Goal: Task Accomplishment & Management: Manage account settings

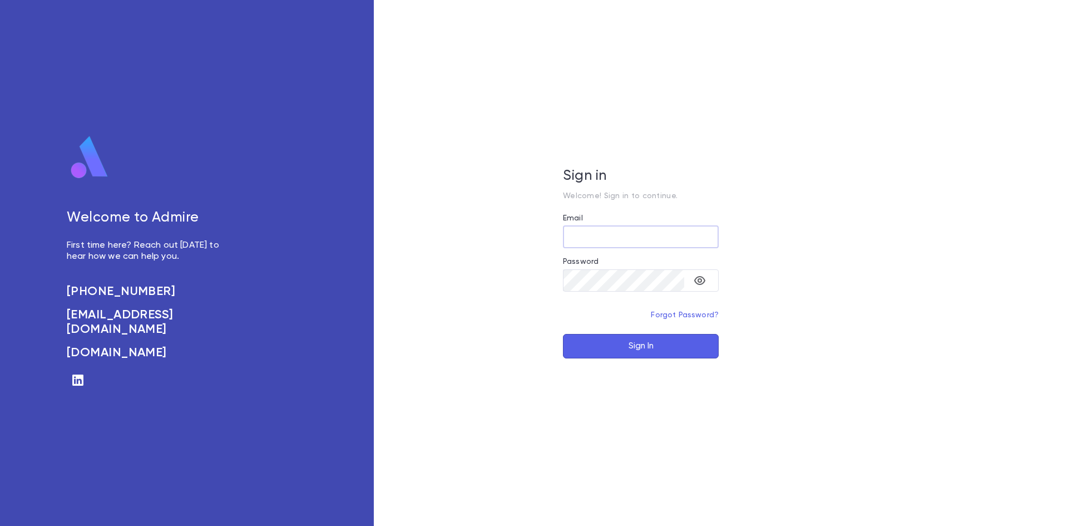
type input "**********"
click at [668, 352] on button "Sign In" at bounding box center [641, 346] width 156 height 24
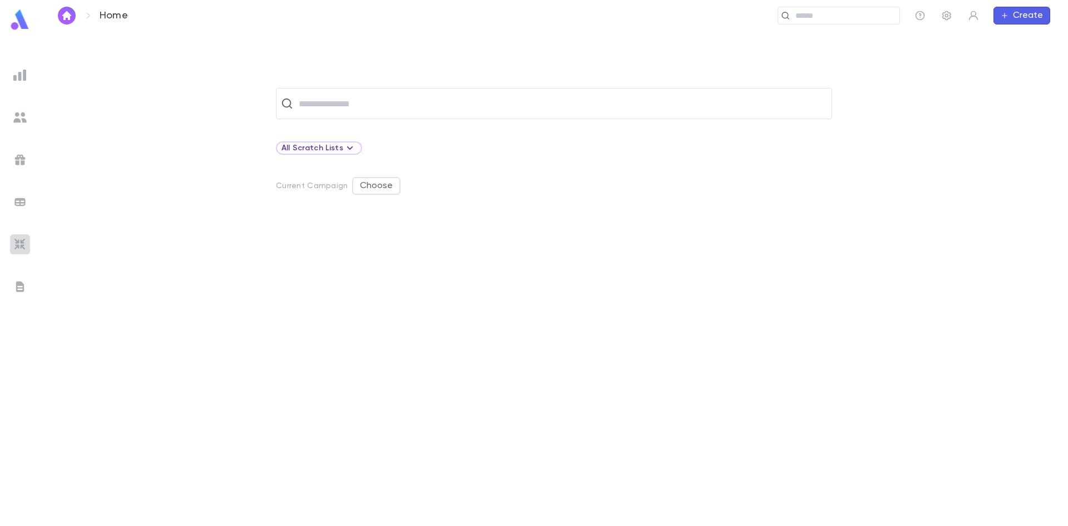
click at [23, 247] on img at bounding box center [19, 244] width 13 height 13
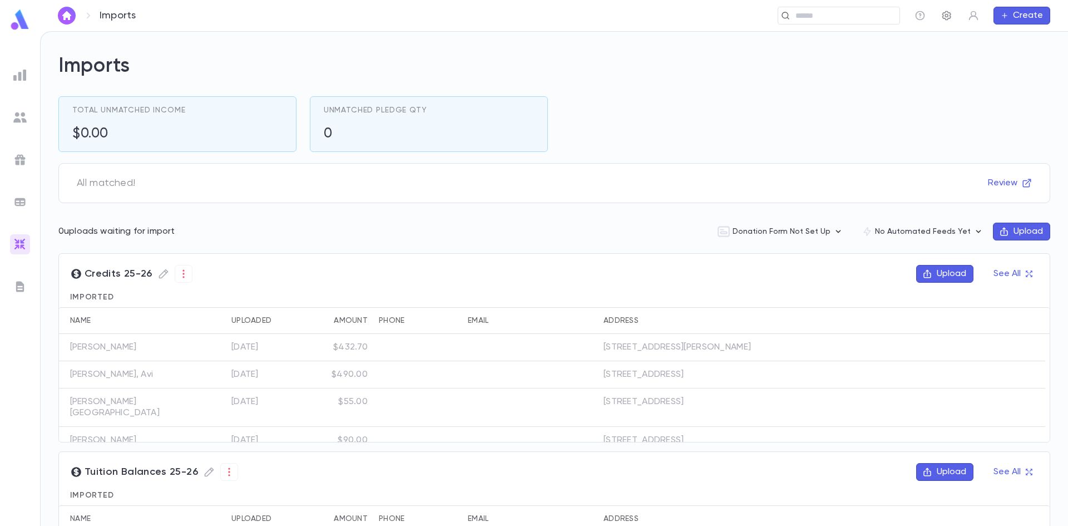
click at [946, 14] on icon "button" at bounding box center [946, 15] width 9 height 9
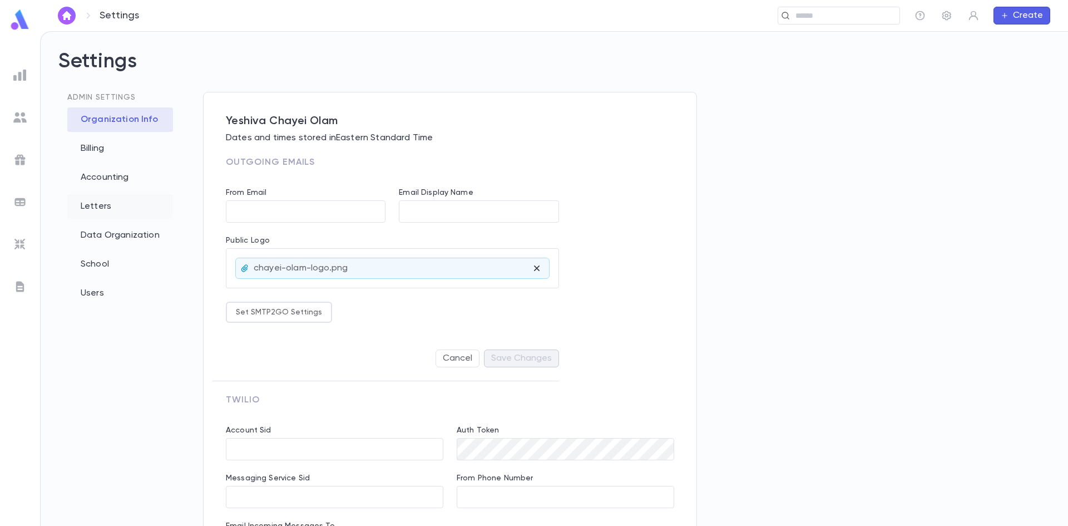
click at [109, 202] on div "Letters" at bounding box center [120, 206] width 106 height 24
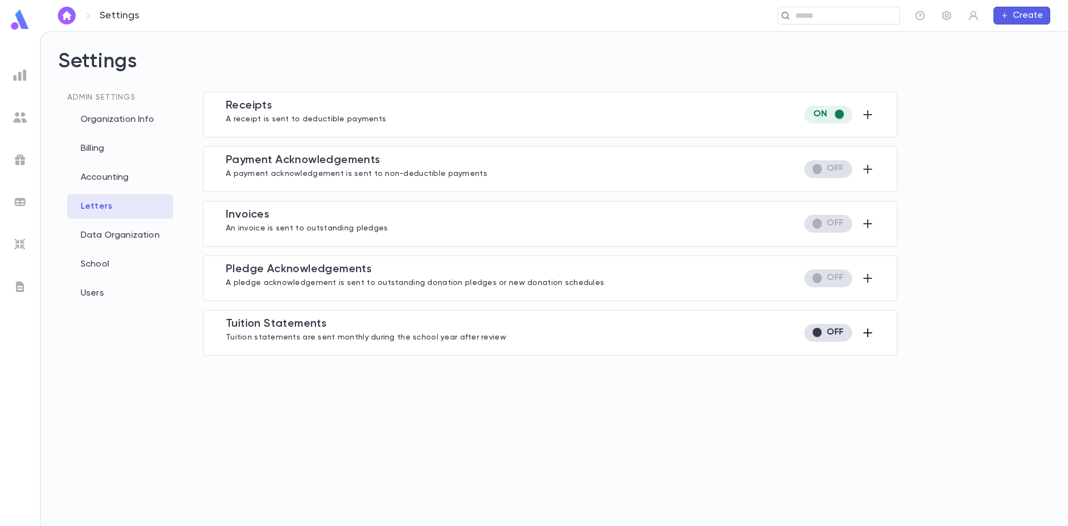
click at [866, 335] on icon "button" at bounding box center [867, 332] width 13 height 13
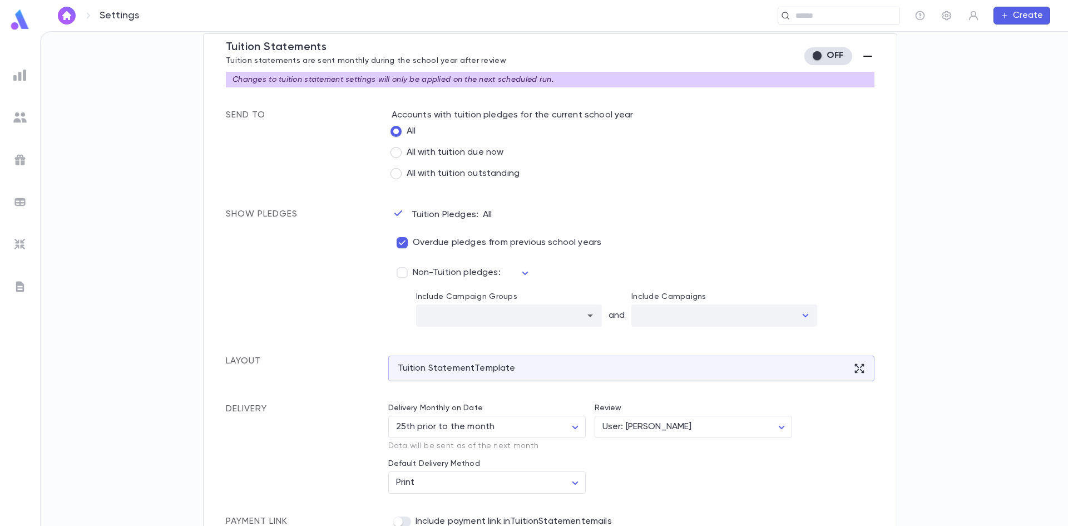
scroll to position [278, 0]
click at [490, 368] on div "Tuition Statement Template" at bounding box center [631, 367] width 487 height 26
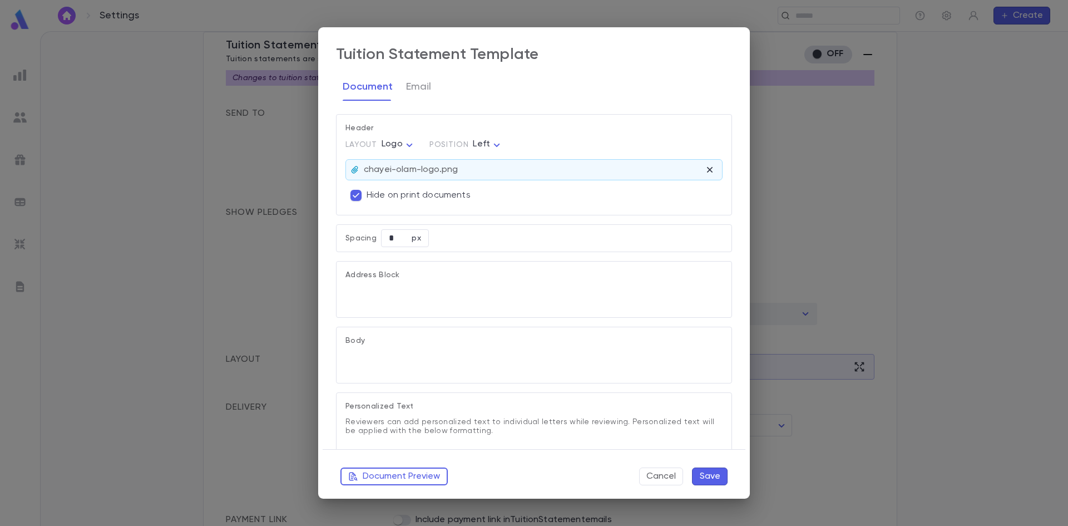
type textarea "**********"
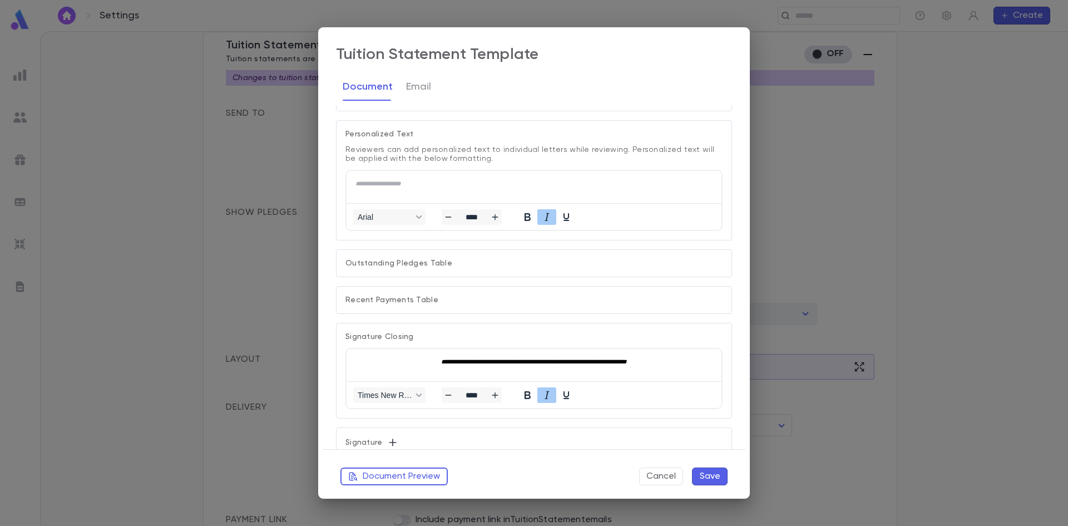
scroll to position [522, 0]
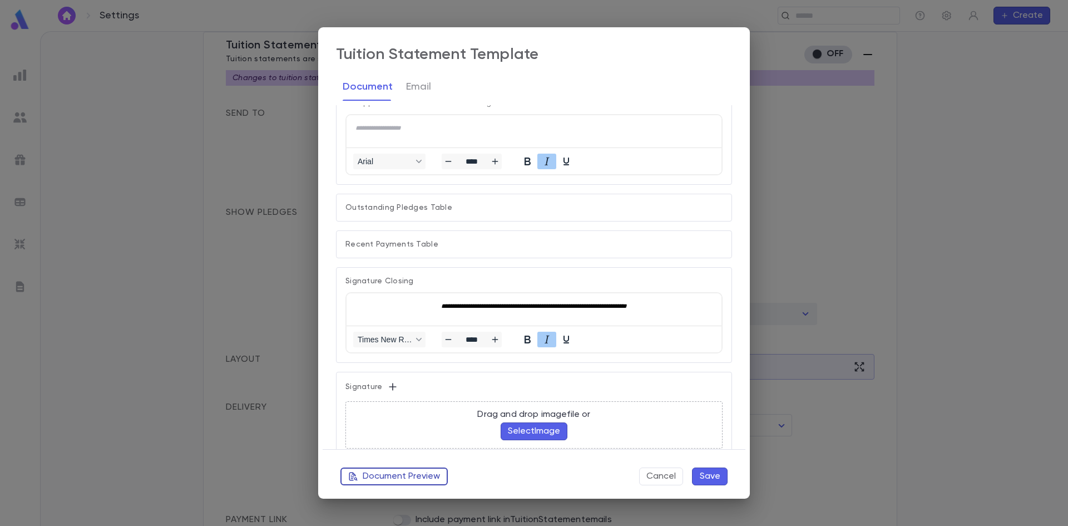
click at [392, 474] on button "Document Preview" at bounding box center [393, 476] width 107 height 18
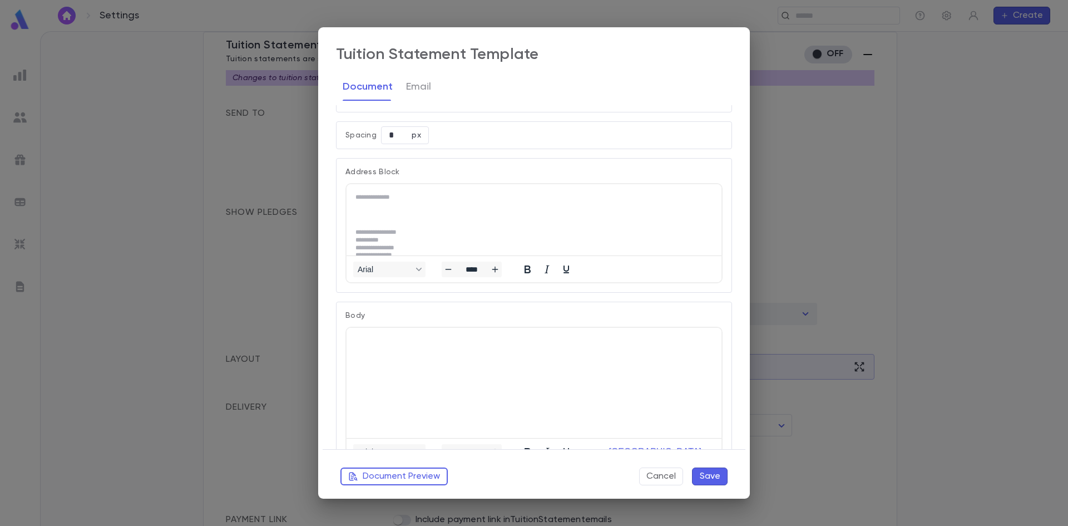
scroll to position [77, 0]
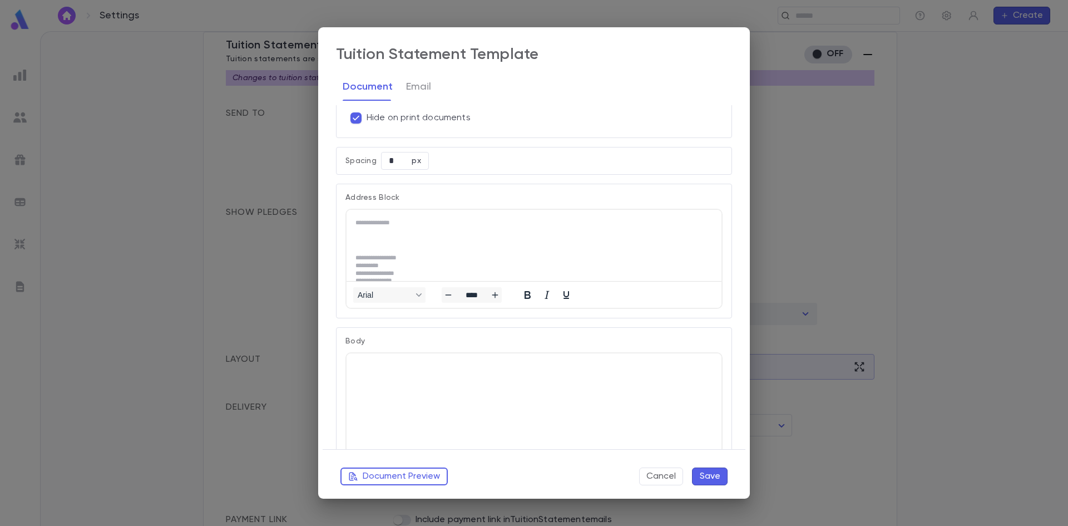
click at [378, 378] on html at bounding box center [534, 366] width 375 height 26
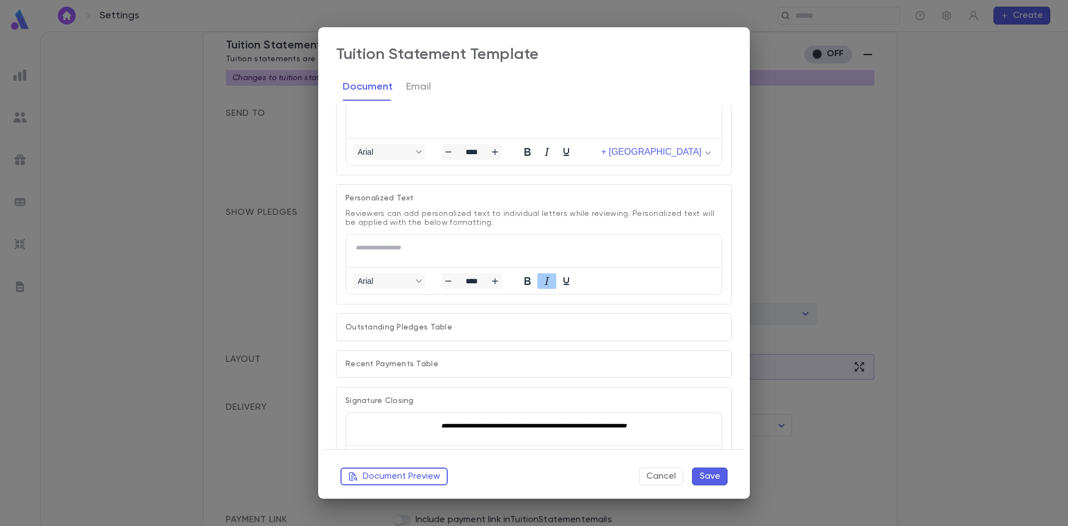
scroll to position [522, 0]
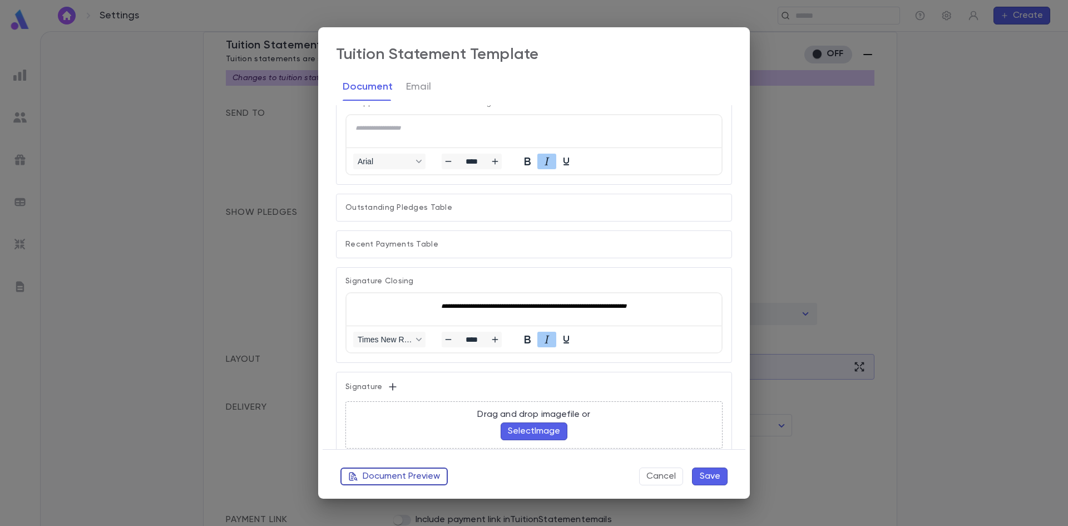
click at [399, 476] on button "Document Preview" at bounding box center [393, 476] width 107 height 18
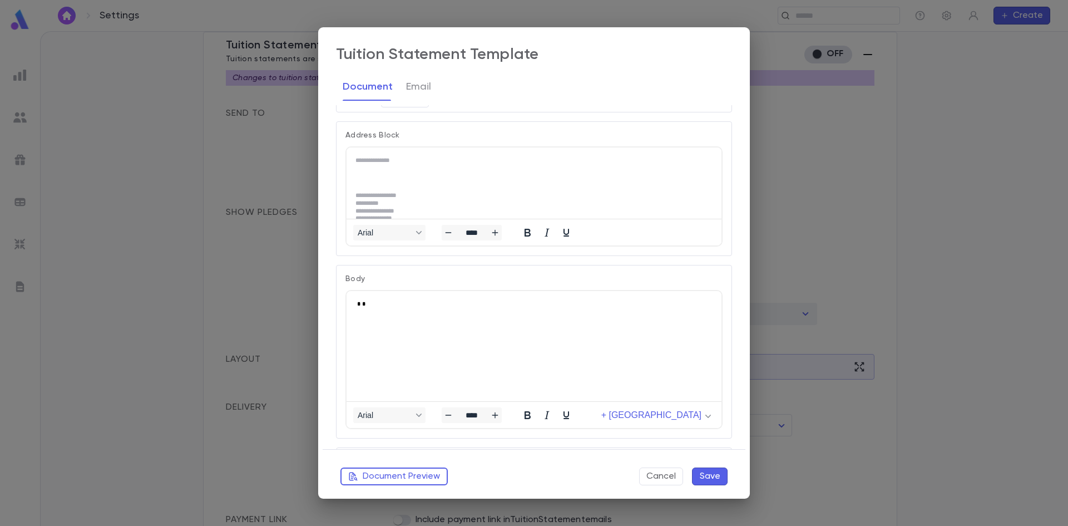
scroll to position [133, 0]
click at [389, 308] on p "Rich Text Area. Press ALT-0 for help." at bounding box center [531, 310] width 353 height 8
click at [420, 481] on button "Document Preview" at bounding box center [393, 476] width 107 height 18
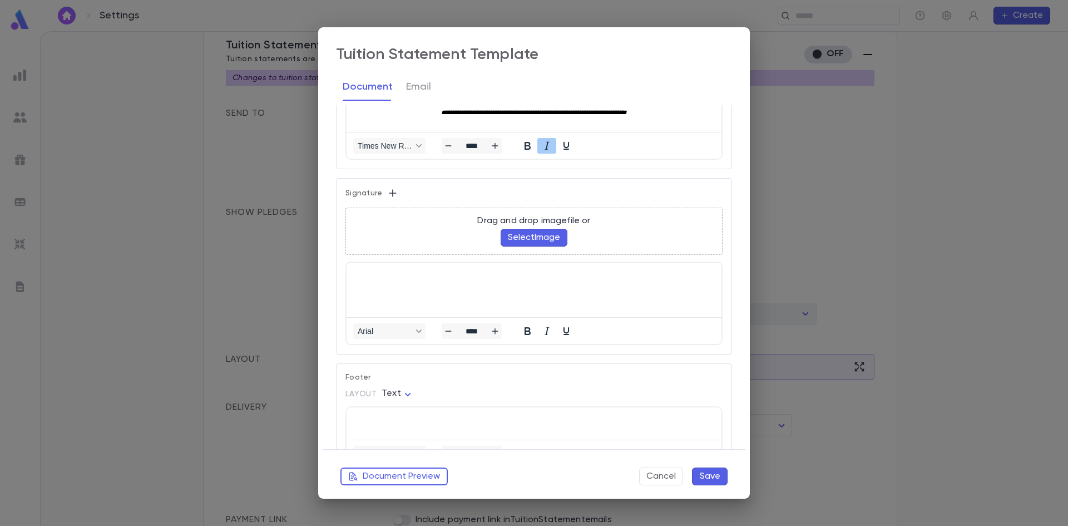
scroll to position [745, 0]
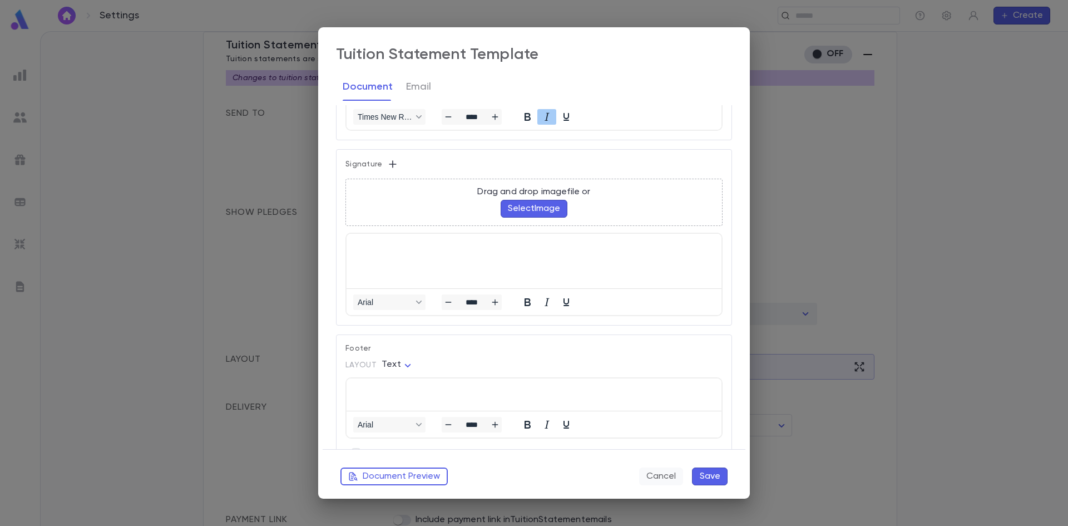
click at [661, 477] on button "Cancel" at bounding box center [661, 476] width 44 height 18
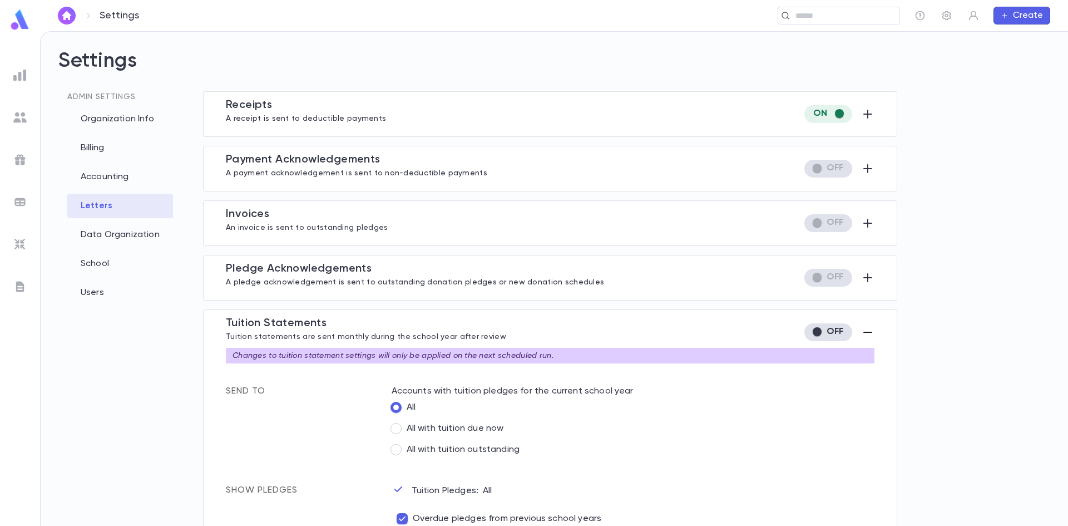
scroll to position [0, 0]
click at [18, 284] on img at bounding box center [19, 286] width 13 height 13
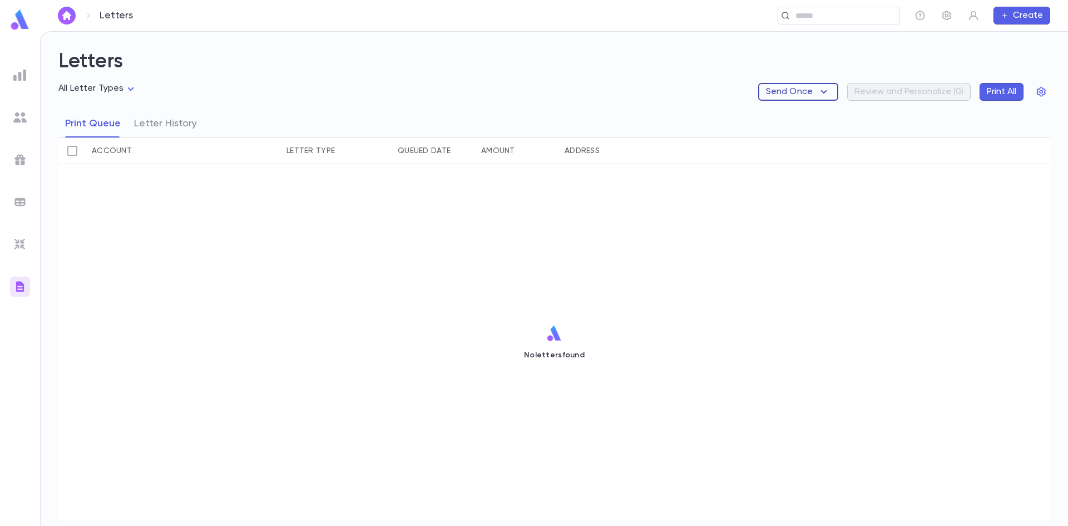
click at [817, 85] on button "Send Once" at bounding box center [798, 92] width 80 height 18
click at [791, 105] on li "Tuition Statements" at bounding box center [814, 114] width 105 height 18
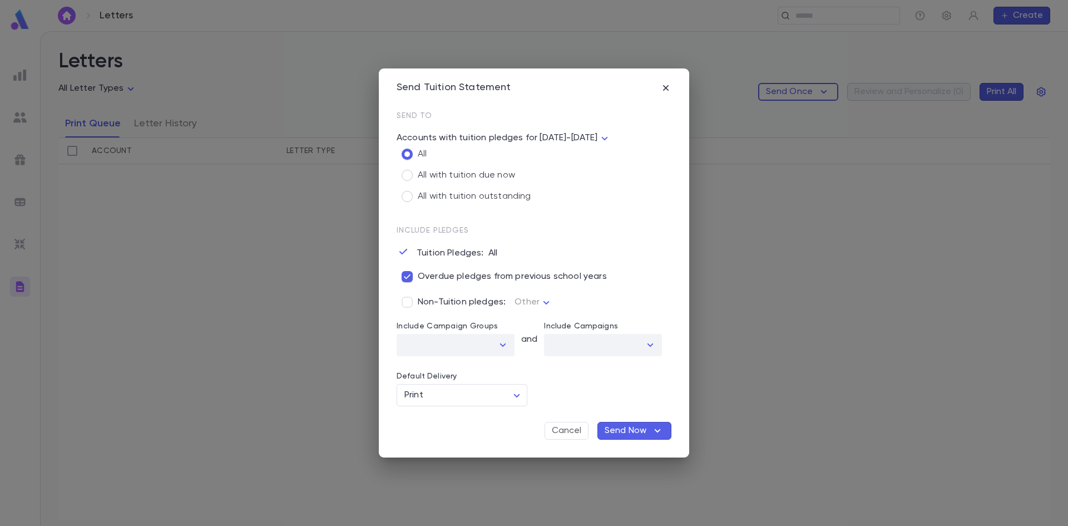
click at [660, 430] on icon "button" at bounding box center [658, 430] width 6 height 3
click at [496, 431] on div at bounding box center [534, 263] width 1068 height 526
click at [666, 87] on icon "button" at bounding box center [666, 88] width 6 height 6
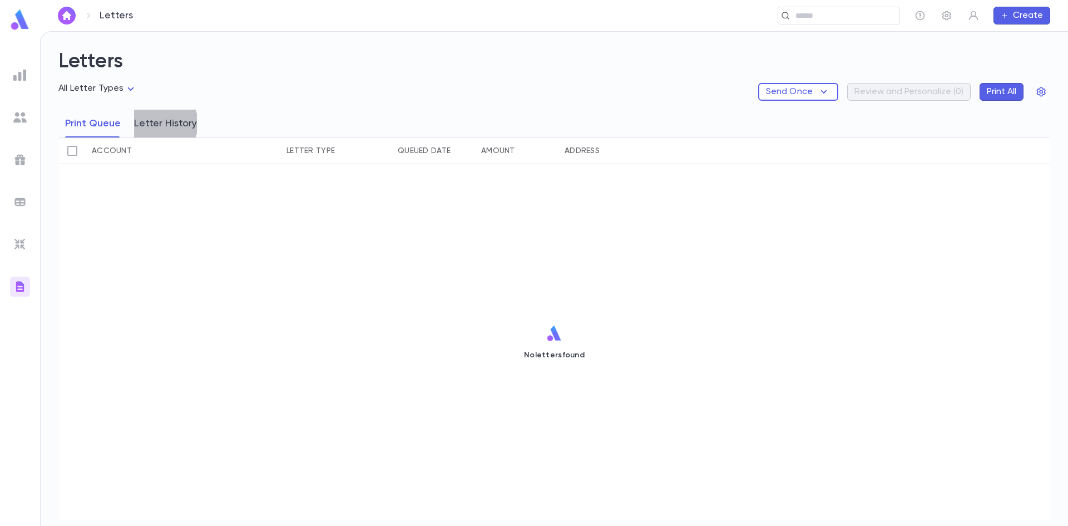
click at [156, 123] on button "Letter History" at bounding box center [165, 124] width 63 height 28
click at [14, 284] on img at bounding box center [19, 286] width 13 height 13
click at [101, 124] on button "Print Queue" at bounding box center [93, 124] width 56 height 28
click at [144, 127] on button "Letter History" at bounding box center [165, 124] width 63 height 28
click at [79, 127] on button "Print Queue" at bounding box center [93, 124] width 56 height 28
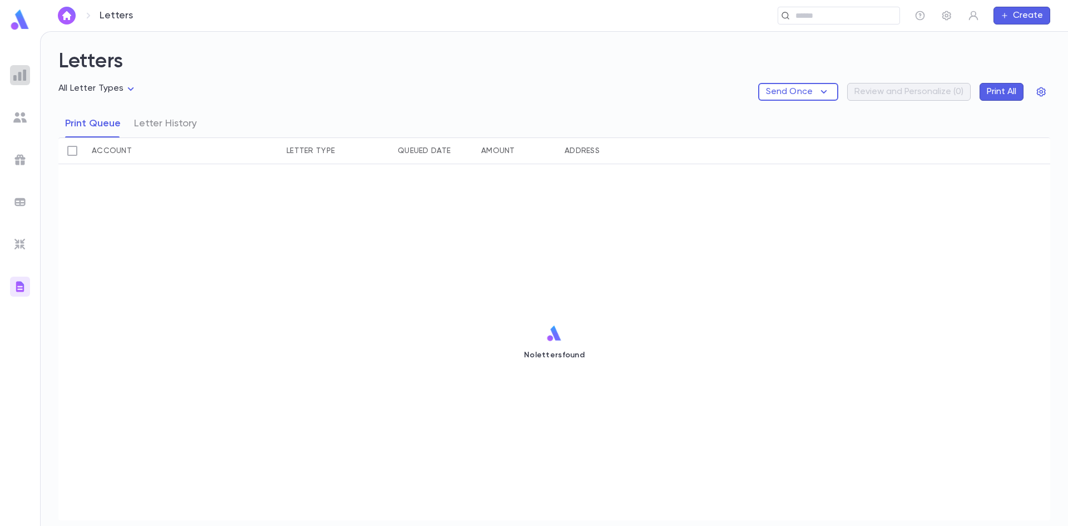
click at [21, 73] on img at bounding box center [19, 74] width 13 height 13
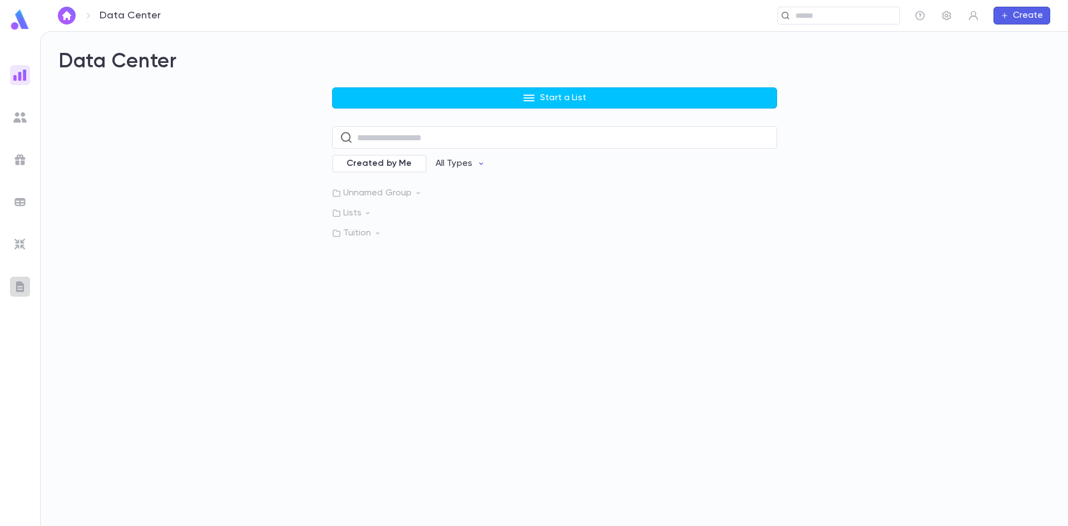
click at [26, 287] on img at bounding box center [19, 286] width 13 height 13
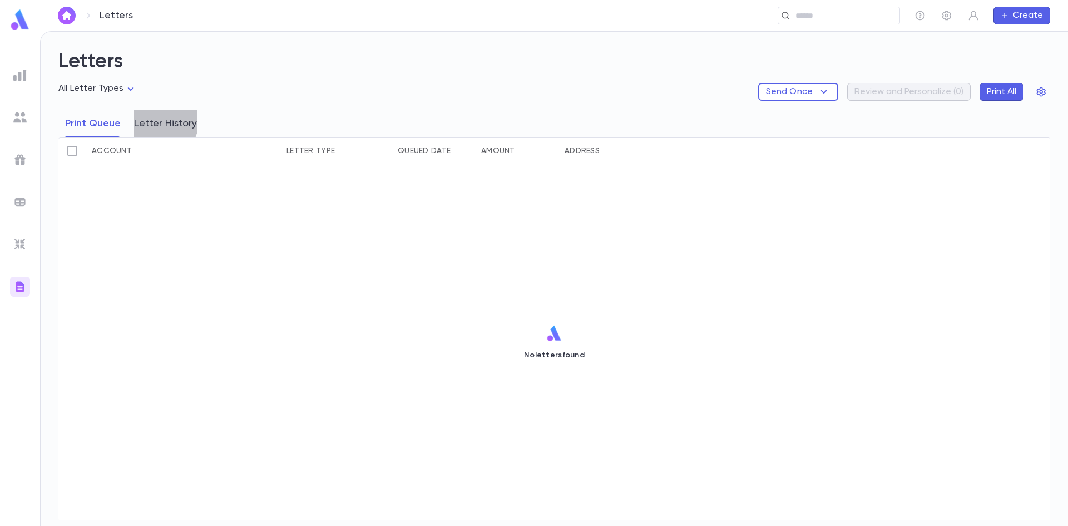
click at [155, 121] on button "Letter History" at bounding box center [165, 124] width 63 height 28
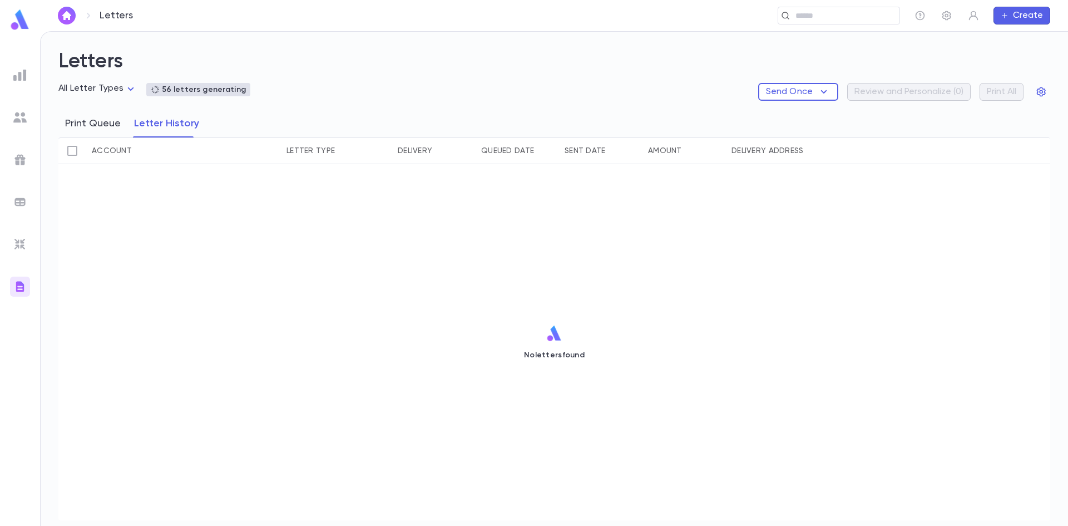
click at [91, 126] on button "Print Queue" at bounding box center [93, 124] width 56 height 28
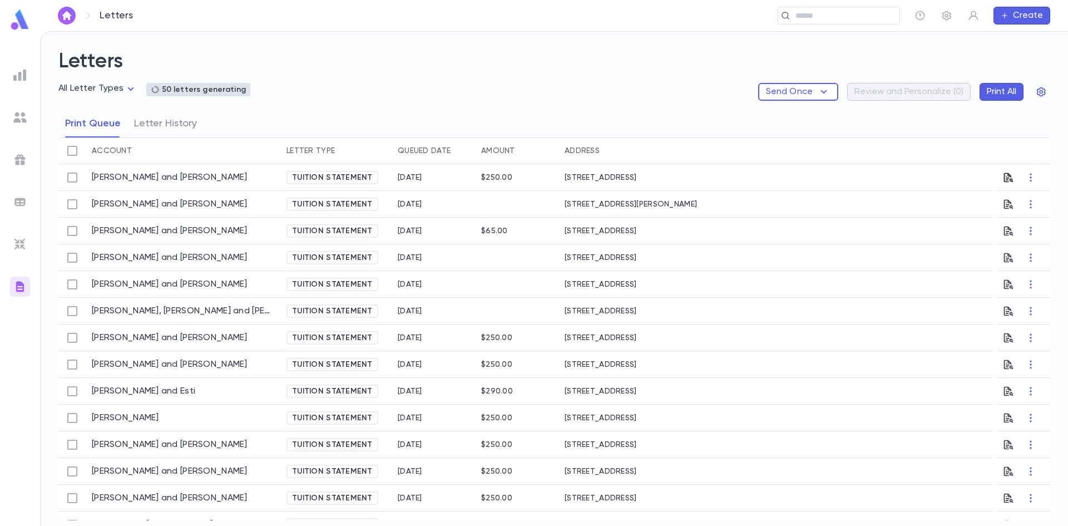
click at [1004, 177] on icon "button" at bounding box center [1008, 177] width 11 height 11
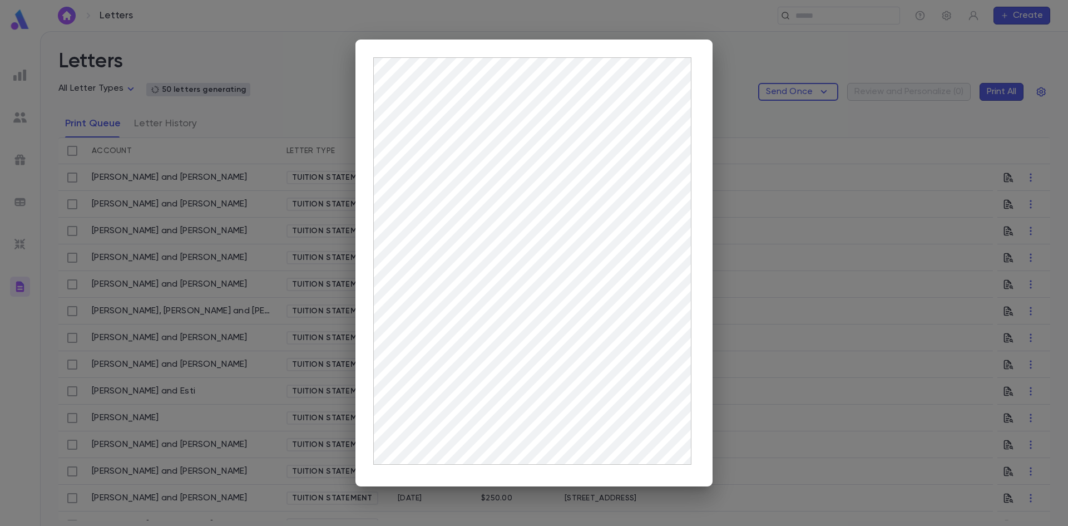
click at [278, 39] on div at bounding box center [534, 263] width 1068 height 526
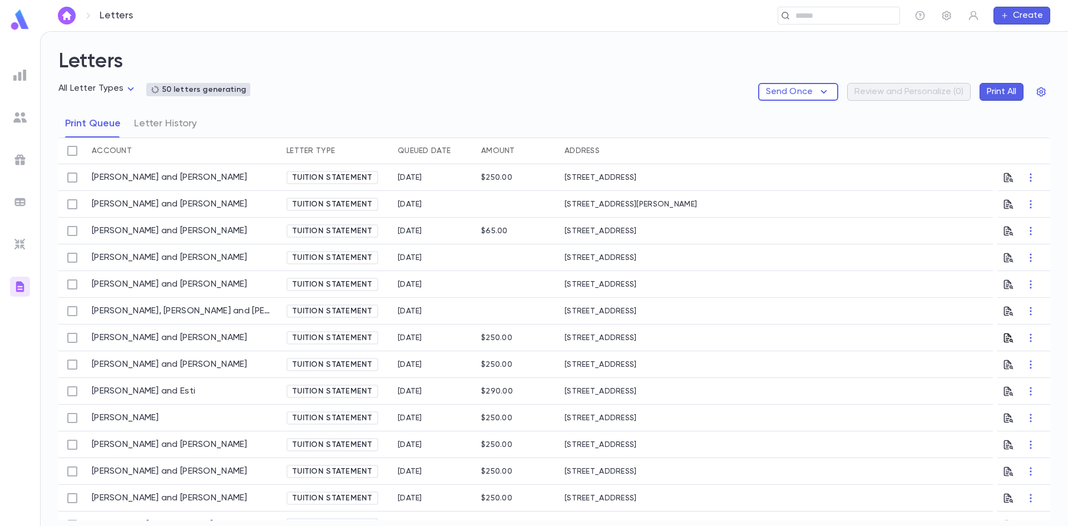
click at [1004, 339] on icon "button" at bounding box center [1008, 337] width 11 height 11
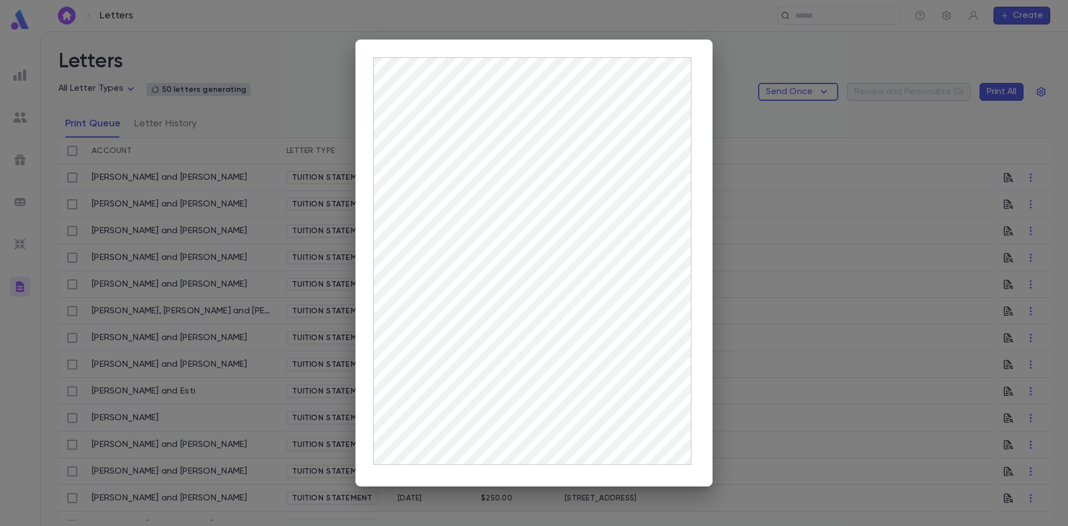
click at [339, 82] on div at bounding box center [534, 263] width 1068 height 526
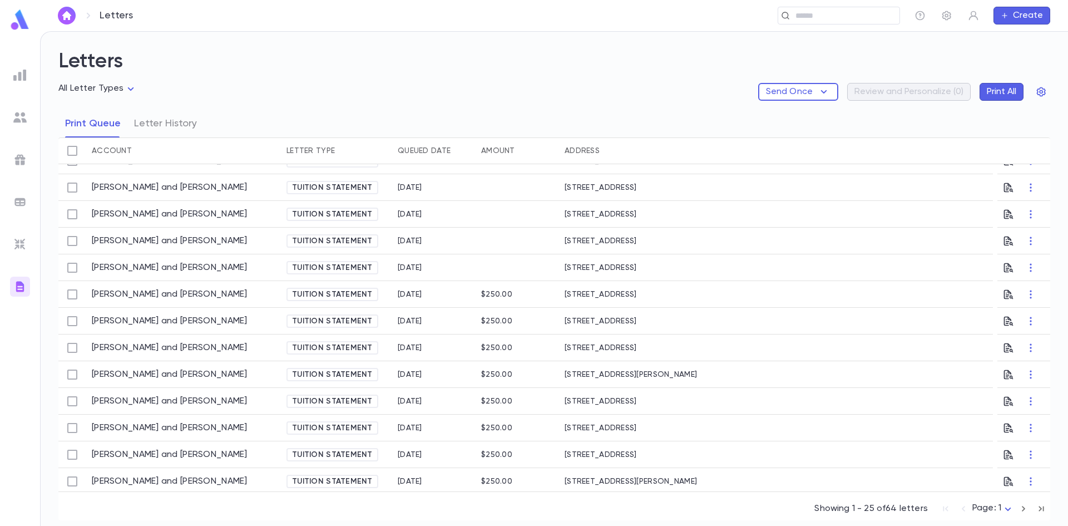
scroll to position [229, 0]
click at [1003, 296] on icon "button" at bounding box center [1008, 295] width 11 height 11
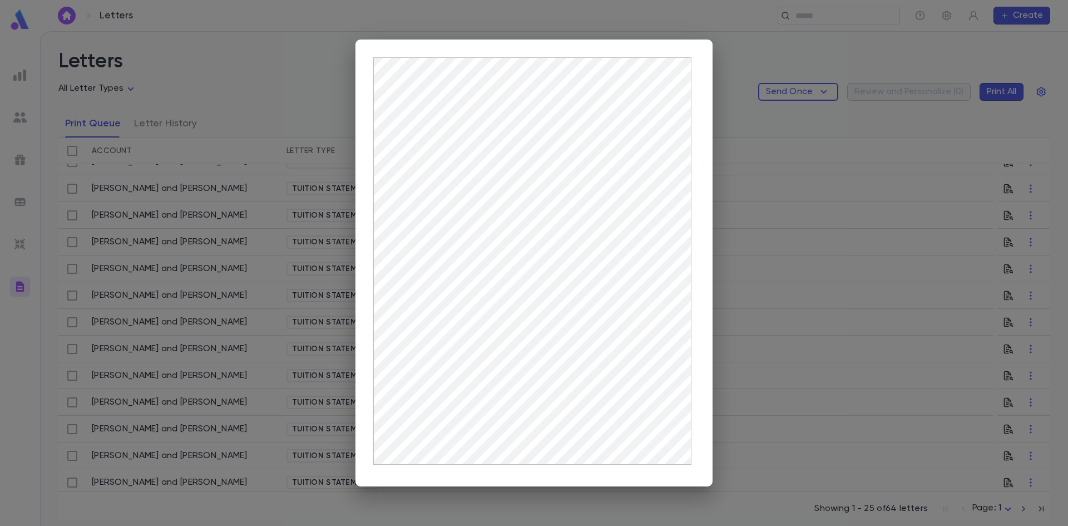
click at [286, 81] on div at bounding box center [534, 263] width 1068 height 526
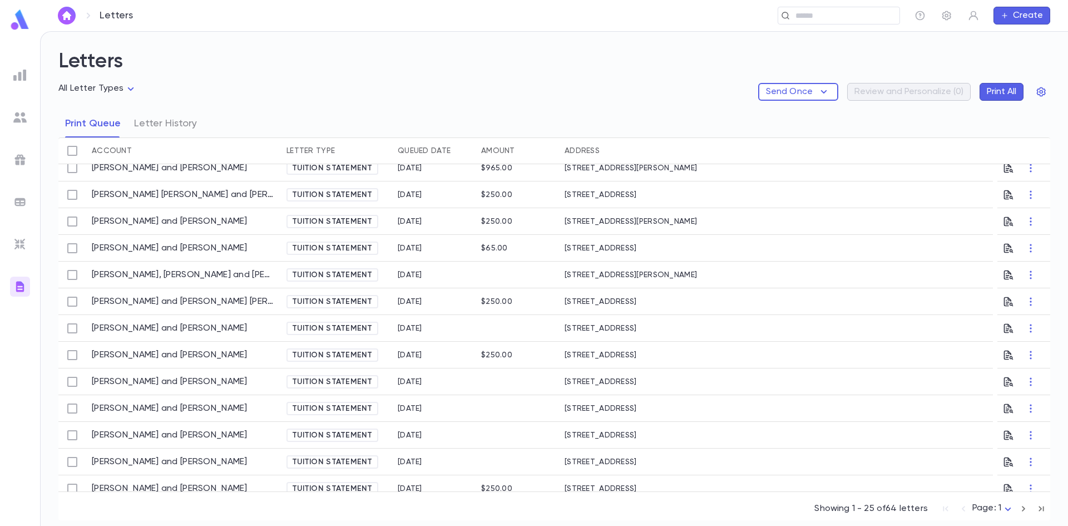
scroll to position [0, 0]
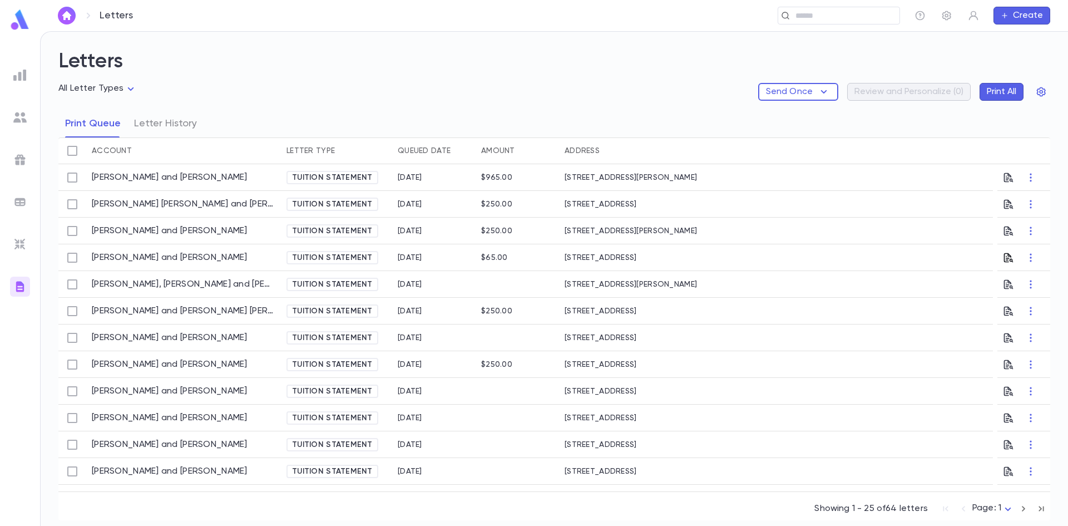
click at [1007, 259] on icon "button" at bounding box center [1008, 257] width 9 height 9
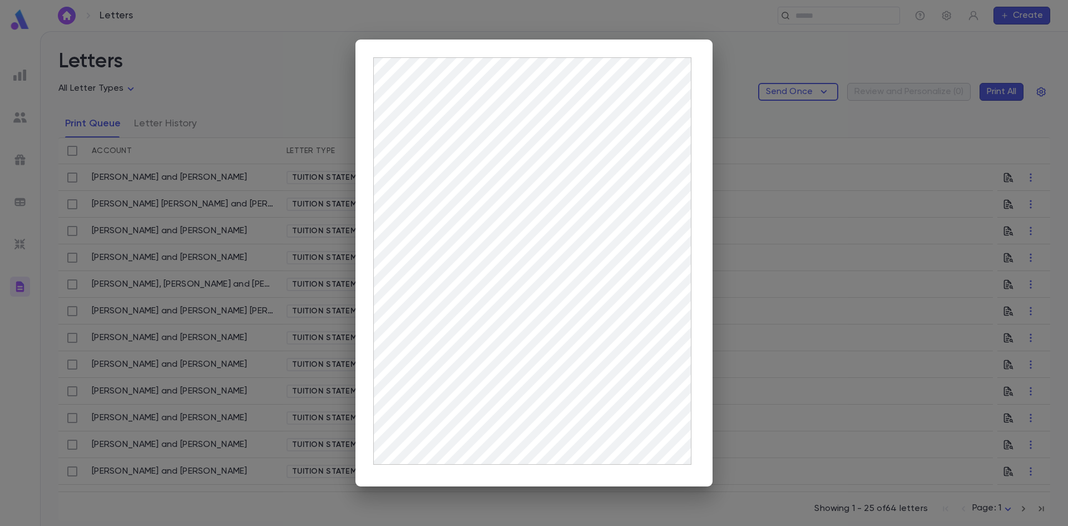
click at [290, 92] on div at bounding box center [534, 263] width 1068 height 526
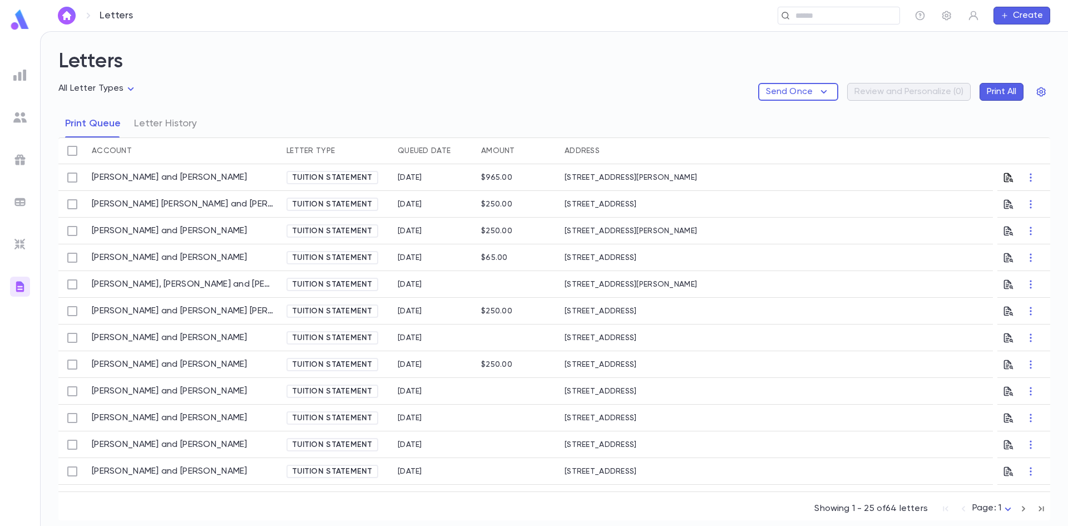
click at [1004, 174] on icon "button" at bounding box center [1008, 177] width 11 height 11
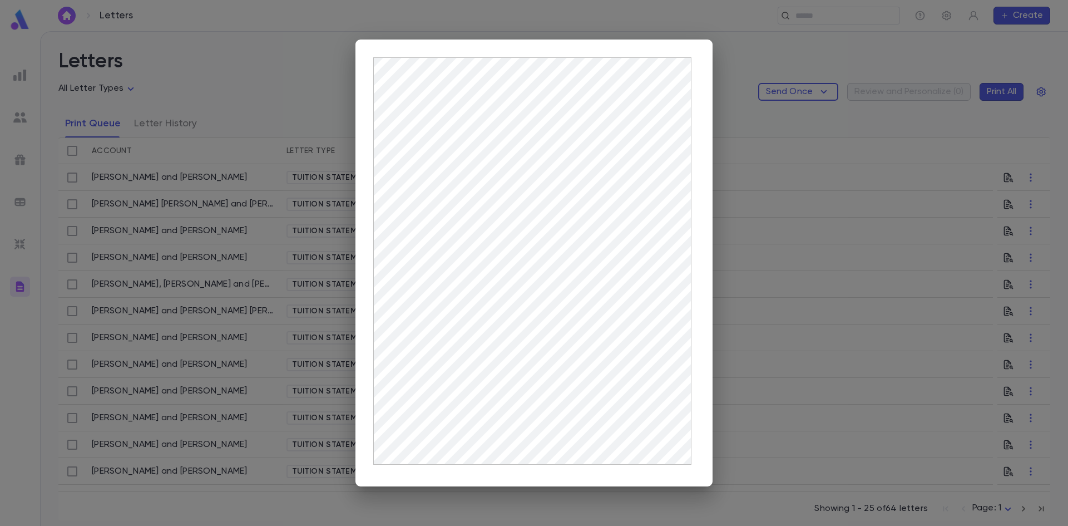
click at [185, 39] on div at bounding box center [534, 263] width 1068 height 526
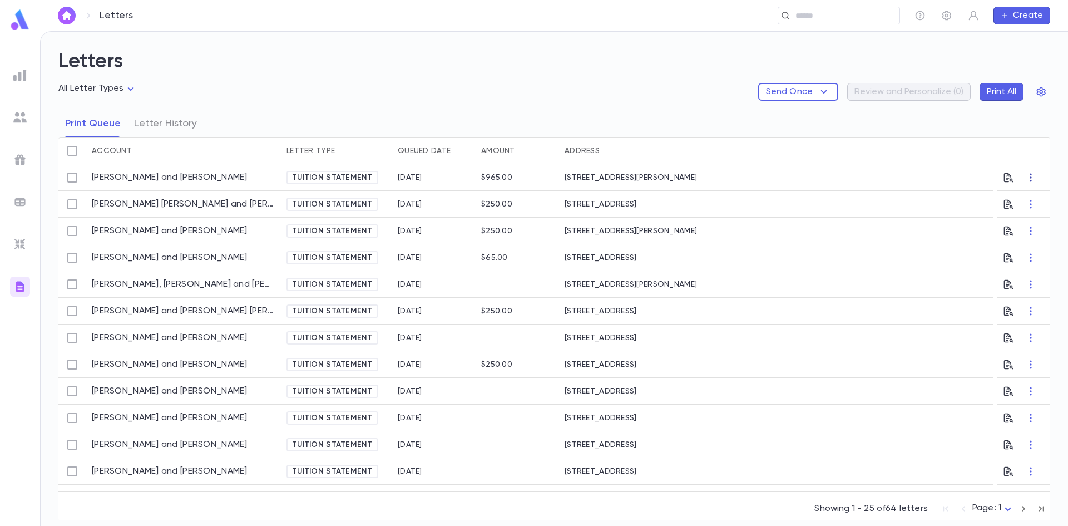
click at [1025, 181] on icon "button" at bounding box center [1030, 177] width 11 height 11
click at [624, 58] on div at bounding box center [534, 263] width 1068 height 526
click at [1007, 175] on icon "button" at bounding box center [1008, 177] width 11 height 11
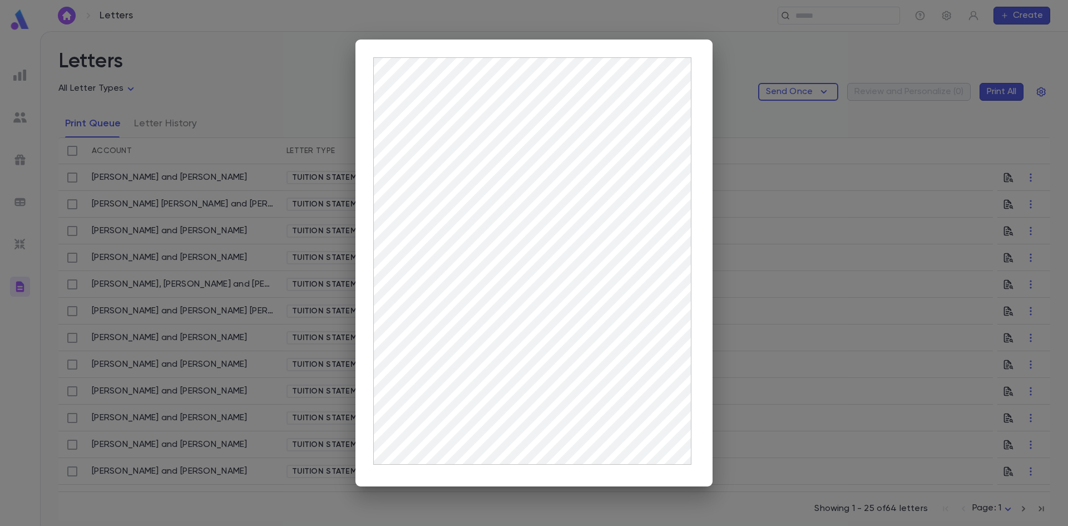
click at [345, 66] on div at bounding box center [534, 263] width 1068 height 526
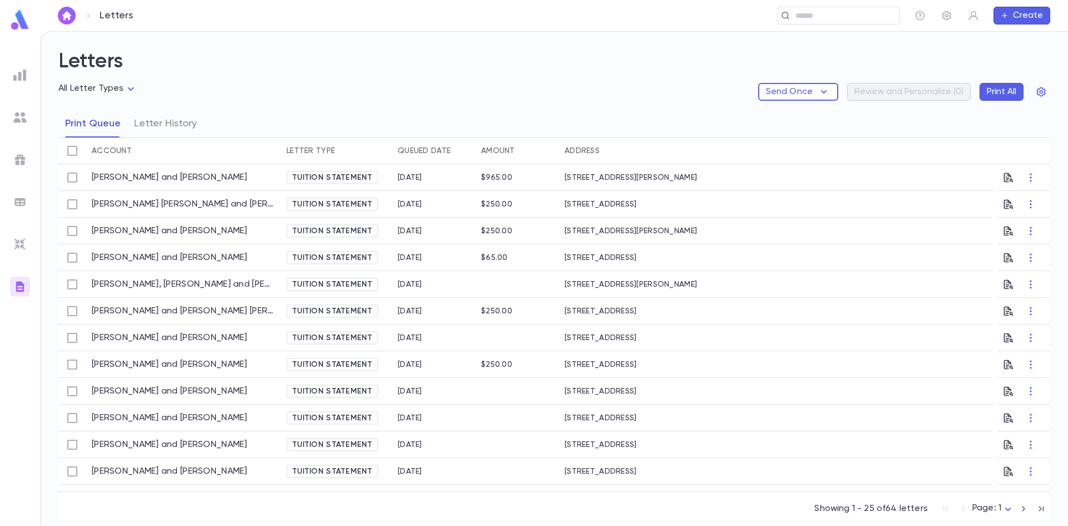
click at [19, 73] on img at bounding box center [19, 74] width 13 height 13
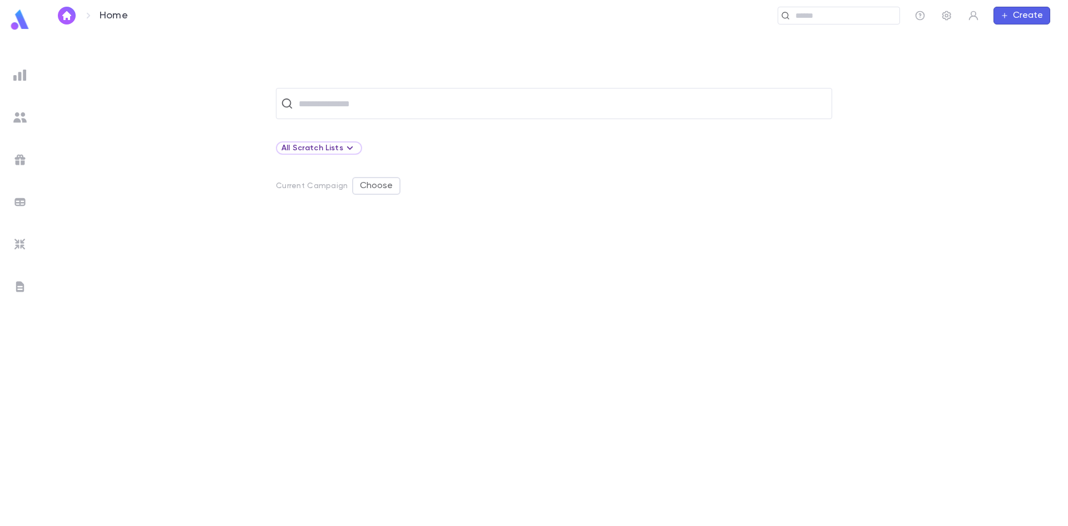
click at [20, 247] on img at bounding box center [19, 244] width 13 height 13
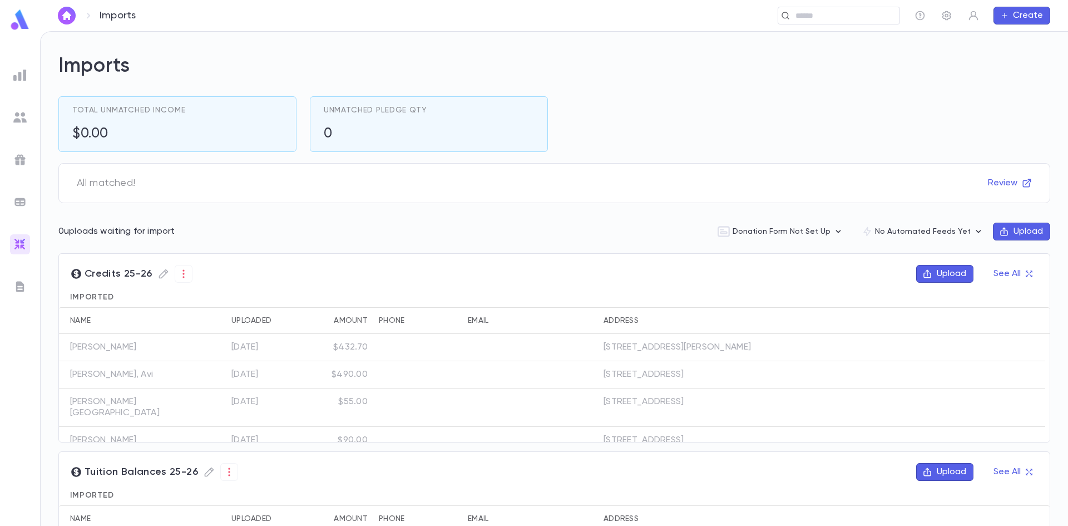
click at [17, 285] on img at bounding box center [19, 286] width 13 height 13
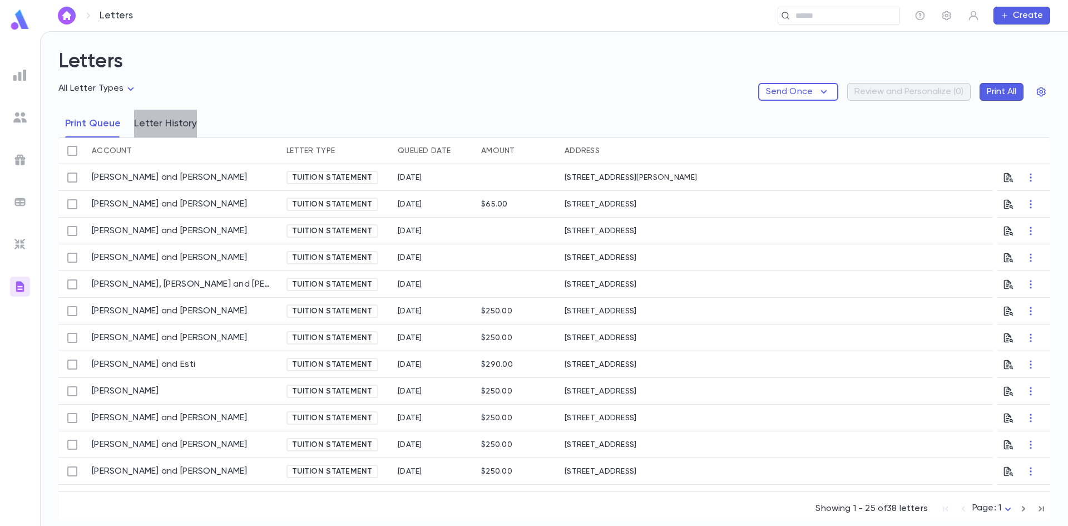
click at [177, 127] on button "Letter History" at bounding box center [165, 124] width 63 height 28
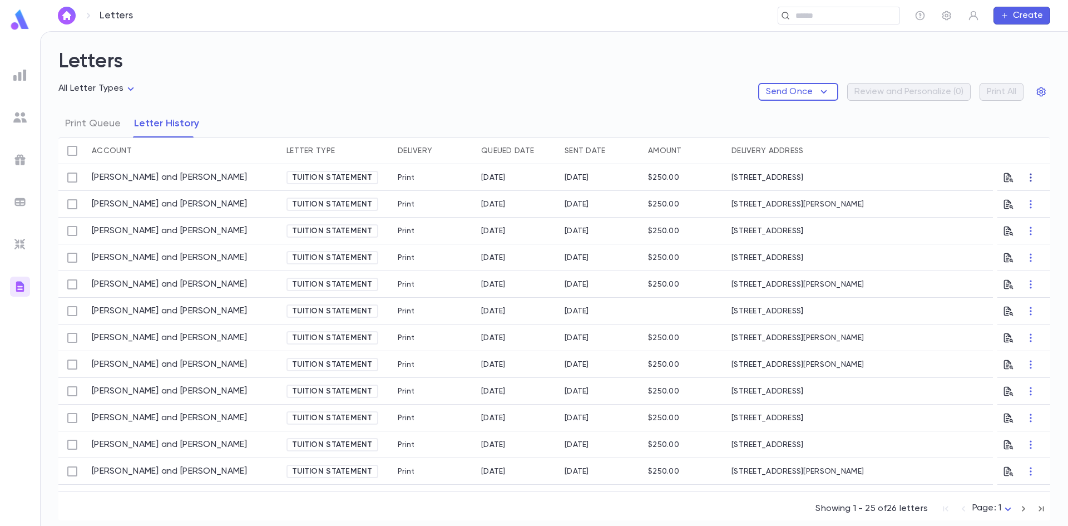
click at [1029, 177] on icon "button" at bounding box center [1030, 177] width 11 height 11
drag, startPoint x: 644, startPoint y: 118, endPoint x: 638, endPoint y: 118, distance: 5.6
click at [642, 118] on div at bounding box center [534, 263] width 1068 height 526
click at [154, 182] on link "Barhen, Aviad and Hindy" at bounding box center [170, 177] width 156 height 11
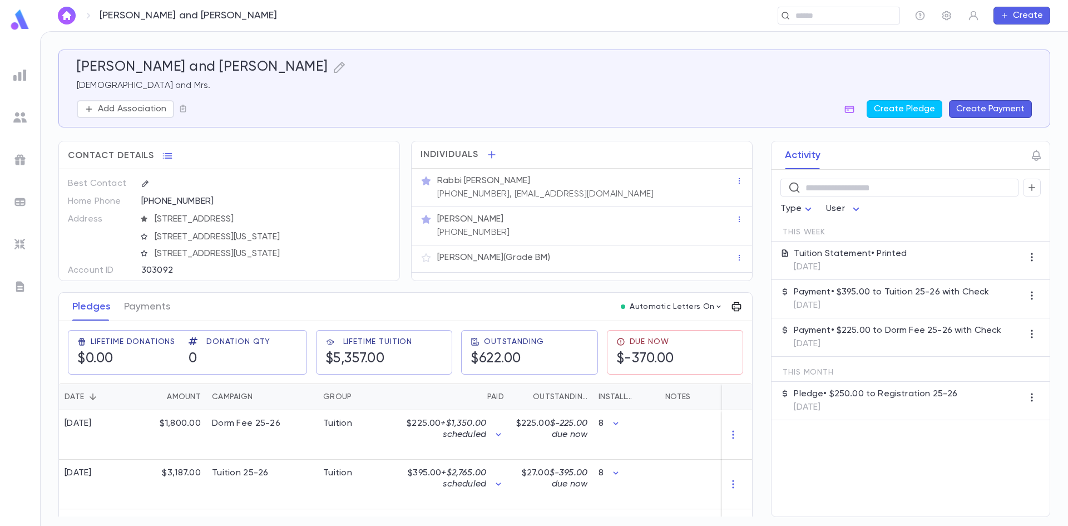
click at [732, 304] on icon "button" at bounding box center [736, 306] width 9 height 9
click at [812, 324] on icon at bounding box center [818, 329] width 13 height 13
drag, startPoint x: 24, startPoint y: 71, endPoint x: 24, endPoint y: 98, distance: 27.8
click at [24, 71] on div at bounding box center [534, 263] width 1068 height 526
click at [12, 244] on div at bounding box center [20, 244] width 20 height 20
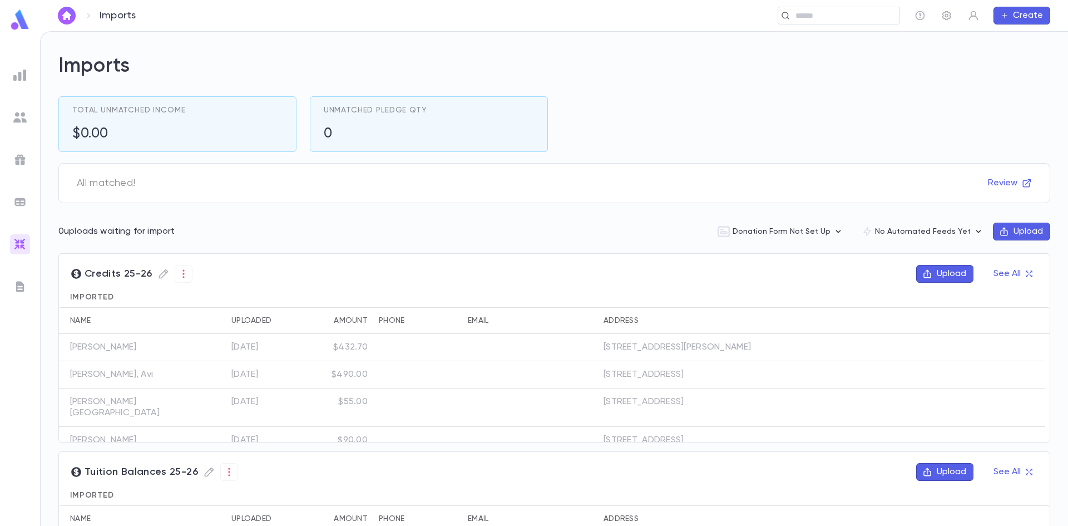
click at [21, 288] on img at bounding box center [19, 286] width 13 height 13
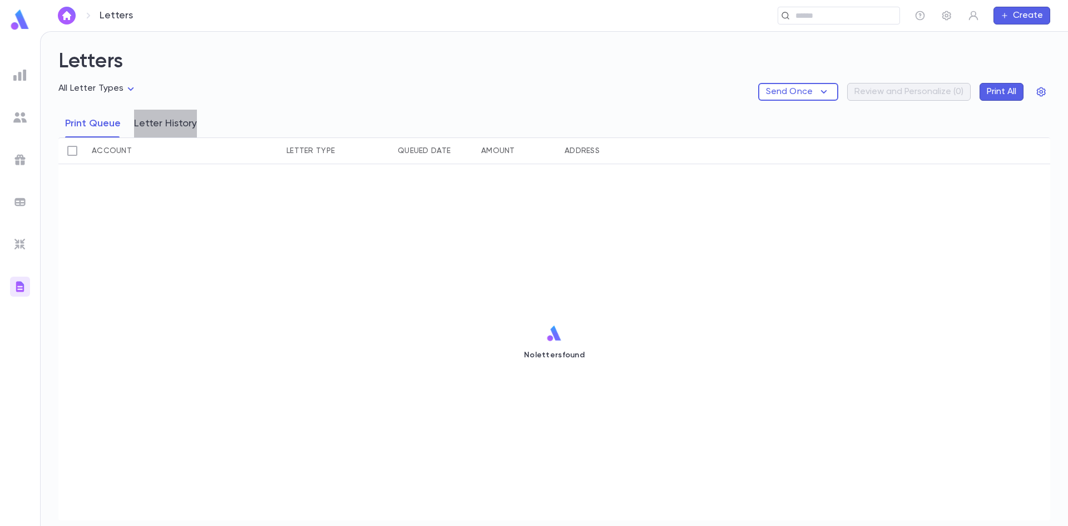
click at [167, 122] on button "Letter History" at bounding box center [165, 124] width 63 height 28
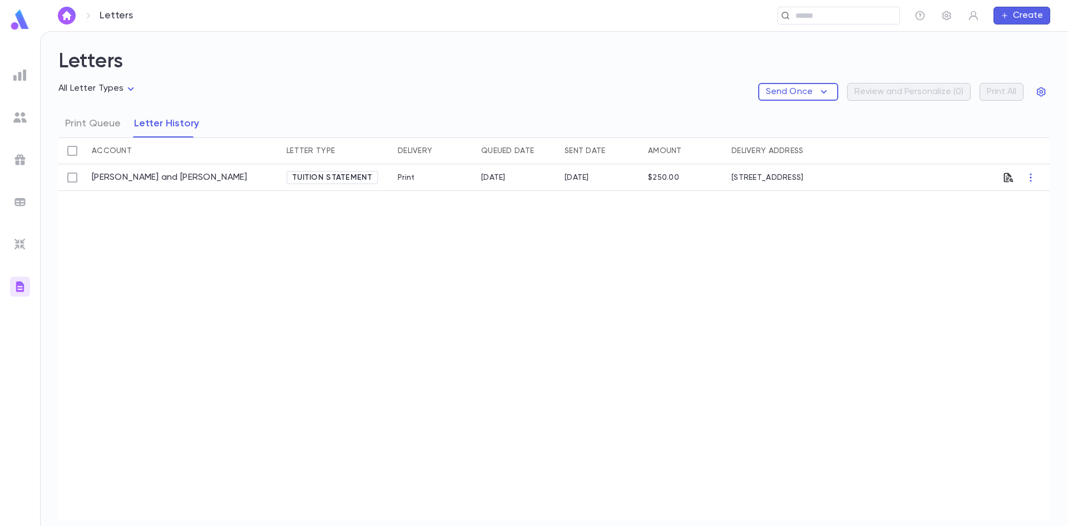
click at [1003, 179] on icon "button" at bounding box center [1008, 177] width 11 height 11
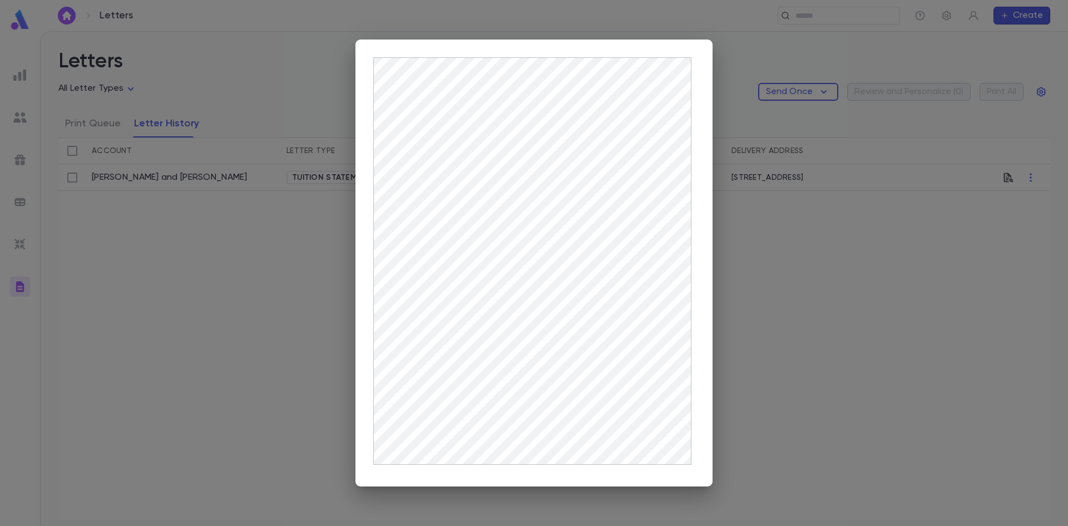
click at [258, 308] on div at bounding box center [534, 263] width 1068 height 526
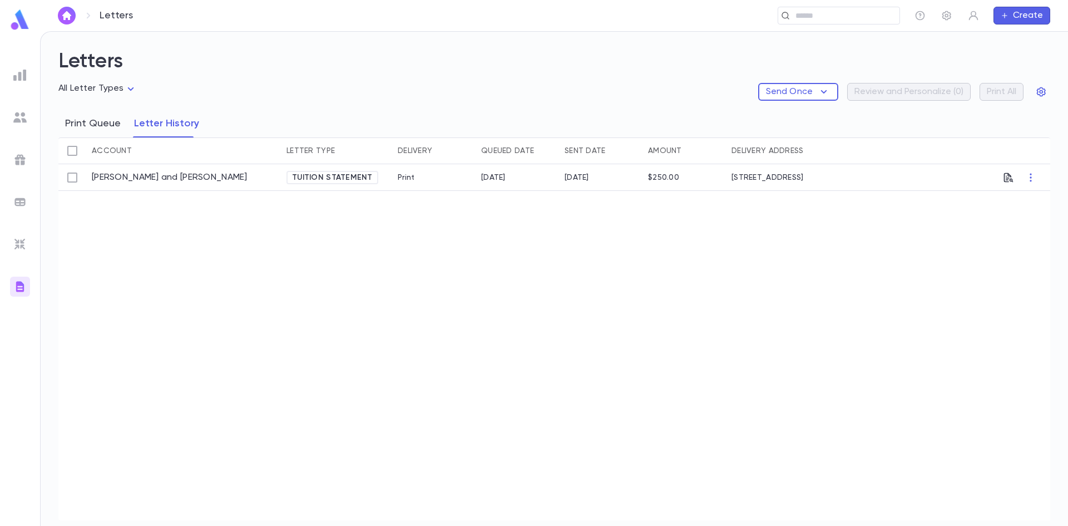
click at [93, 120] on button "Print Queue" at bounding box center [93, 124] width 56 height 28
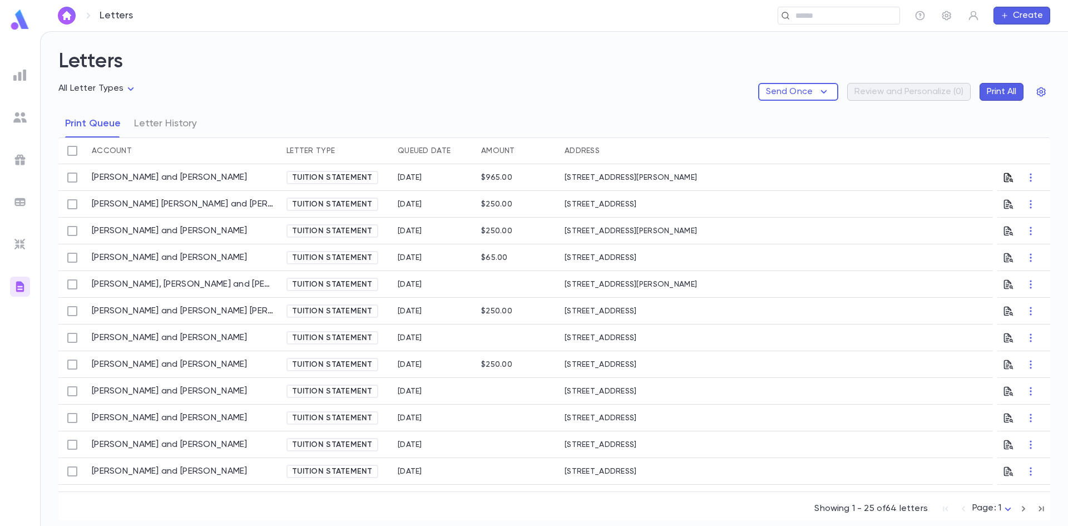
click at [1006, 177] on icon "button" at bounding box center [1008, 177] width 11 height 11
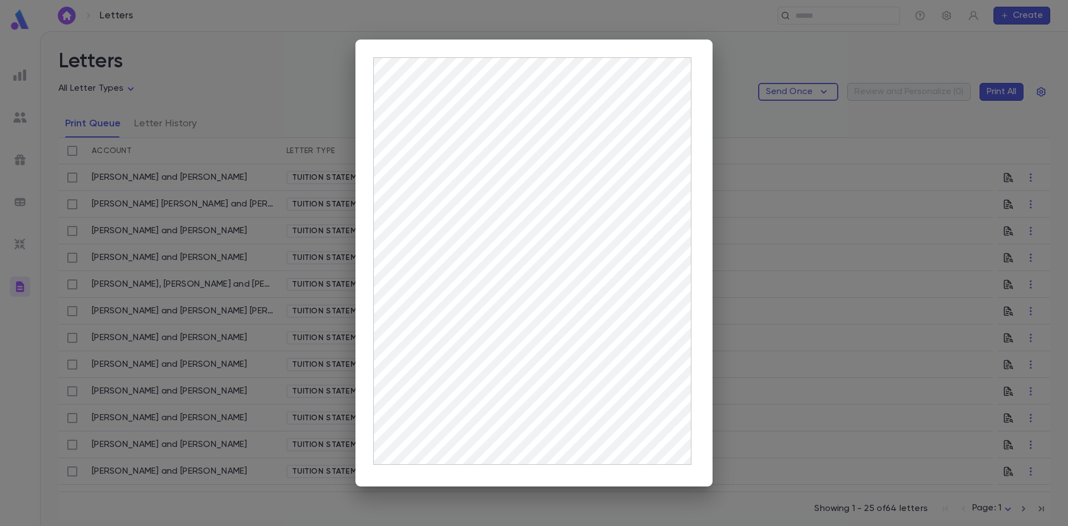
click at [304, 55] on div at bounding box center [534, 263] width 1068 height 526
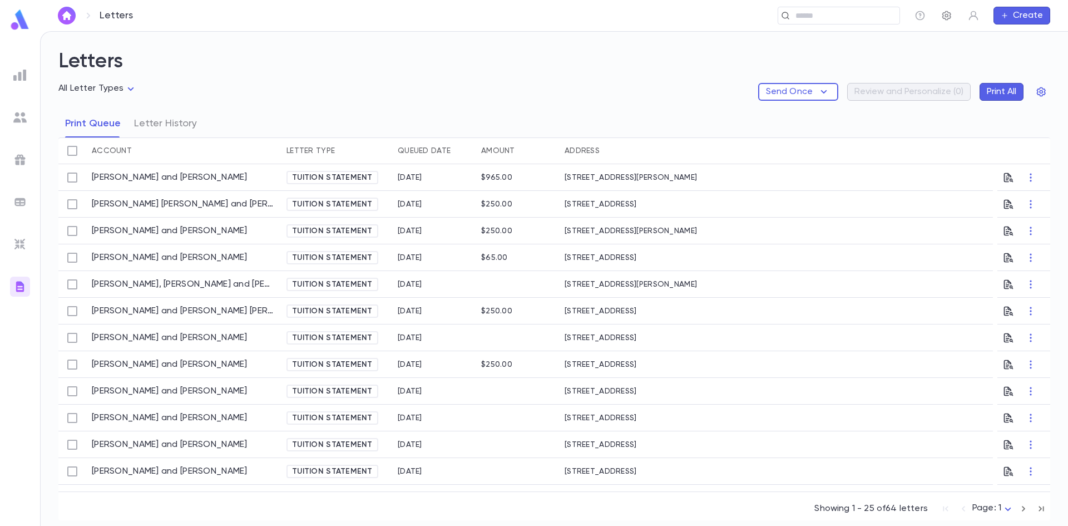
click at [948, 15] on icon "button" at bounding box center [946, 15] width 11 height 11
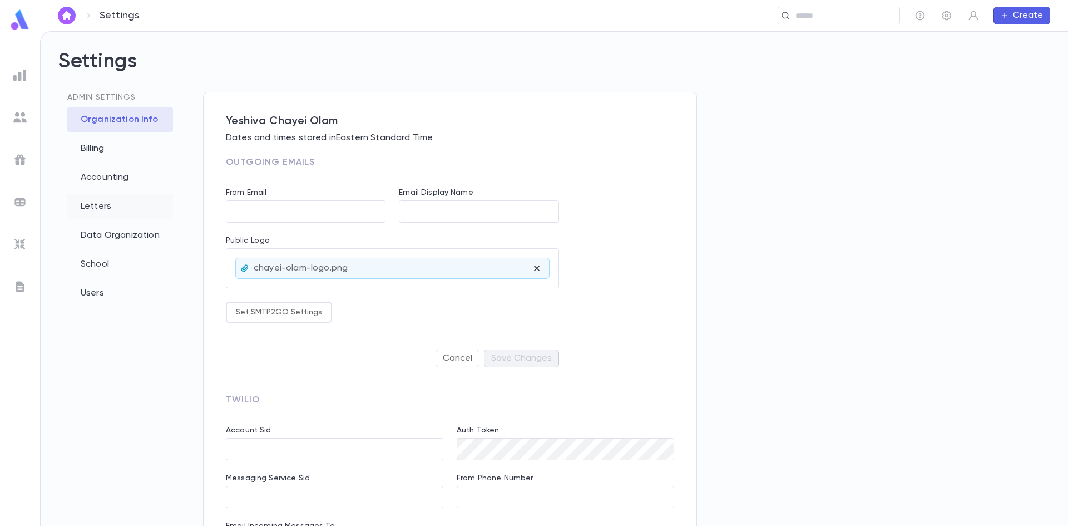
click at [96, 205] on div "Letters" at bounding box center [120, 206] width 106 height 24
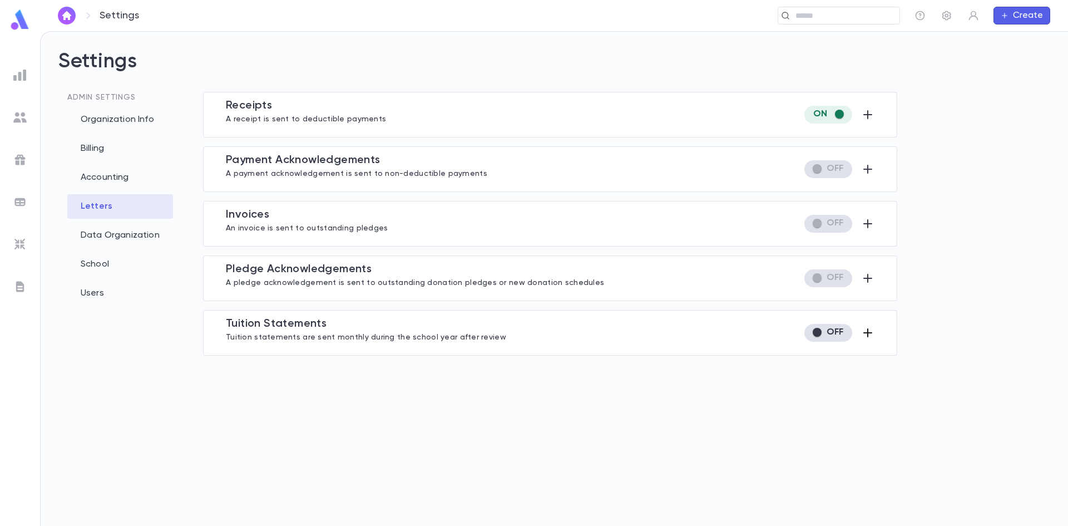
click at [868, 330] on icon "button" at bounding box center [867, 332] width 9 height 9
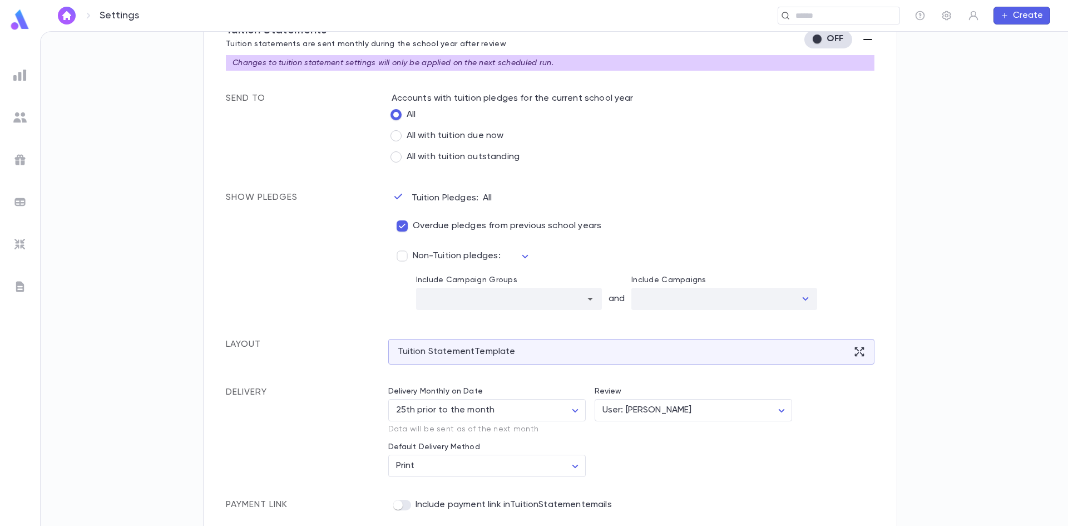
scroll to position [298, 0]
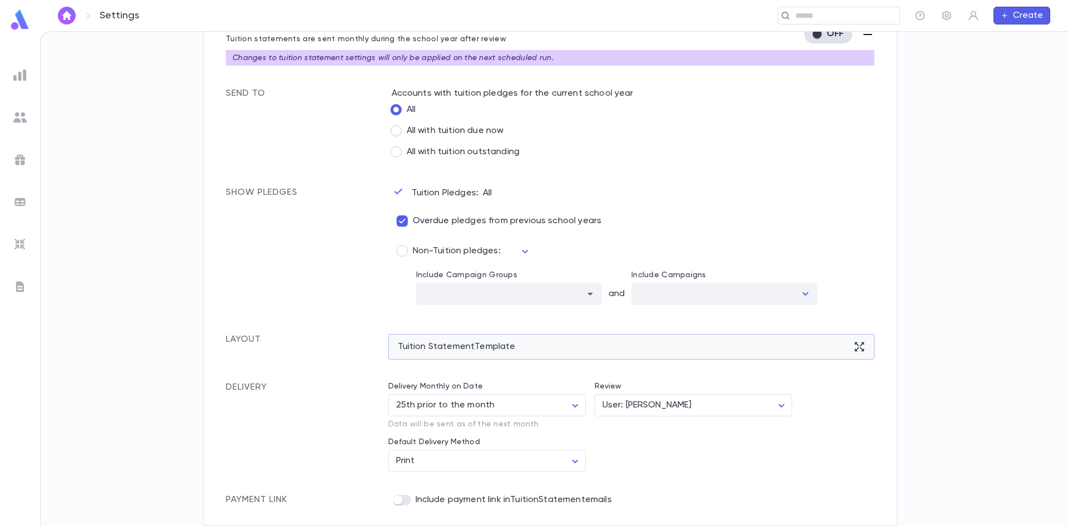
click at [476, 343] on div "Tuition Statement Template" at bounding box center [631, 347] width 487 height 26
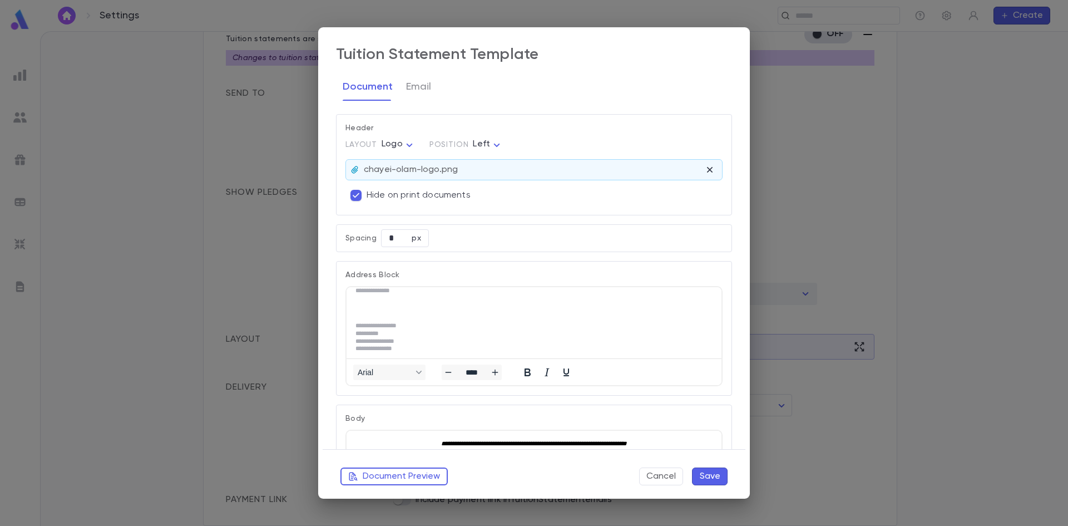
scroll to position [12, 0]
click at [665, 482] on button "Cancel" at bounding box center [661, 476] width 44 height 18
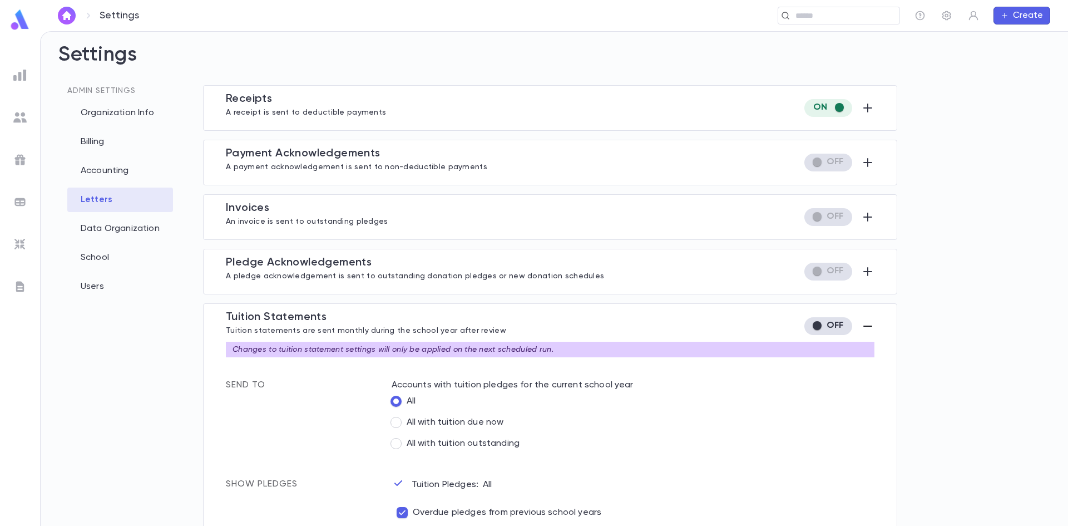
scroll to position [0, 0]
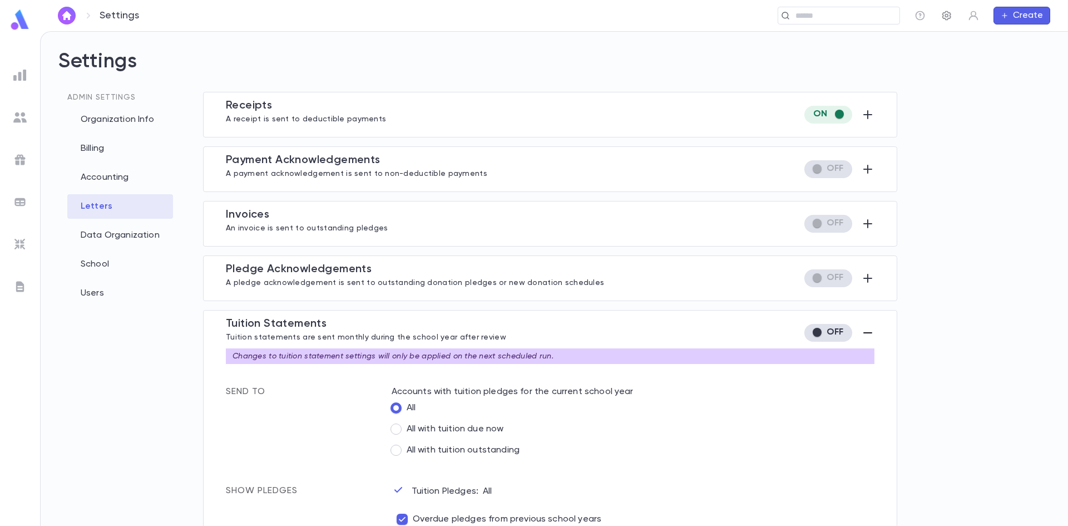
click at [949, 12] on icon "button" at bounding box center [946, 15] width 11 height 11
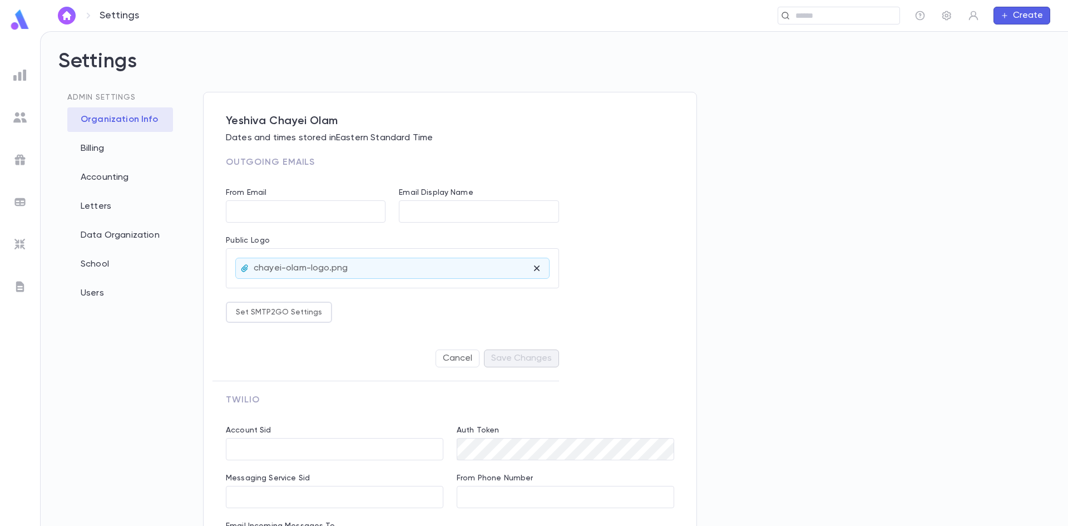
click at [21, 243] on img at bounding box center [19, 244] width 13 height 13
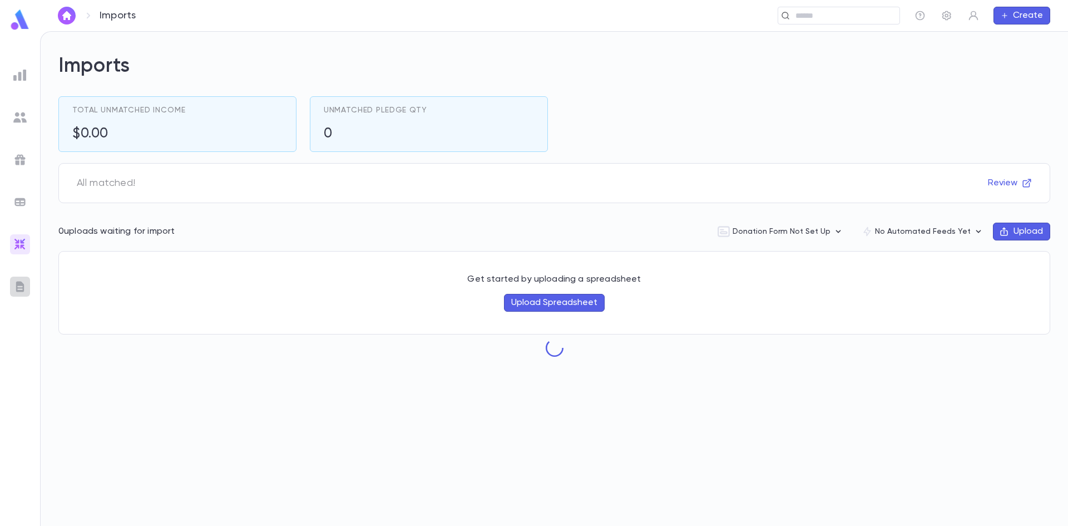
click at [18, 289] on img at bounding box center [19, 286] width 13 height 13
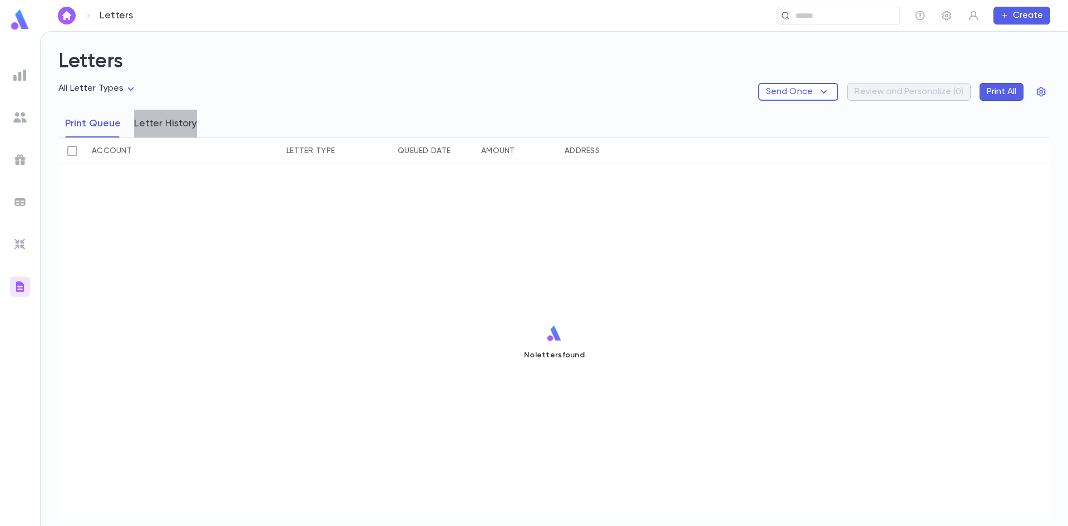
click at [177, 129] on button "Letter History" at bounding box center [165, 124] width 63 height 28
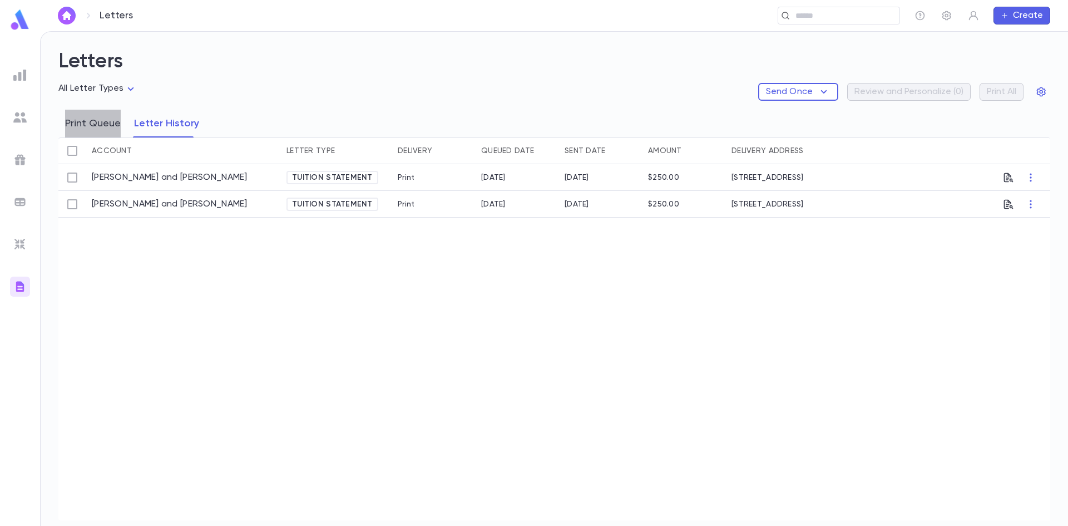
click at [96, 122] on button "Print Queue" at bounding box center [93, 124] width 56 height 28
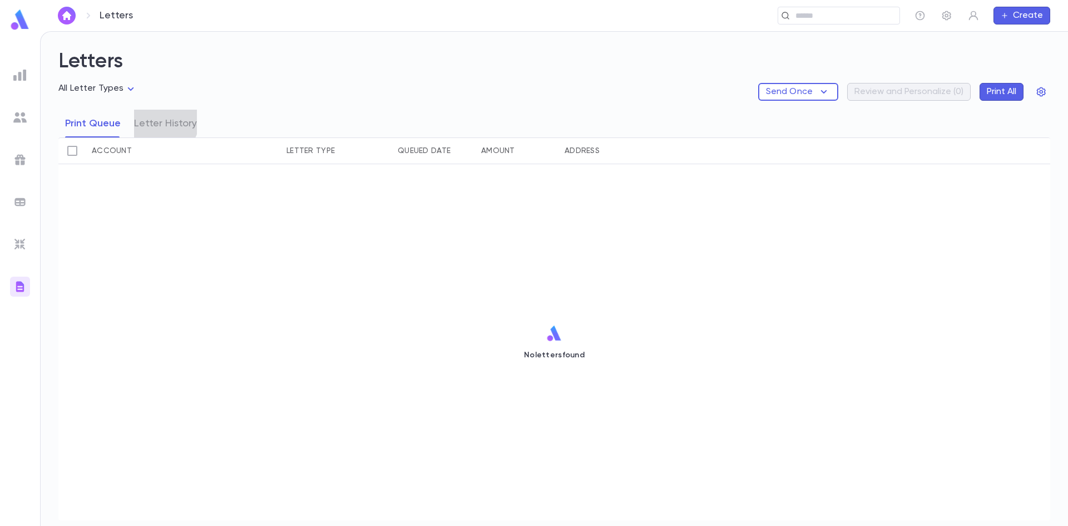
drag, startPoint x: 159, startPoint y: 120, endPoint x: 356, endPoint y: 136, distance: 197.6
click at [159, 121] on button "Letter History" at bounding box center [165, 124] width 63 height 28
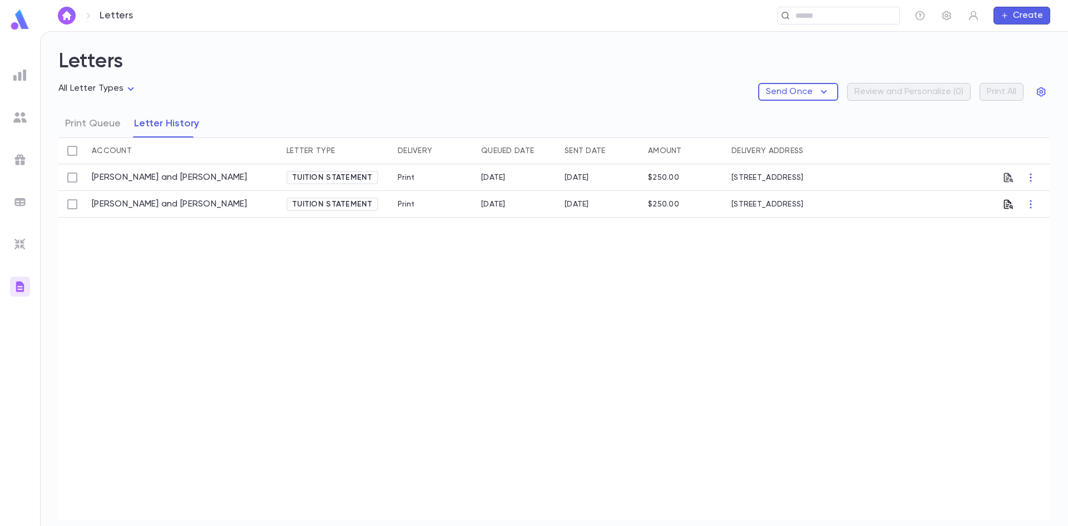
click at [1009, 204] on icon "button" at bounding box center [1008, 203] width 9 height 9
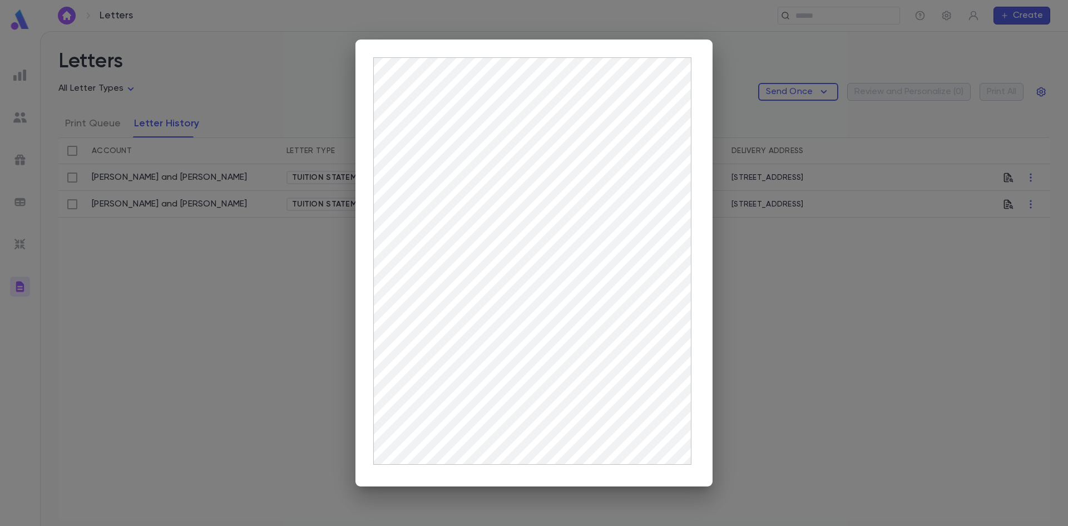
click at [995, 311] on div at bounding box center [534, 263] width 1068 height 526
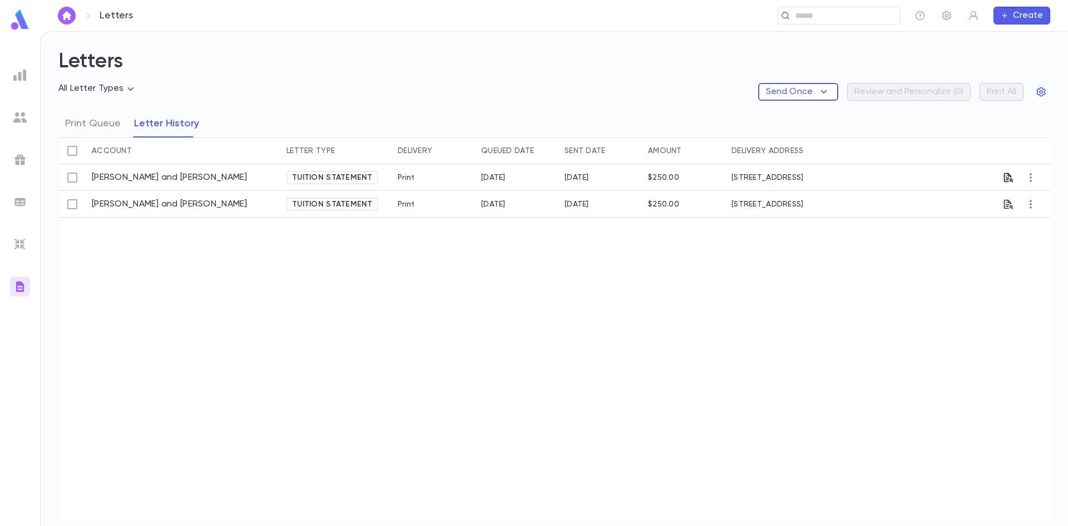
click at [1006, 178] on icon "button" at bounding box center [1008, 177] width 11 height 11
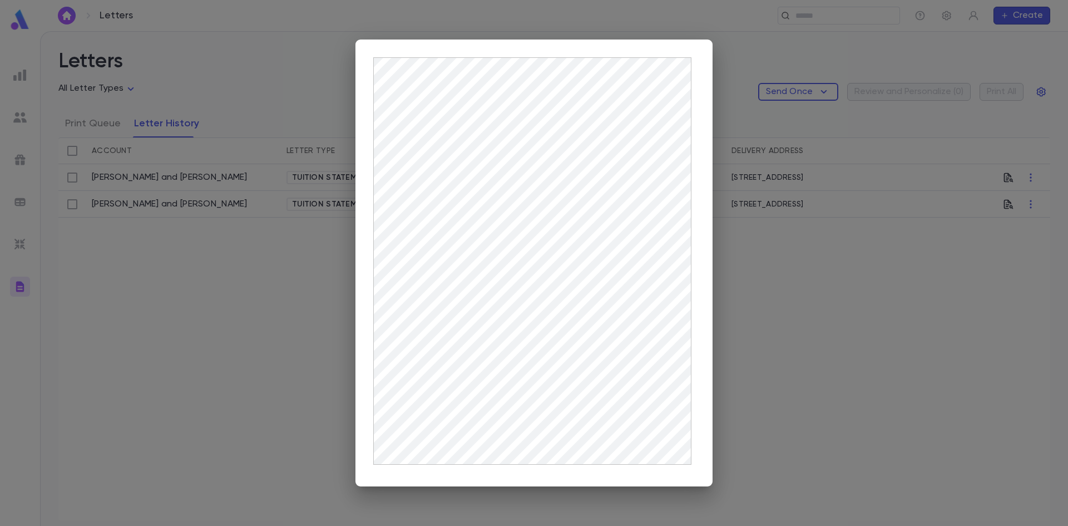
click at [834, 326] on div at bounding box center [534, 263] width 1068 height 526
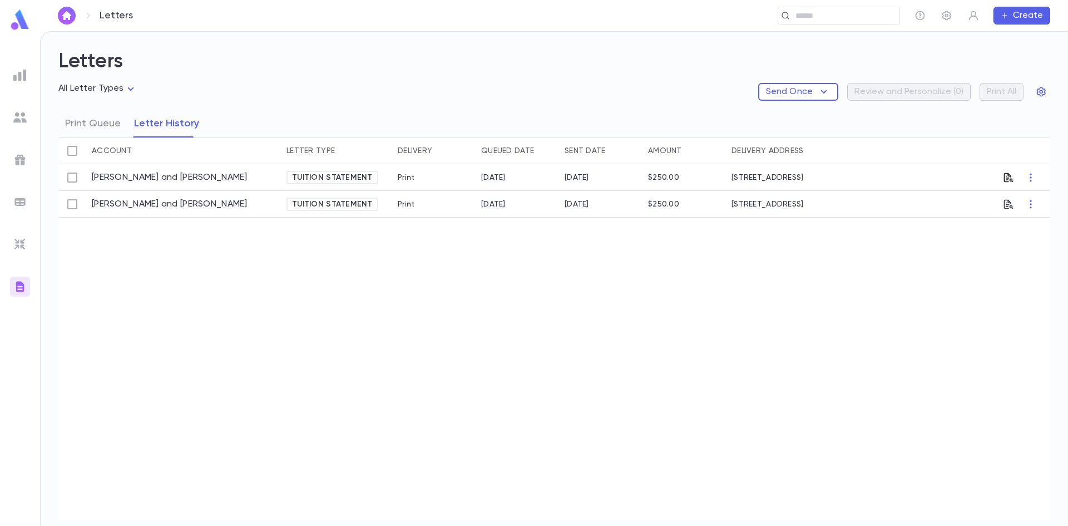
click at [1004, 176] on icon "button" at bounding box center [1008, 176] width 9 height 9
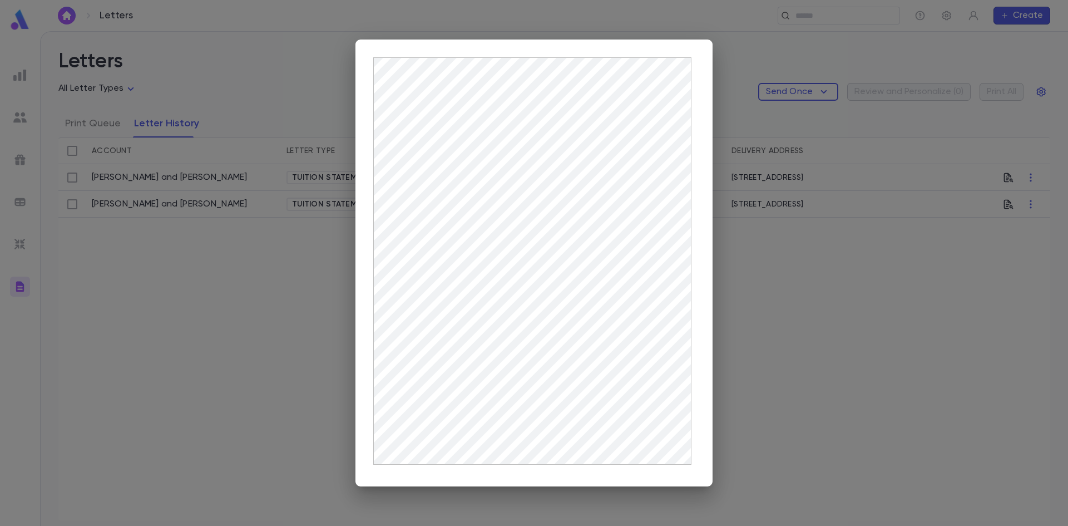
click at [852, 368] on div at bounding box center [534, 263] width 1068 height 526
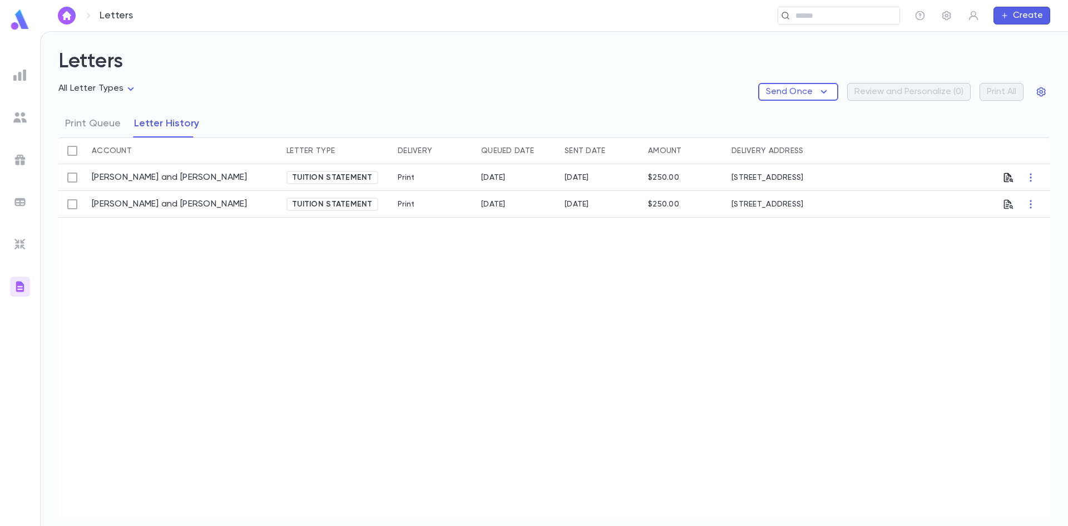
click at [1008, 179] on icon "button" at bounding box center [1008, 176] width 9 height 9
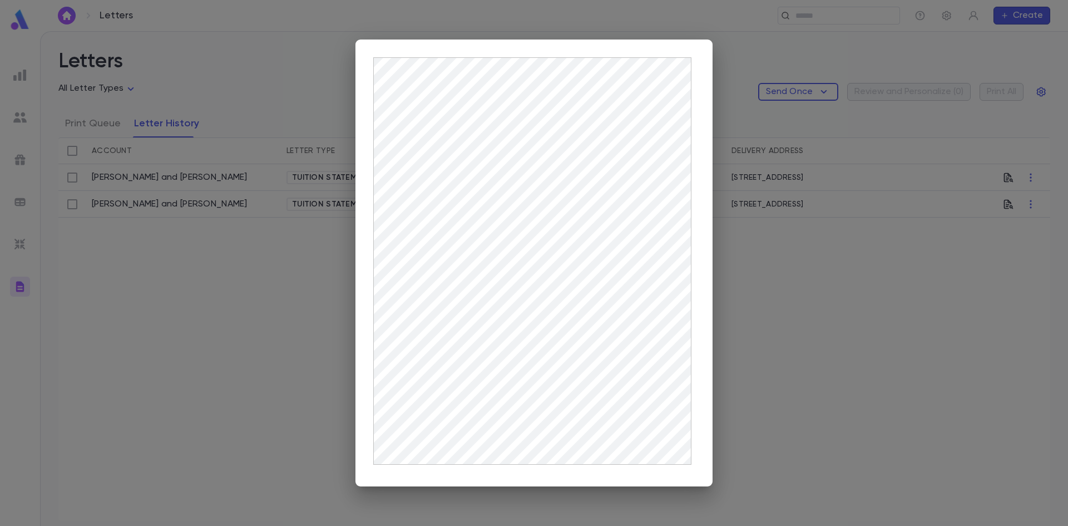
click at [841, 314] on div at bounding box center [534, 263] width 1068 height 526
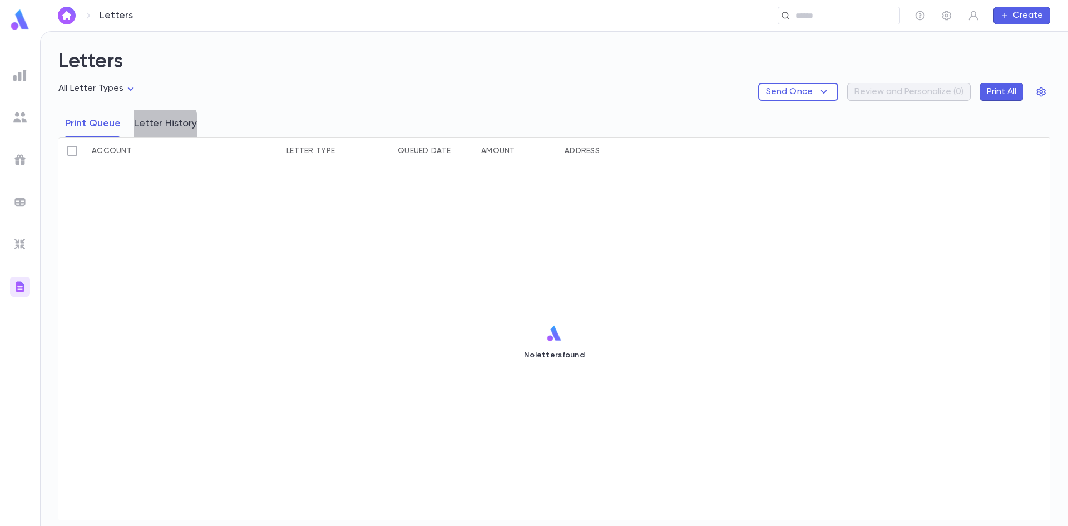
click at [155, 125] on button "Letter History" at bounding box center [165, 124] width 63 height 28
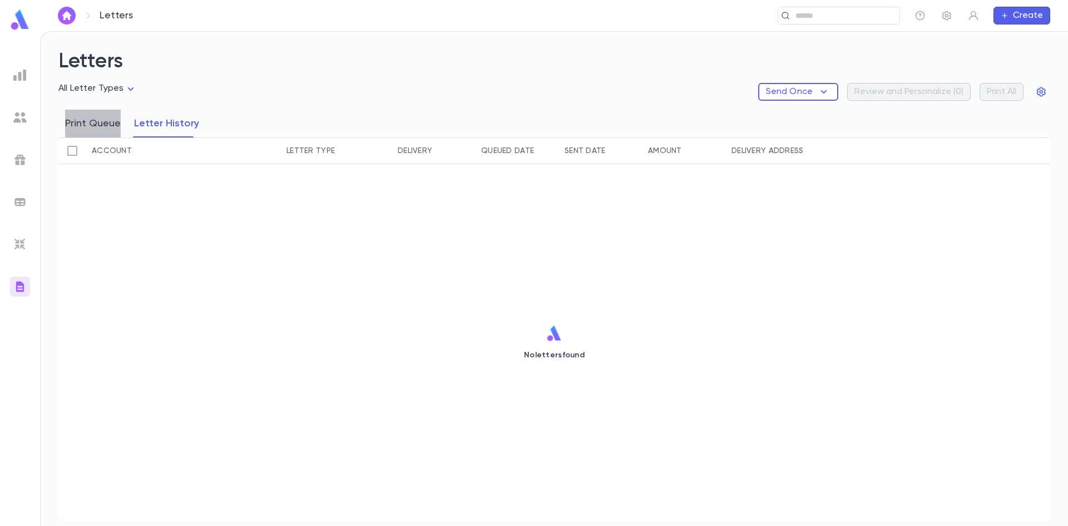
click at [105, 128] on button "Print Queue" at bounding box center [93, 124] width 56 height 28
click at [128, 88] on body "Letters ​ Create Letters All Letter Types Send Once Review and Personalize ( 0 …" at bounding box center [534, 278] width 1068 height 495
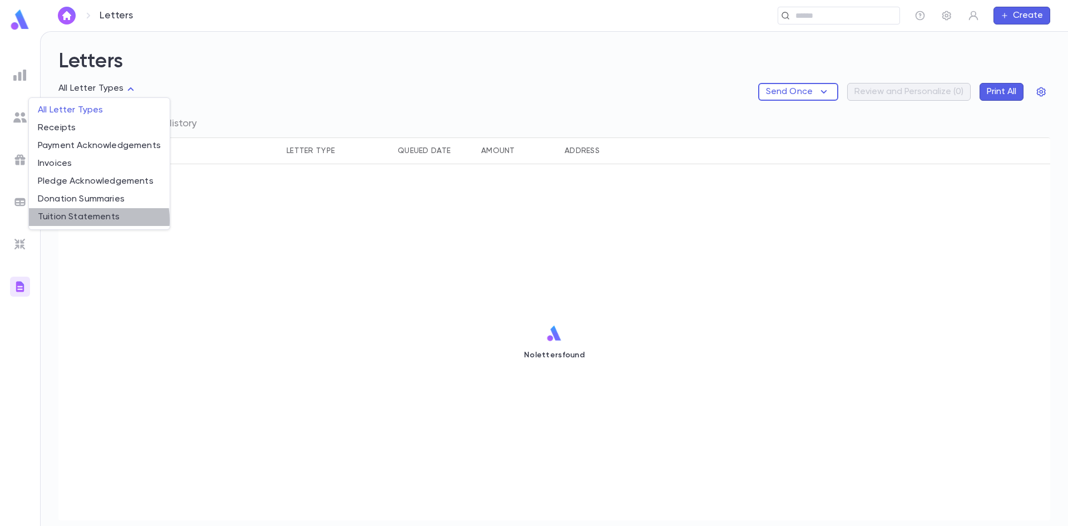
click at [79, 220] on span "Tuition Statements" at bounding box center [99, 216] width 123 height 11
type input "**********"
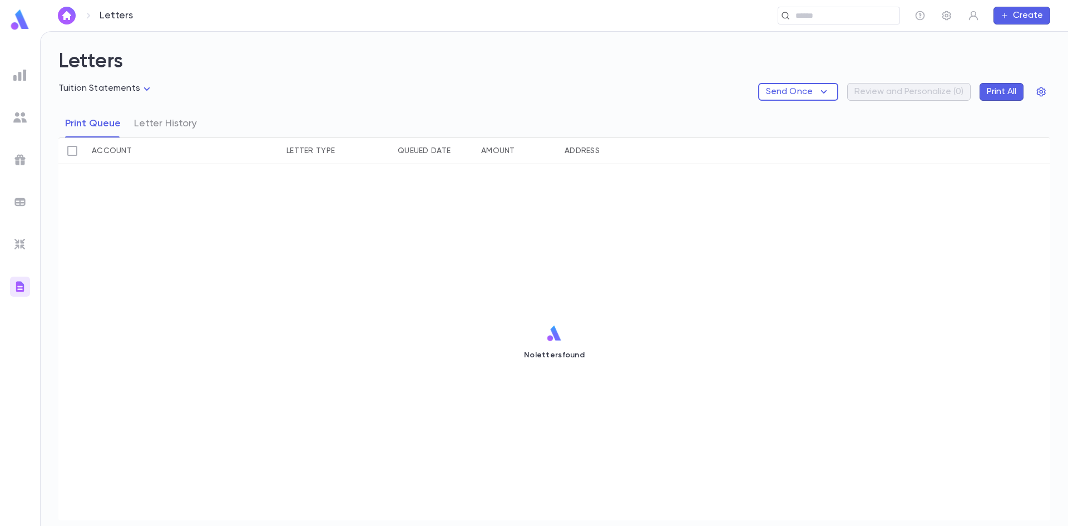
click at [891, 313] on div "No letters found" at bounding box center [554, 342] width 992 height 356
click at [23, 71] on img at bounding box center [19, 74] width 13 height 13
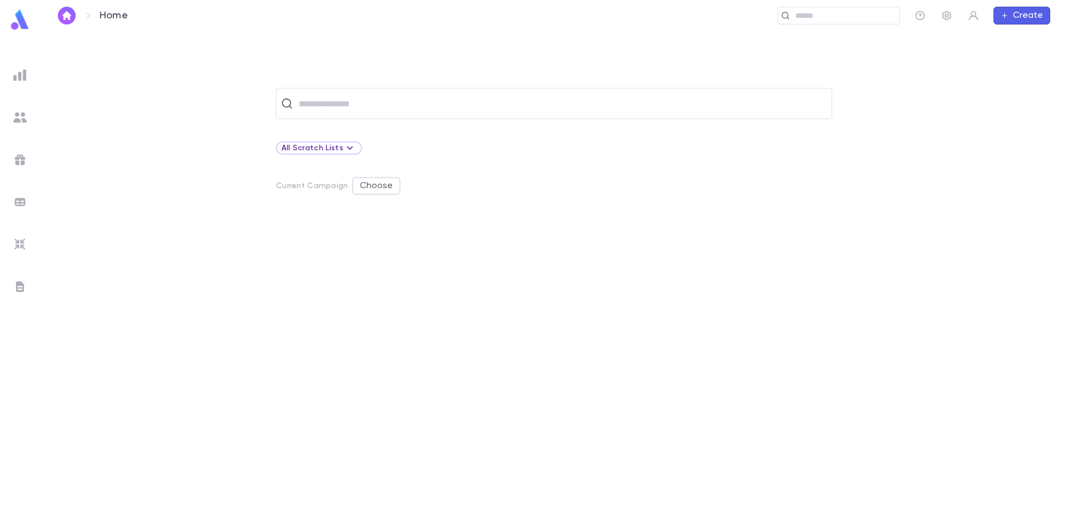
click at [19, 238] on img at bounding box center [19, 244] width 13 height 13
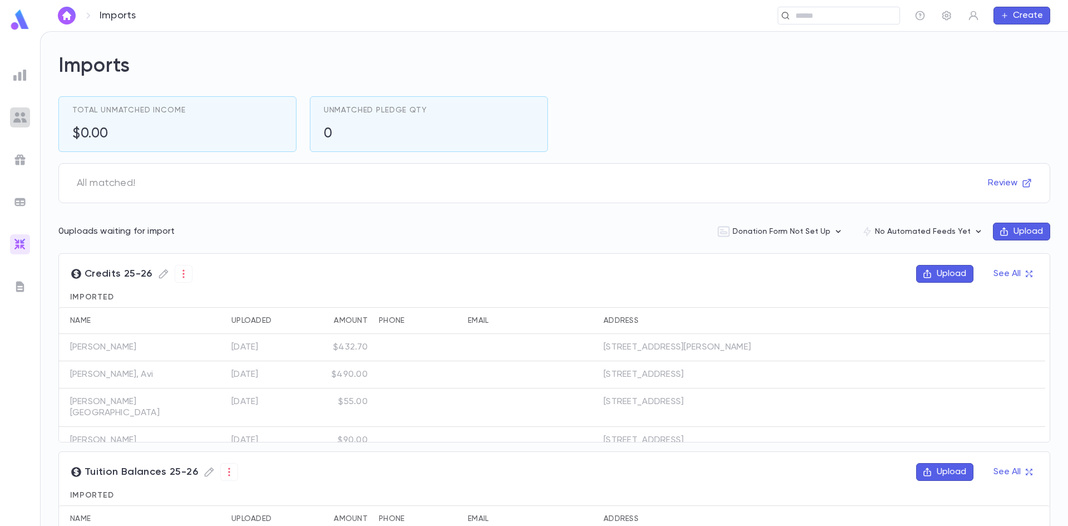
click at [19, 117] on img at bounding box center [19, 117] width 13 height 13
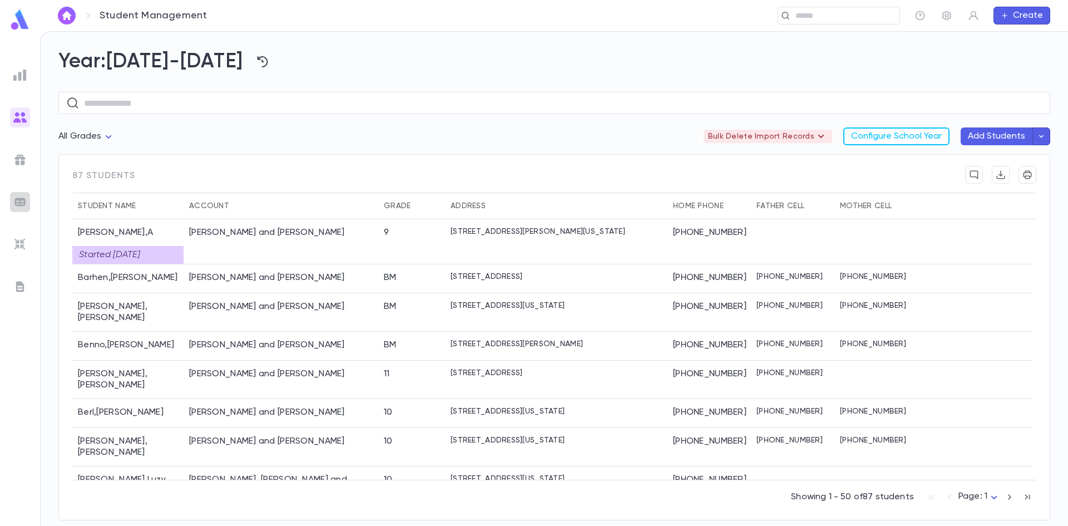
click at [23, 205] on img at bounding box center [19, 201] width 13 height 13
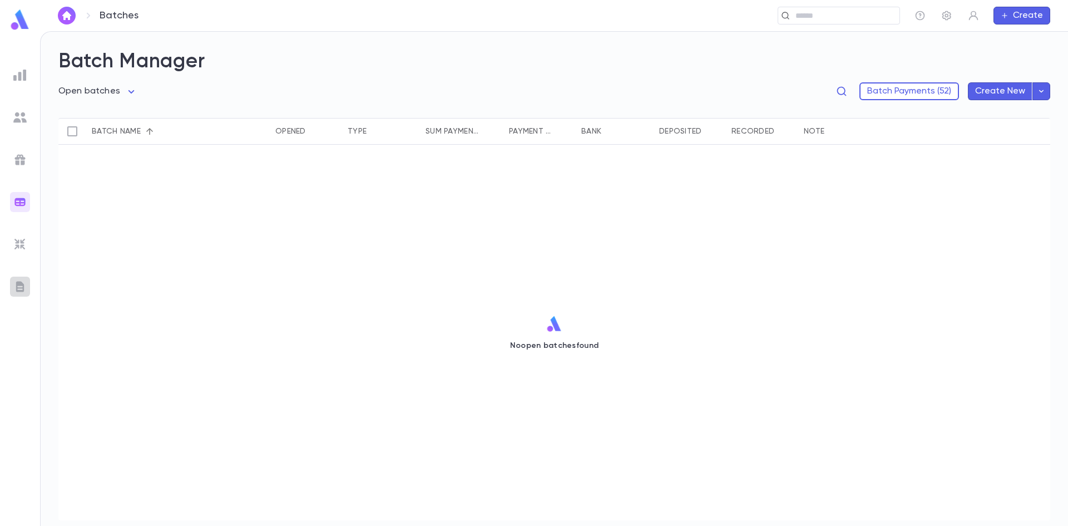
click at [14, 283] on img at bounding box center [19, 286] width 13 height 13
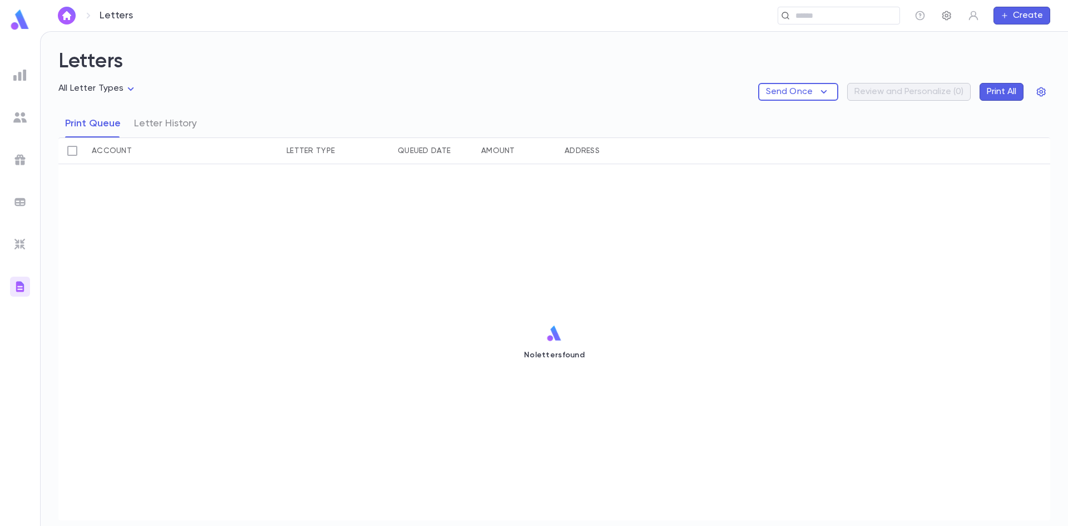
click at [950, 16] on icon "button" at bounding box center [946, 15] width 9 height 9
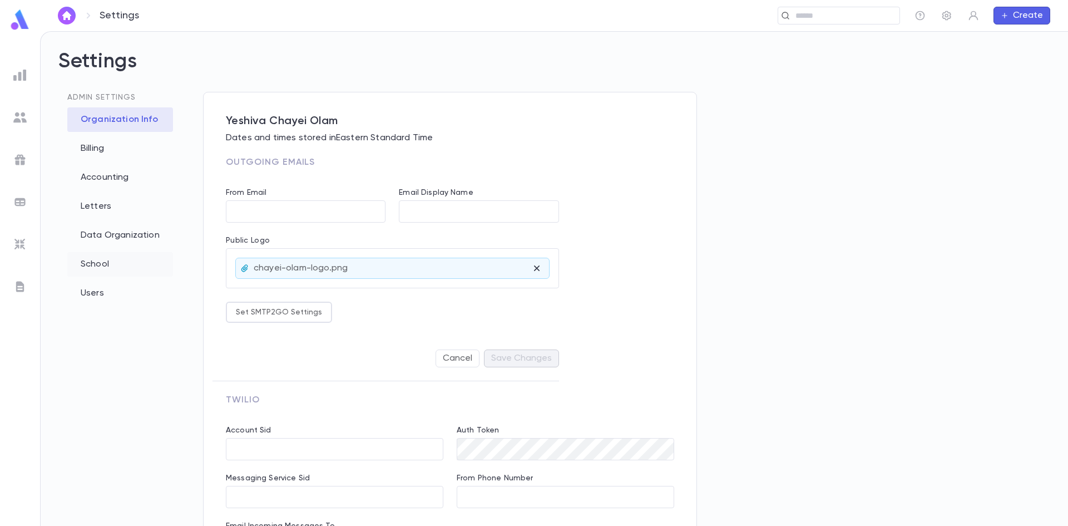
click at [115, 260] on div "School" at bounding box center [120, 264] width 106 height 24
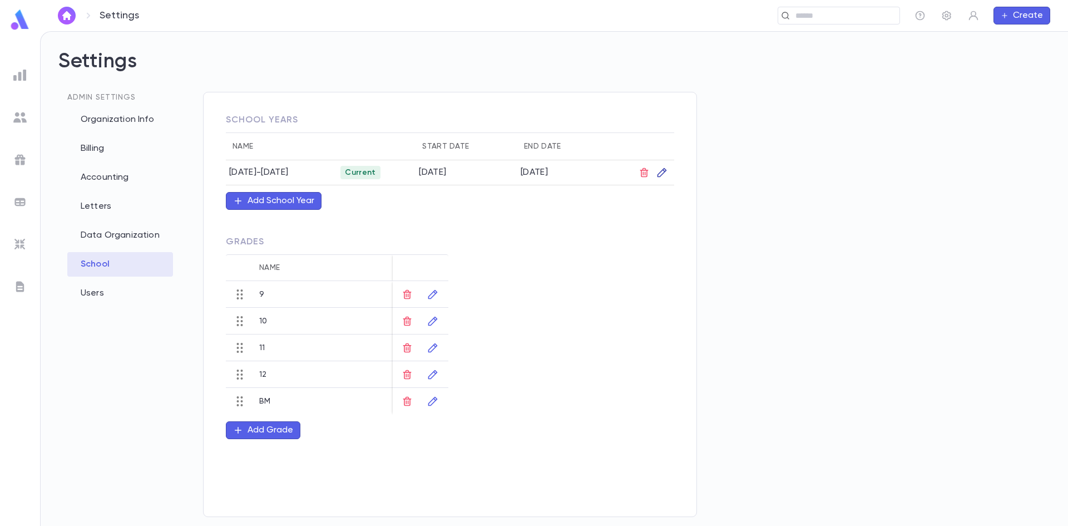
click at [665, 172] on icon "button" at bounding box center [661, 172] width 11 height 11
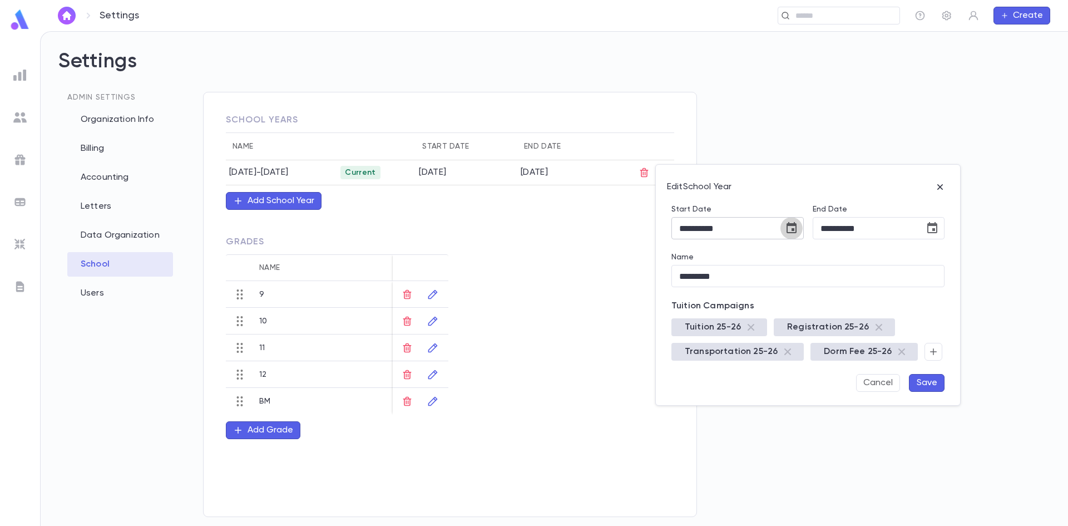
click at [793, 224] on icon "Choose date, selected date is Aug 24, 2025" at bounding box center [792, 227] width 10 height 11
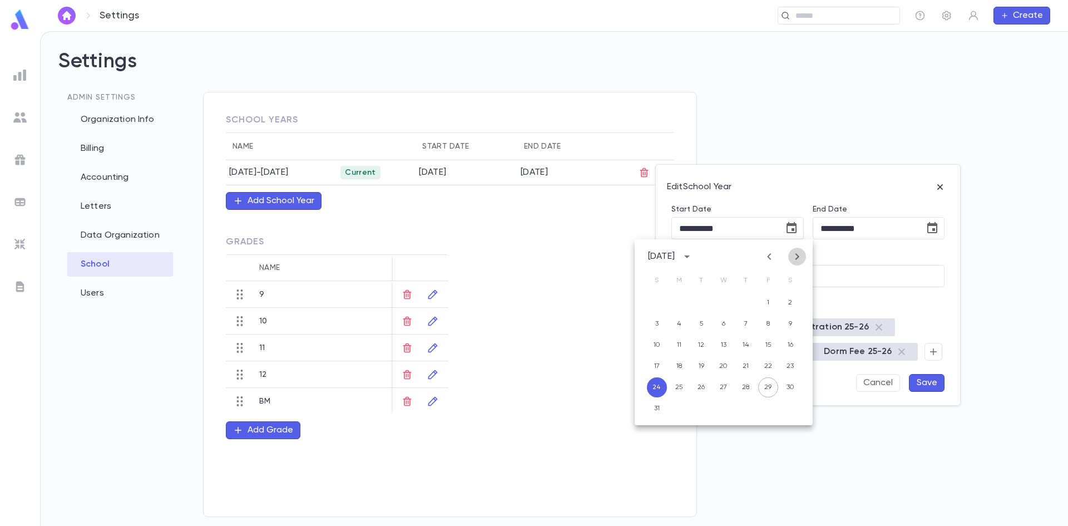
click at [799, 256] on icon "Next month" at bounding box center [797, 256] width 4 height 7
click at [676, 302] on button "1" at bounding box center [679, 303] width 20 height 20
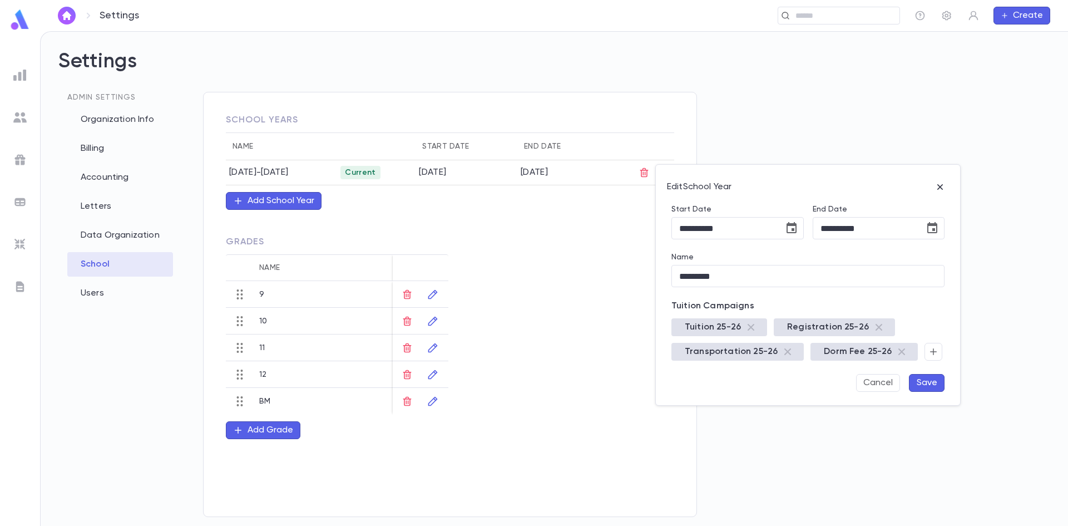
type input "**********"
click at [933, 380] on button "Save" at bounding box center [927, 383] width 36 height 18
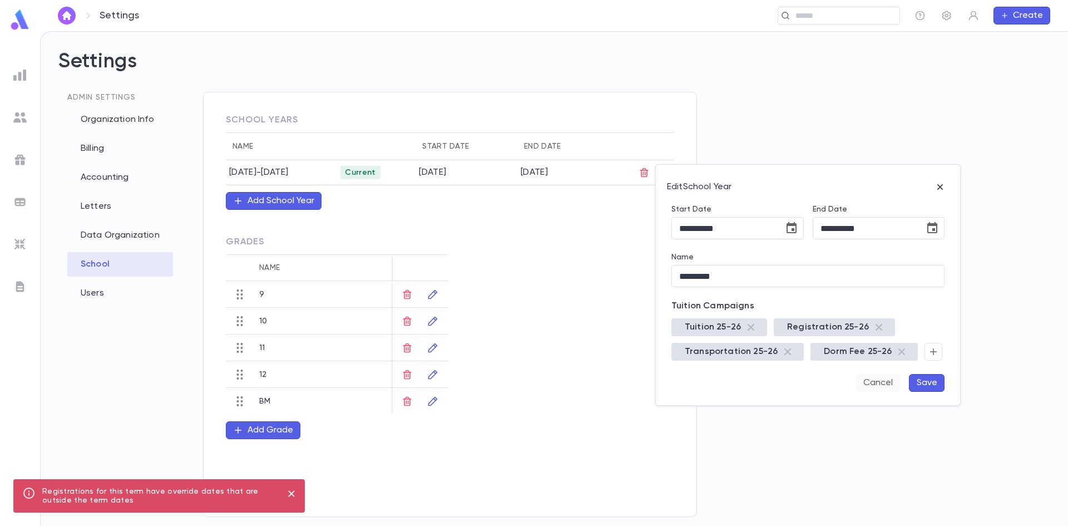
click at [884, 379] on button "Cancel" at bounding box center [878, 383] width 44 height 18
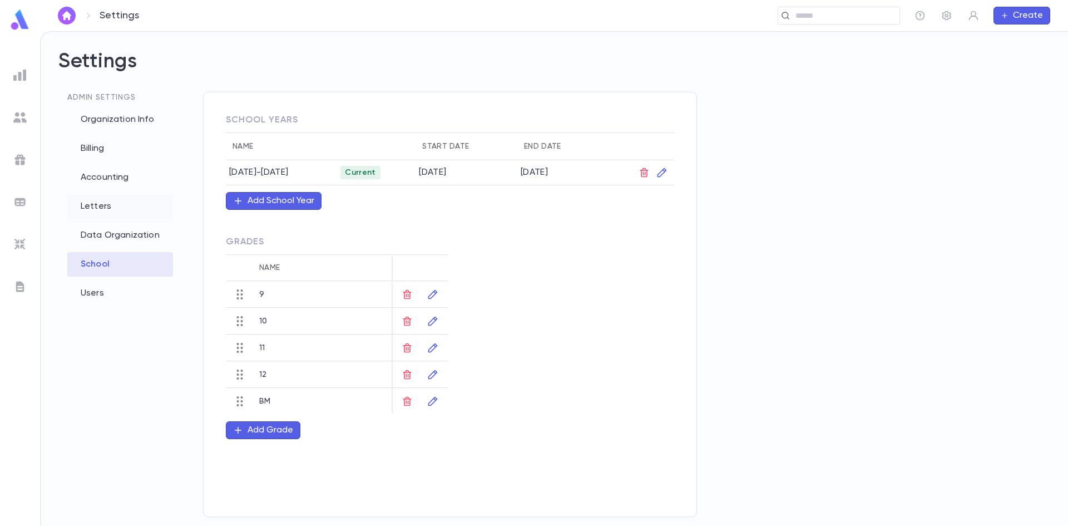
click at [102, 201] on div "Letters" at bounding box center [120, 206] width 106 height 24
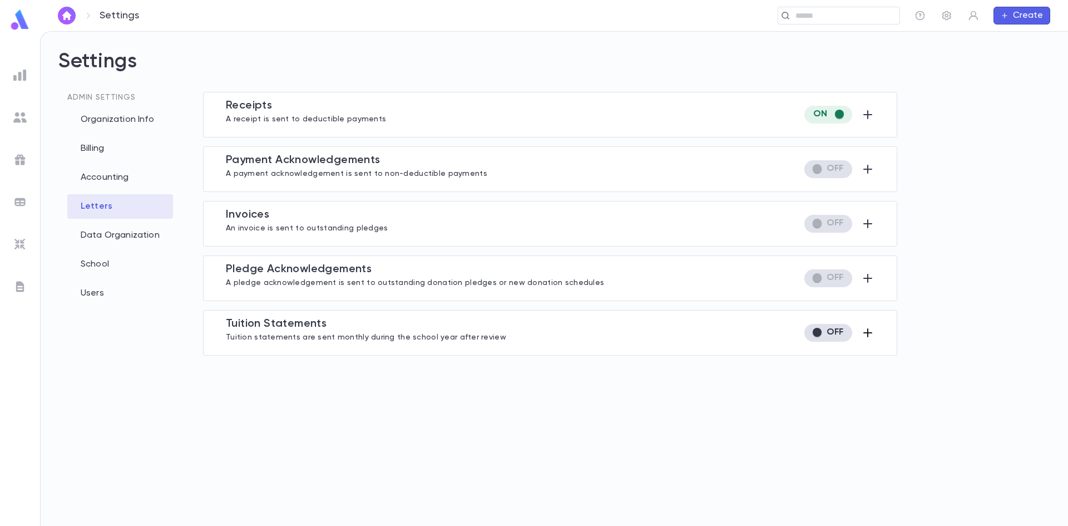
click at [867, 334] on icon "button" at bounding box center [867, 332] width 13 height 13
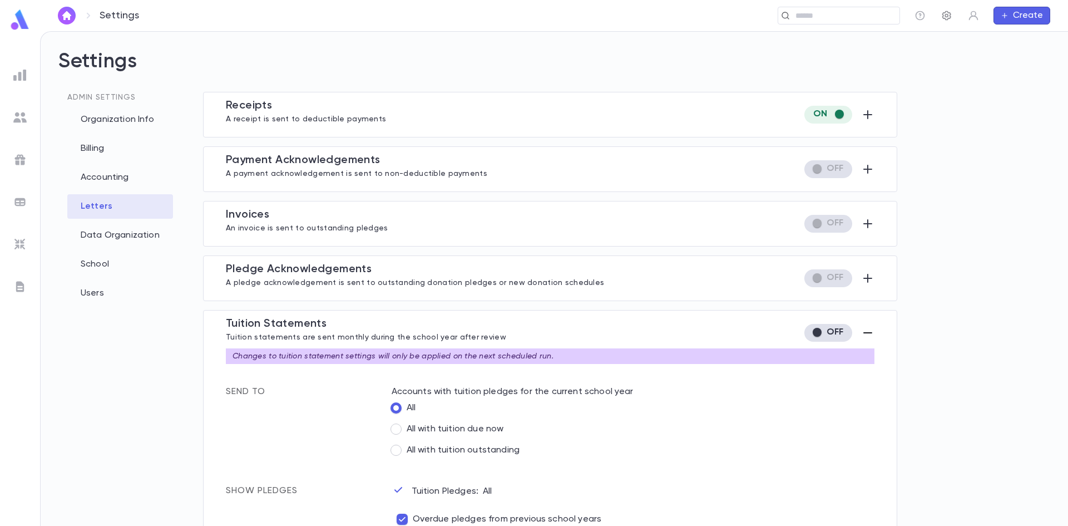
click at [944, 14] on icon "button" at bounding box center [946, 15] width 11 height 11
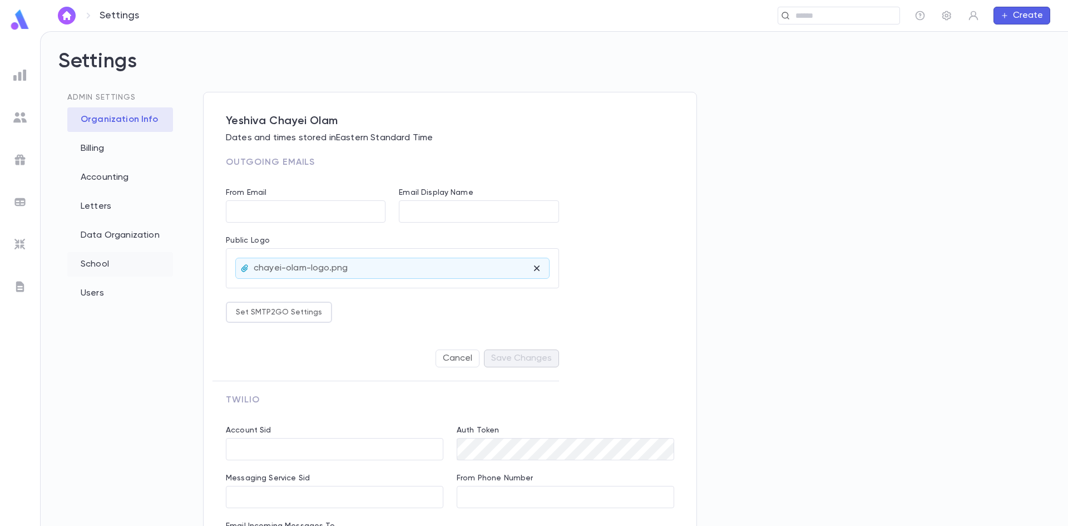
click at [96, 264] on div "School" at bounding box center [120, 264] width 106 height 24
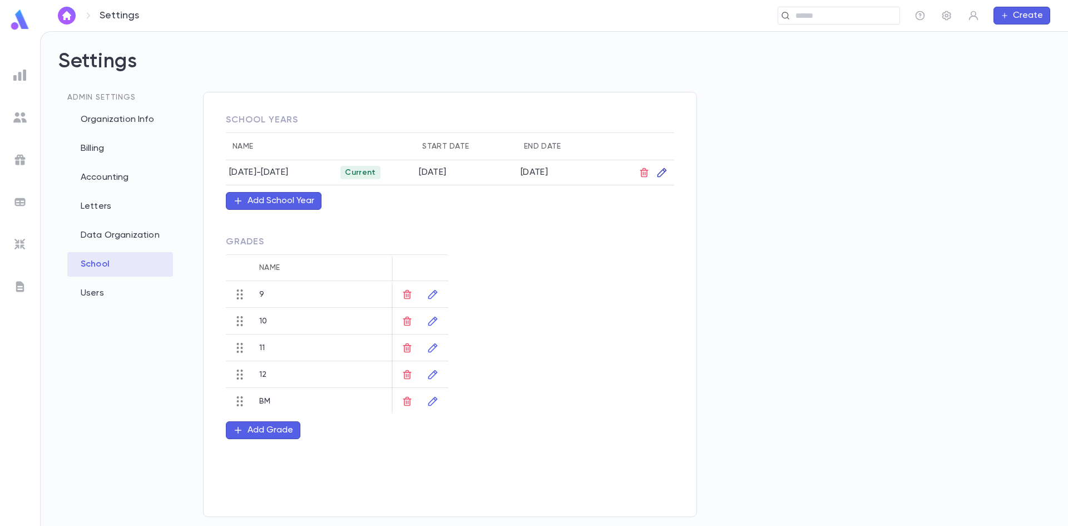
click at [664, 174] on icon "button" at bounding box center [662, 172] width 9 height 9
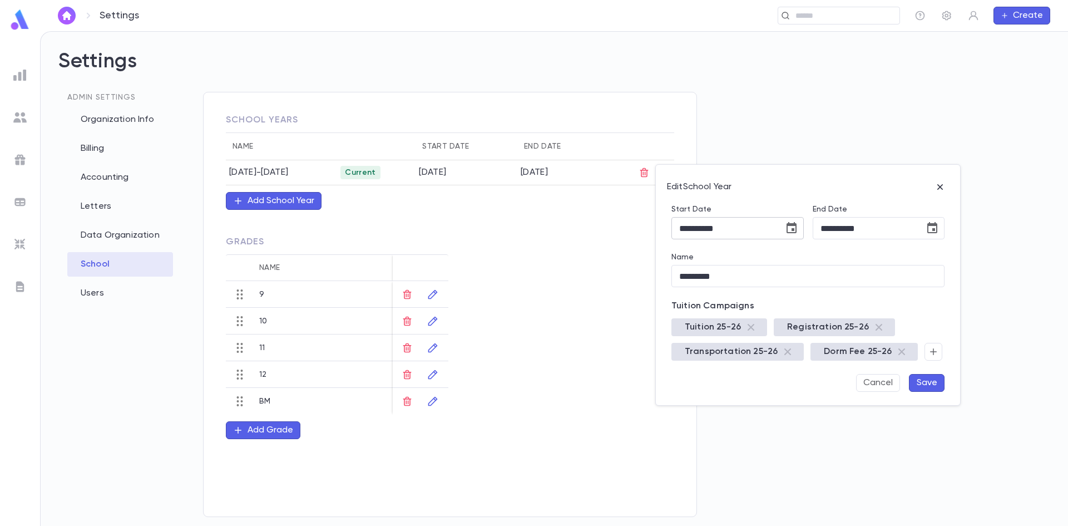
click at [748, 226] on input "**********" at bounding box center [723, 229] width 105 height 22
click at [791, 226] on icon "Choose date, selected date is Aug 24, 2025" at bounding box center [791, 227] width 13 height 13
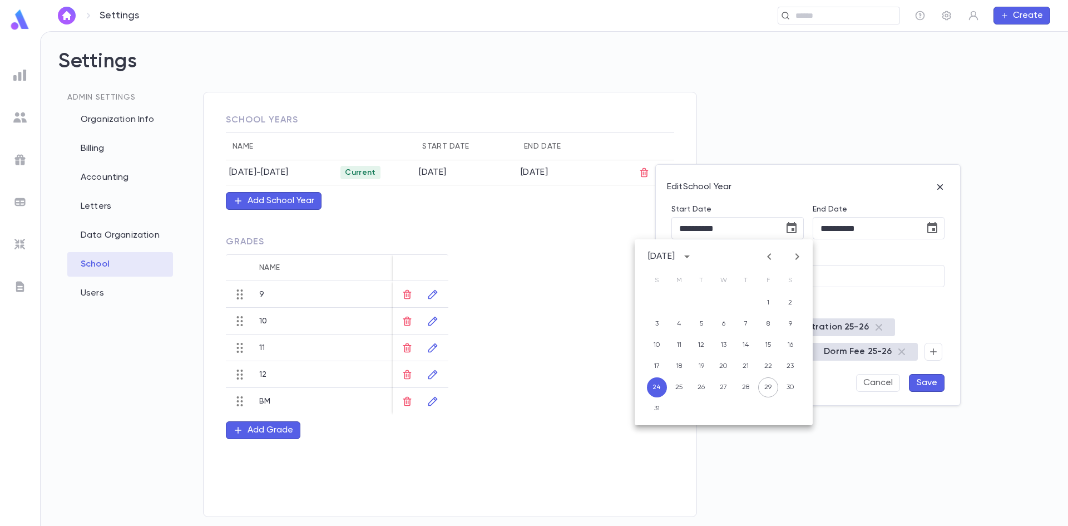
click at [795, 256] on icon "Next month" at bounding box center [796, 256] width 13 height 13
click at [679, 308] on button "1" at bounding box center [679, 303] width 20 height 20
type input "**********"
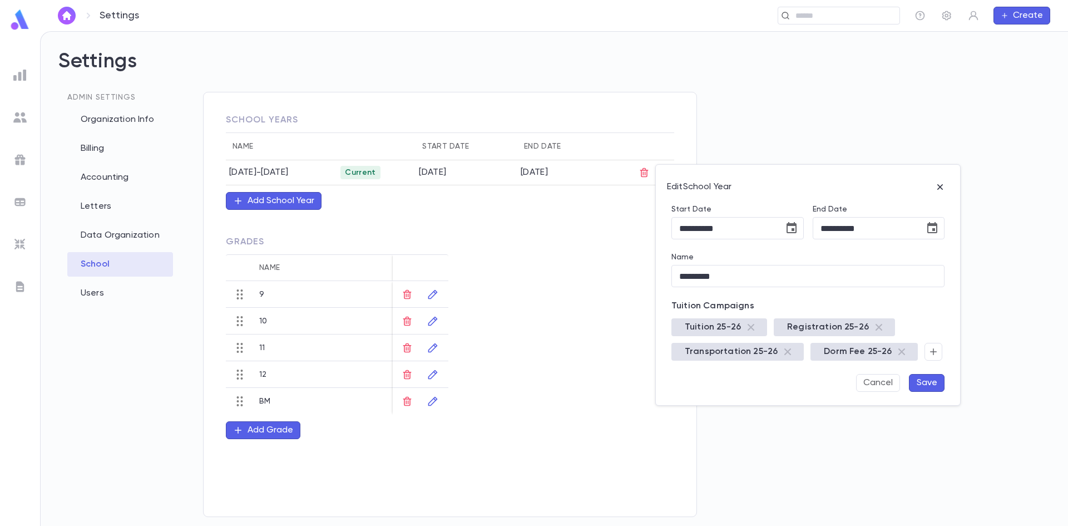
click at [932, 383] on button "Save" at bounding box center [927, 383] width 36 height 18
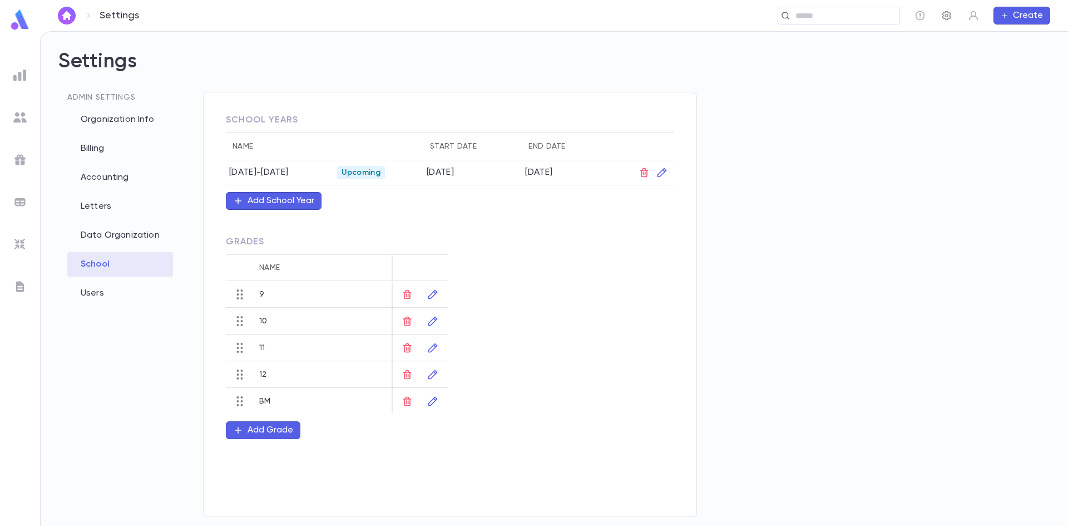
click at [946, 13] on icon "button" at bounding box center [946, 15] width 11 height 11
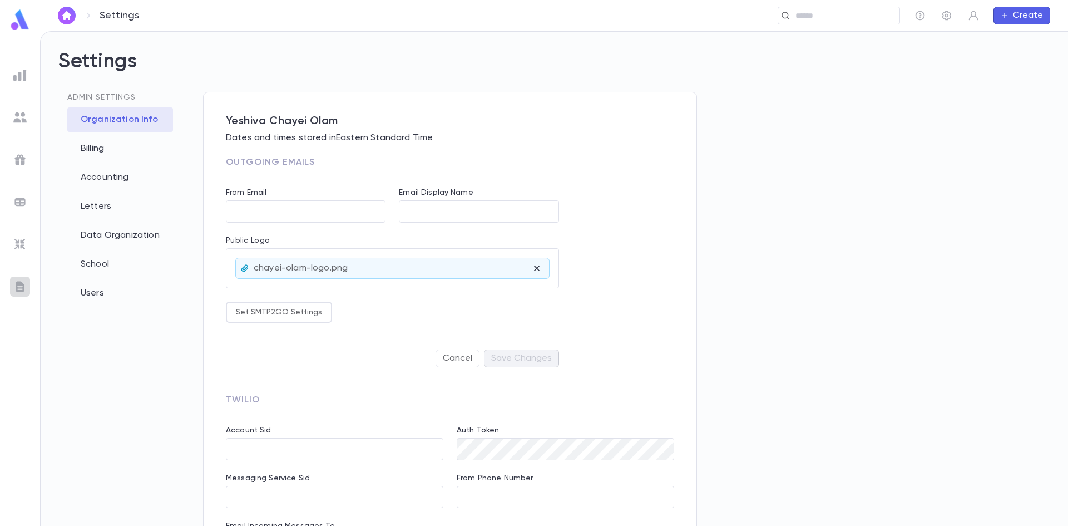
click at [28, 283] on div at bounding box center [20, 286] width 20 height 20
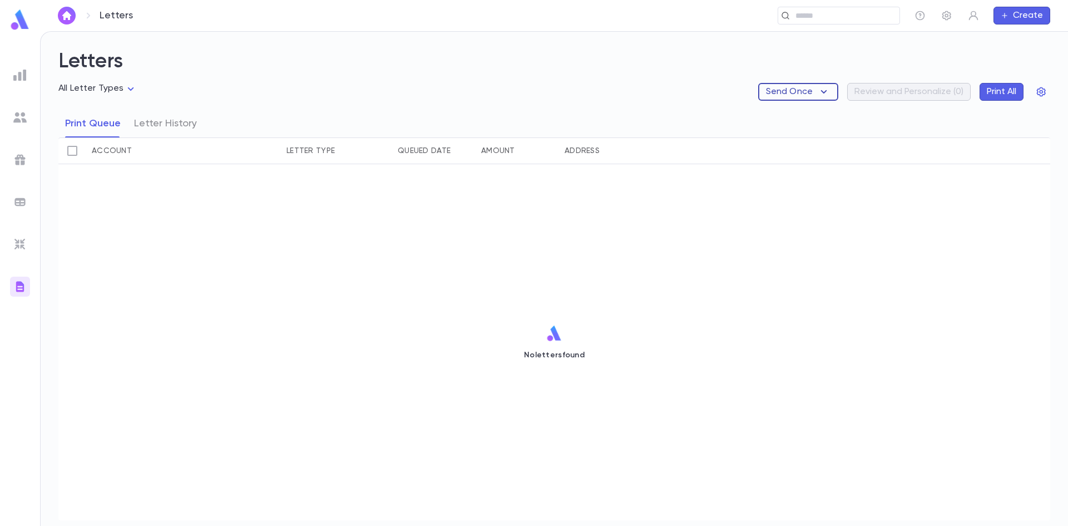
click at [811, 93] on p "Send Once" at bounding box center [789, 91] width 47 height 11
click at [815, 109] on li "Tuition Statements" at bounding box center [814, 114] width 105 height 18
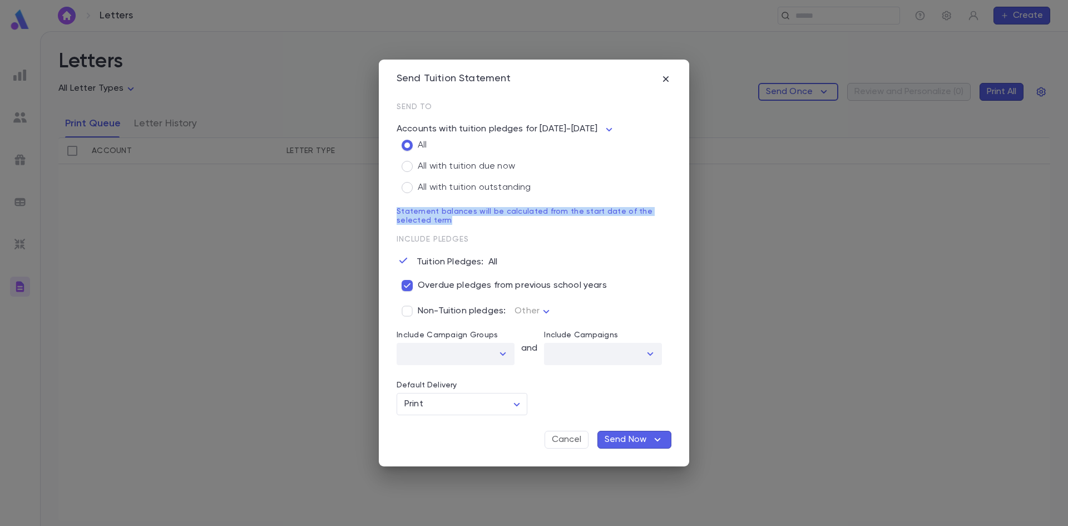
drag, startPoint x: 397, startPoint y: 210, endPoint x: 590, endPoint y: 219, distance: 193.8
click at [590, 219] on div "Send Tuition Statement Send To Accounts with tuition pledges for 2025-2026 * Al…" at bounding box center [534, 263] width 310 height 407
click at [590, 219] on p "Statement balances will be calculated from the start date of the selected term" at bounding box center [534, 216] width 275 height 18
click at [635, 447] on button "Send Now" at bounding box center [634, 440] width 74 height 18
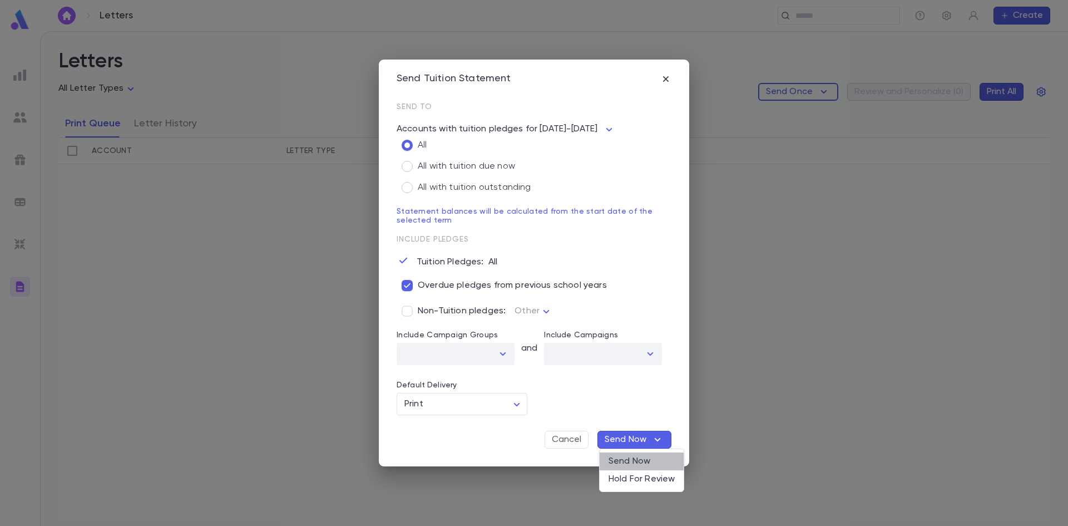
click at [636, 462] on li "Send Now" at bounding box center [642, 461] width 84 height 18
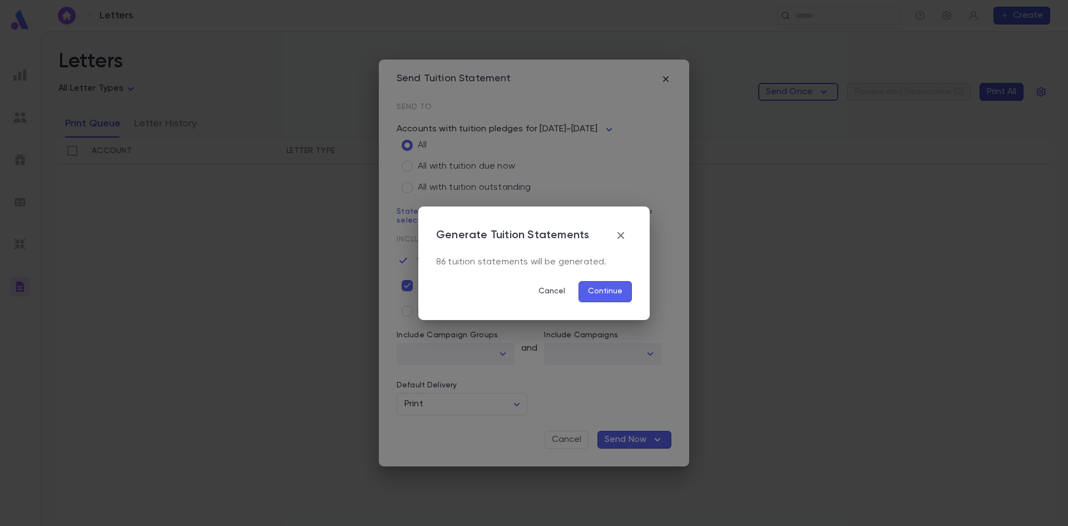
click at [608, 288] on button "Continue" at bounding box center [605, 291] width 53 height 21
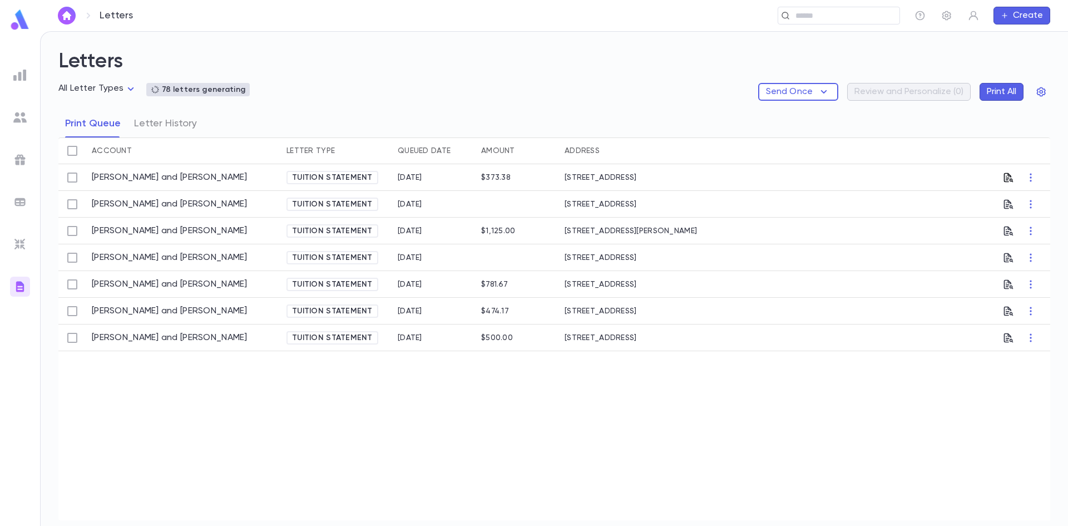
click at [1011, 179] on icon "button" at bounding box center [1008, 177] width 11 height 11
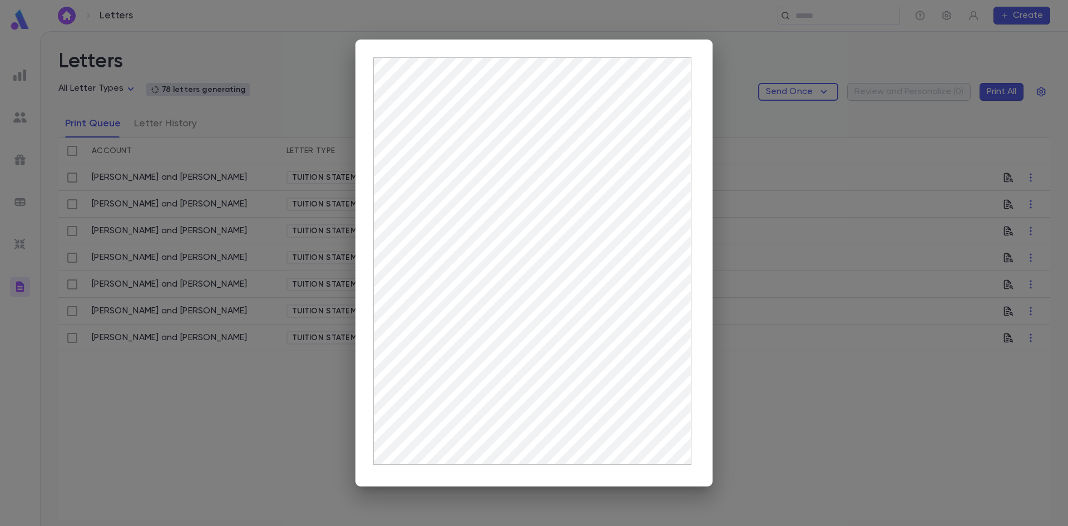
click at [871, 439] on div at bounding box center [534, 263] width 1068 height 526
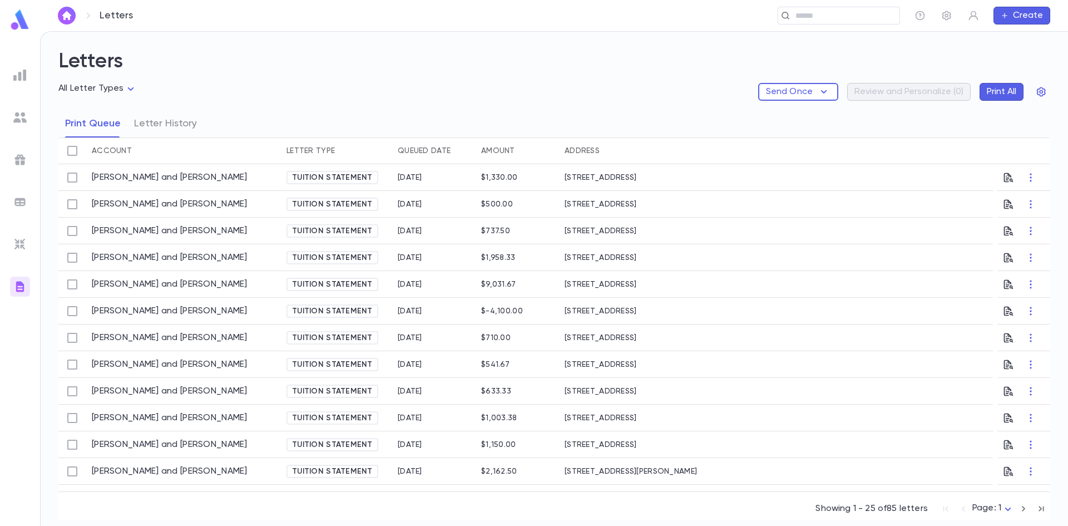
click at [1005, 88] on button "Print All" at bounding box center [1002, 92] width 44 height 18
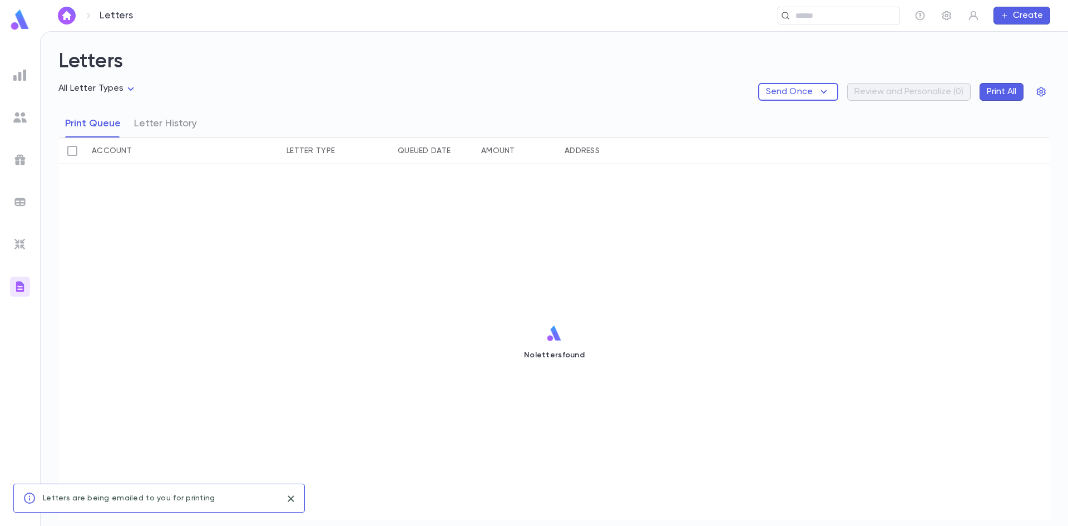
click at [22, 244] on img at bounding box center [19, 244] width 13 height 13
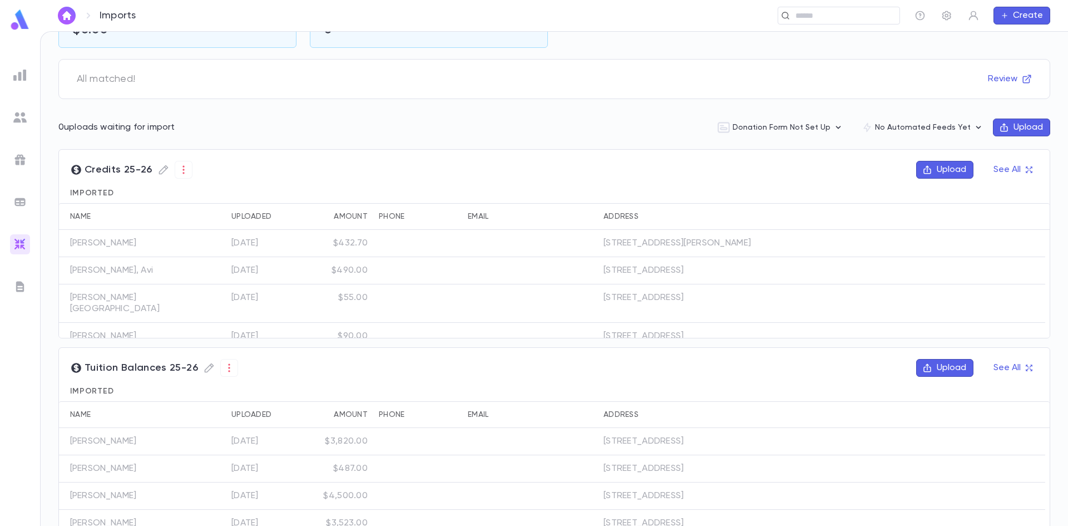
scroll to position [111, 0]
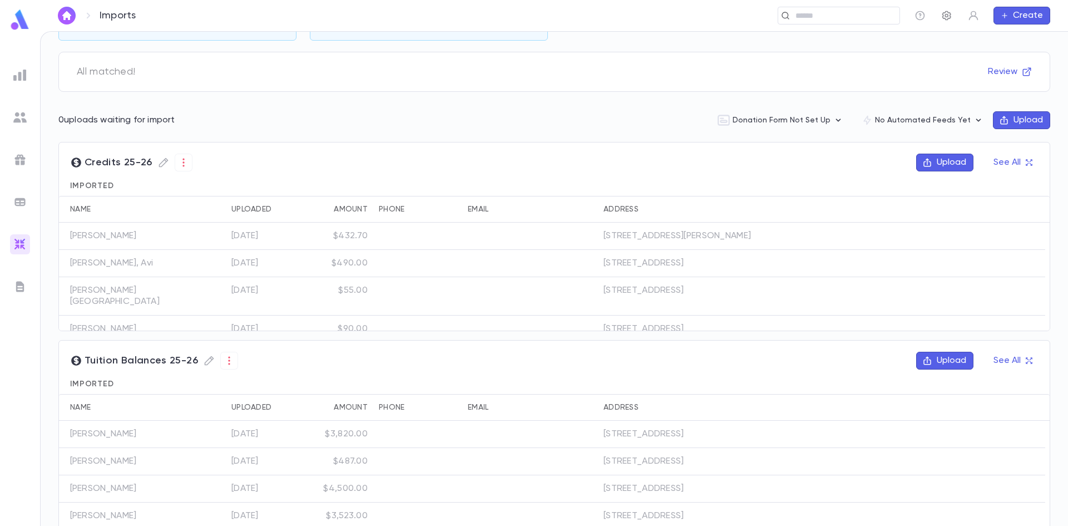
click at [947, 8] on button "button" at bounding box center [947, 16] width 18 height 18
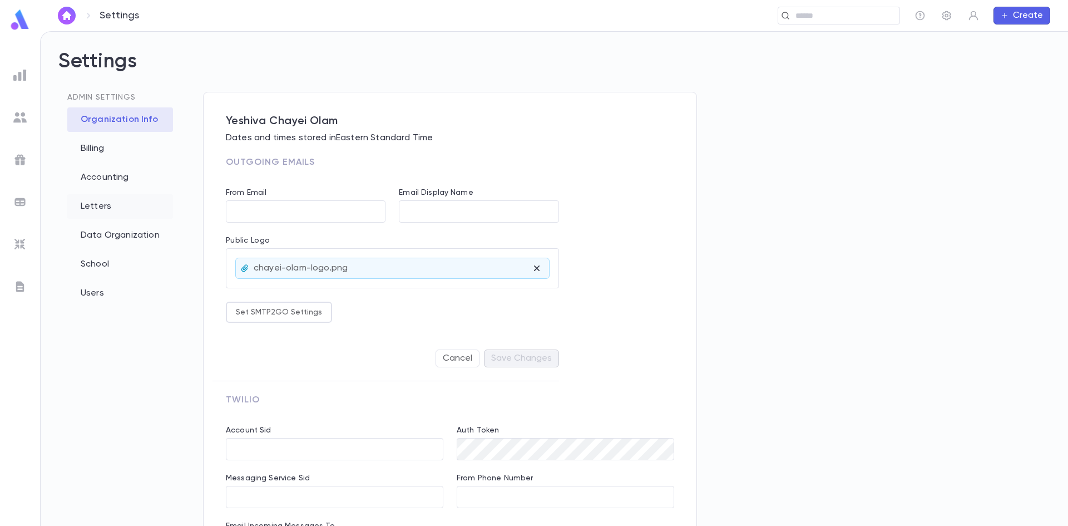
click at [84, 210] on div "Letters" at bounding box center [120, 206] width 106 height 24
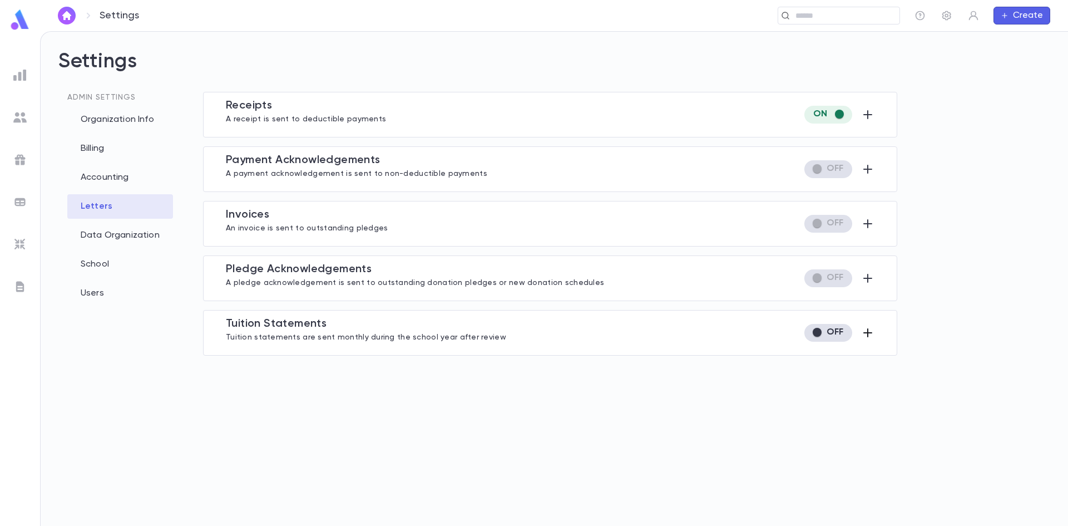
click at [867, 334] on icon "button" at bounding box center [867, 332] width 13 height 13
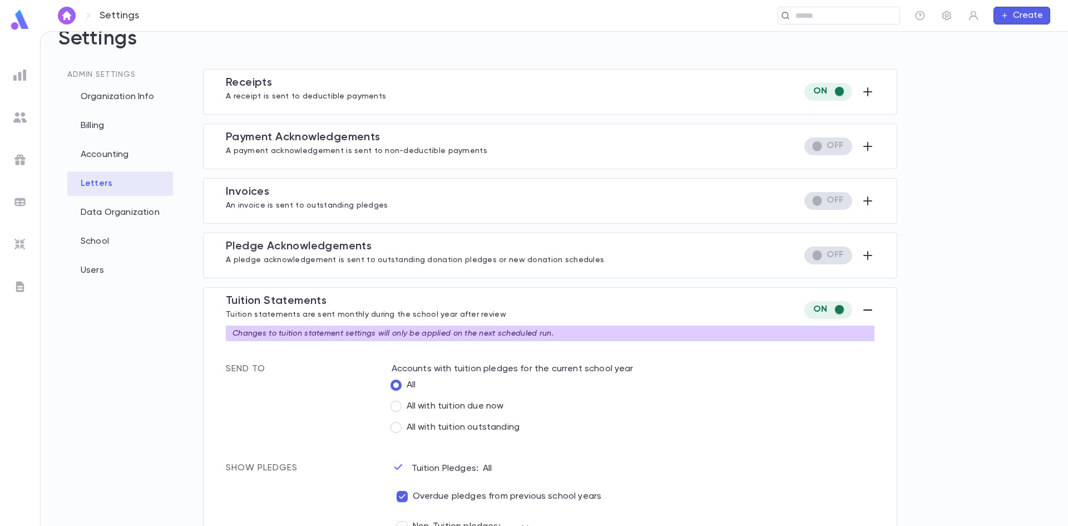
scroll to position [20, 0]
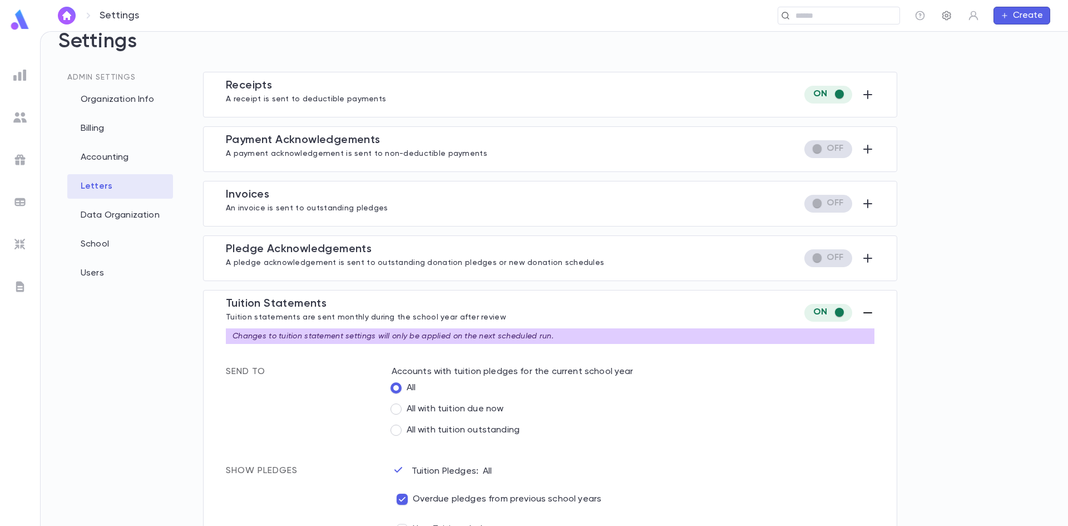
click at [941, 20] on icon "button" at bounding box center [946, 15] width 11 height 11
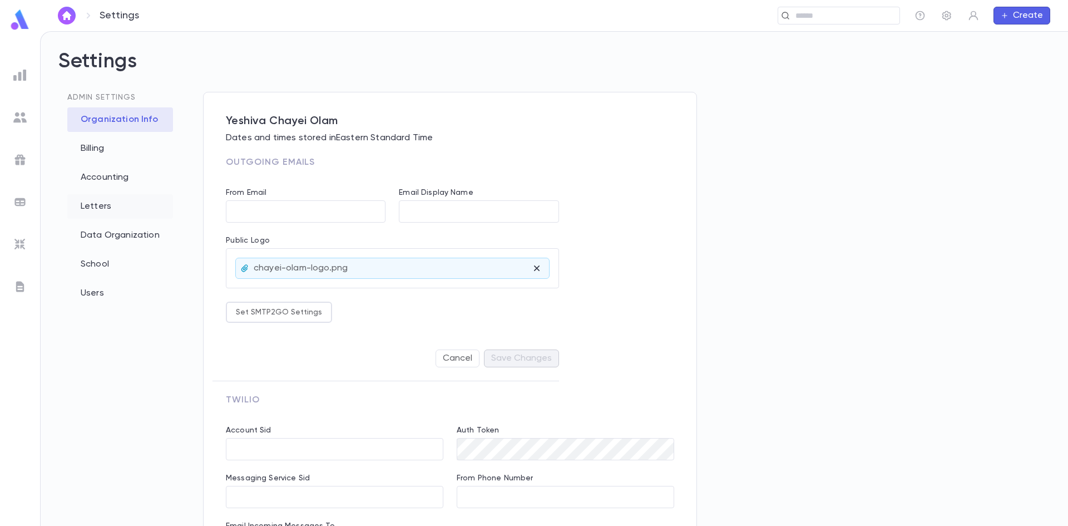
click at [106, 205] on div "Letters" at bounding box center [120, 206] width 106 height 24
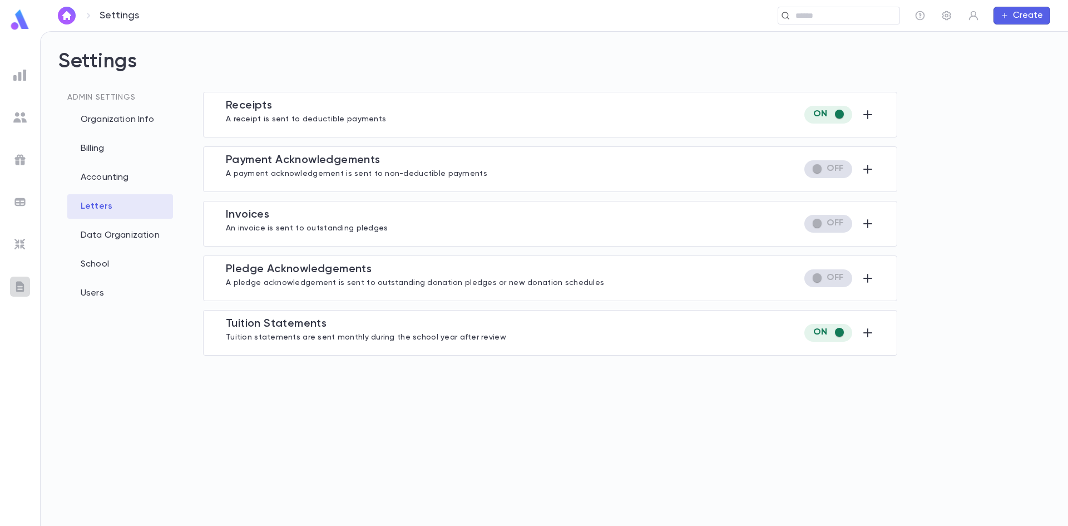
click at [19, 286] on img at bounding box center [19, 286] width 13 height 13
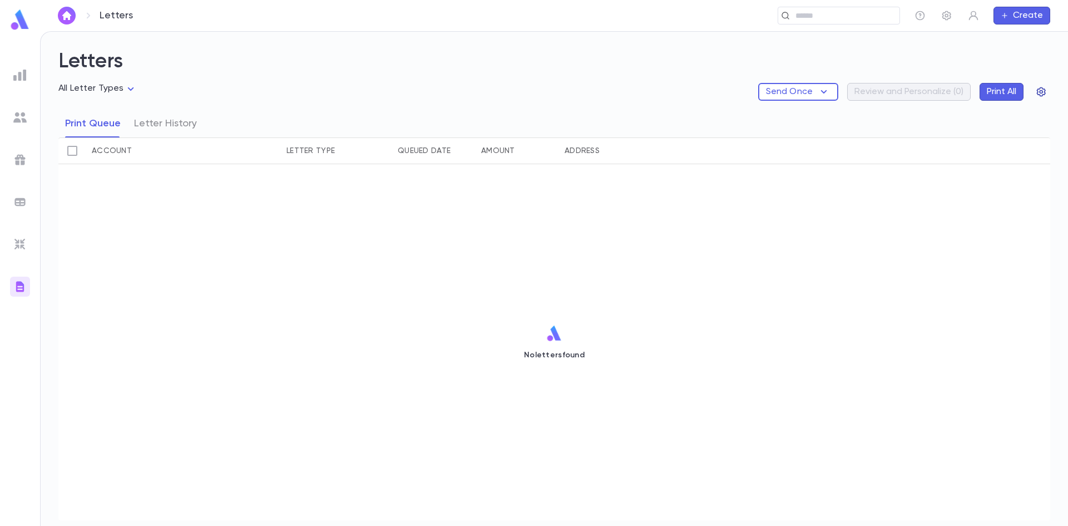
click at [1046, 91] on icon "button" at bounding box center [1041, 91] width 11 height 11
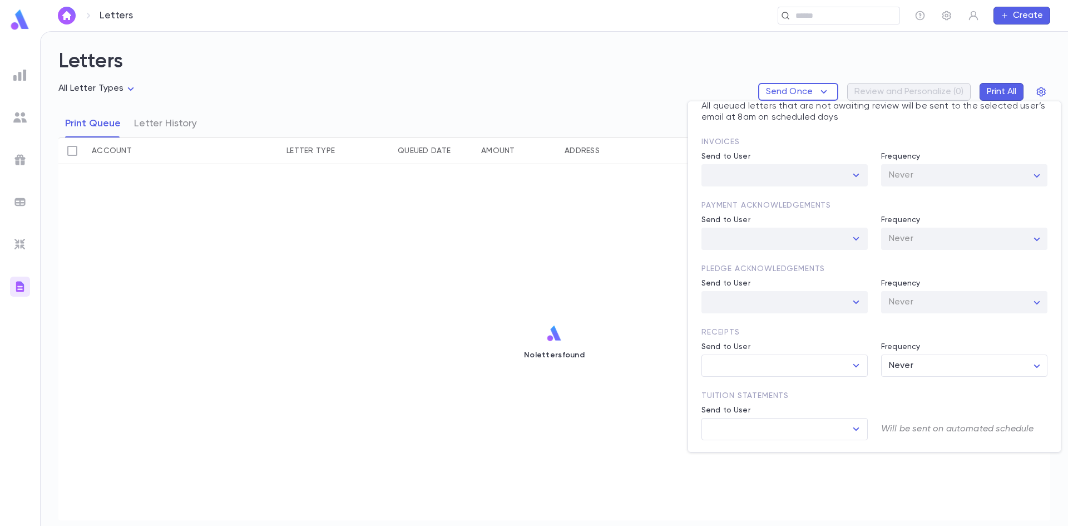
scroll to position [59, 0]
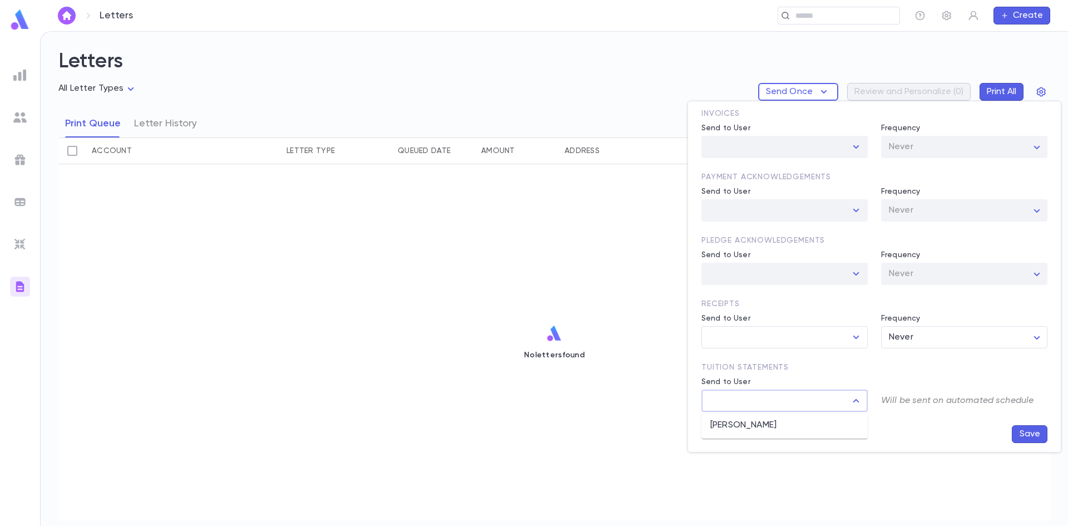
click at [740, 397] on input "Send to User" at bounding box center [776, 400] width 140 height 21
click at [874, 374] on div "Tuition Statements Send to User ​ Will be sent on automated schedule" at bounding box center [874, 387] width 346 height 50
click at [856, 403] on icon "Open" at bounding box center [855, 400] width 13 height 13
click at [735, 426] on li "[PERSON_NAME]" at bounding box center [784, 425] width 166 height 18
type input "**********"
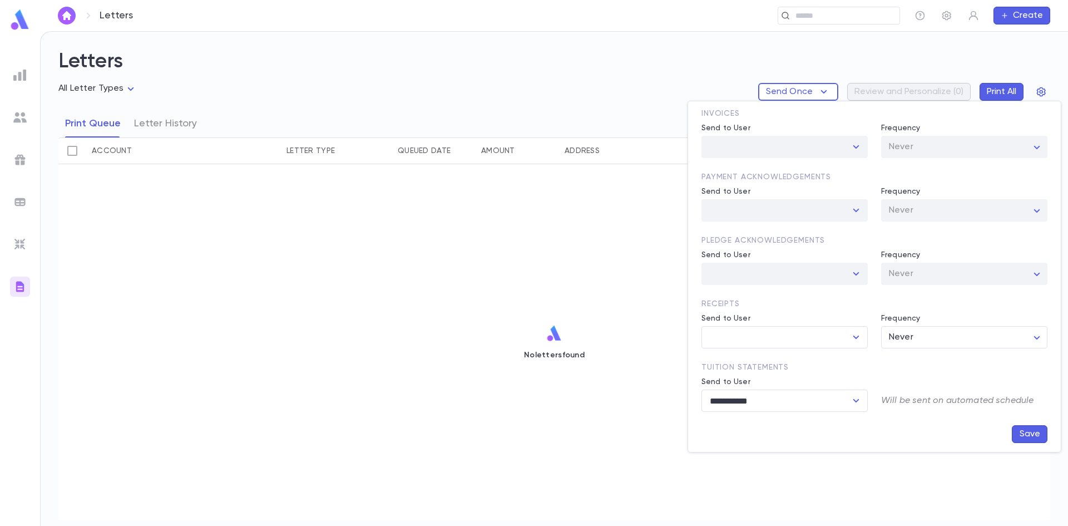
click at [1025, 437] on button "Save" at bounding box center [1030, 434] width 36 height 18
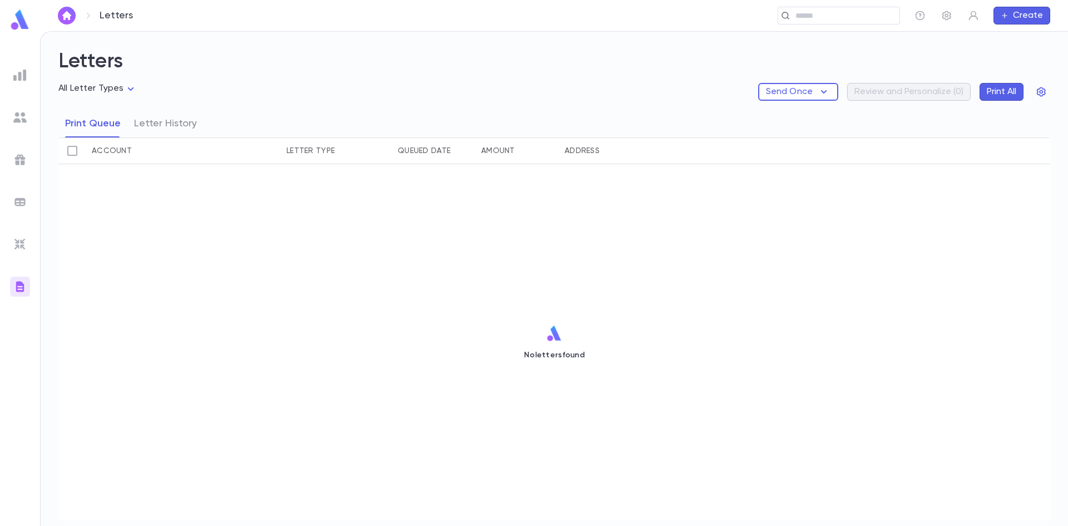
click at [18, 241] on img at bounding box center [19, 244] width 13 height 13
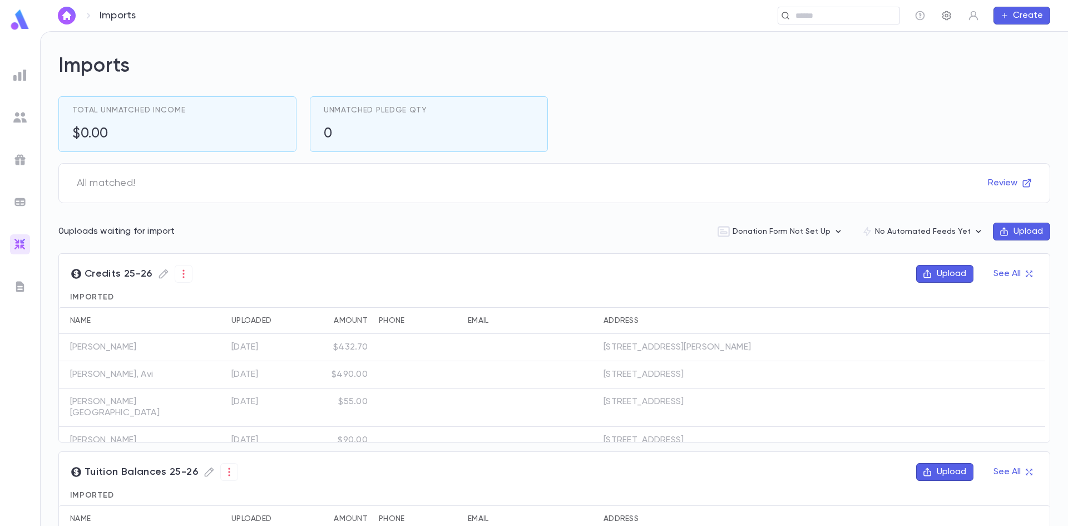
click at [947, 16] on icon "button" at bounding box center [946, 15] width 11 height 11
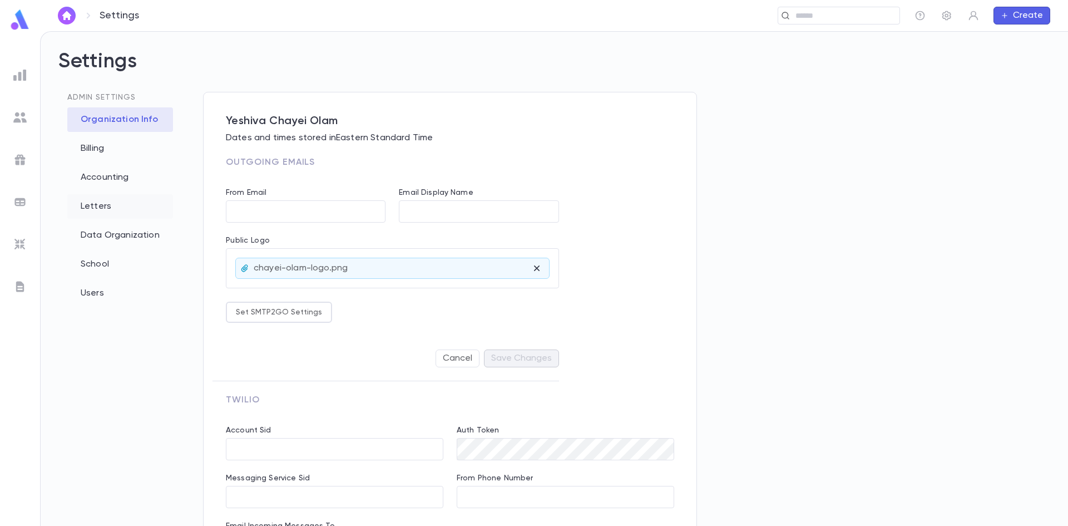
click at [111, 201] on div "Letters" at bounding box center [120, 206] width 106 height 24
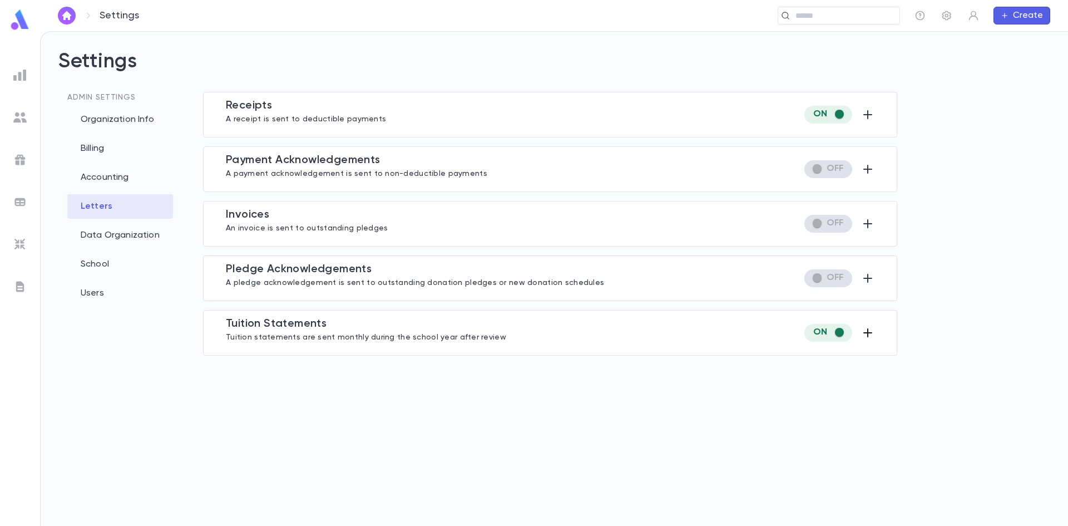
click at [865, 339] on icon "button" at bounding box center [867, 332] width 13 height 13
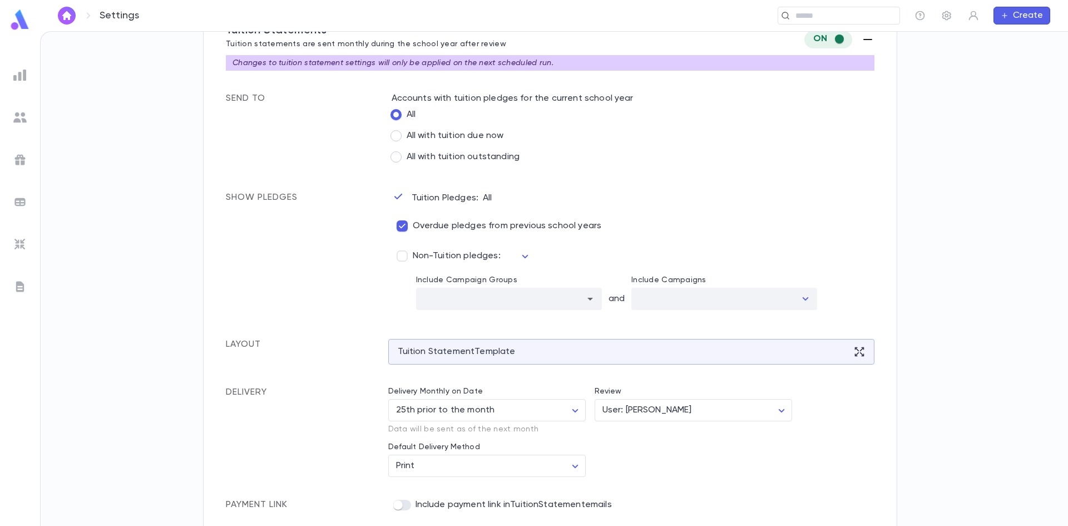
scroll to position [298, 0]
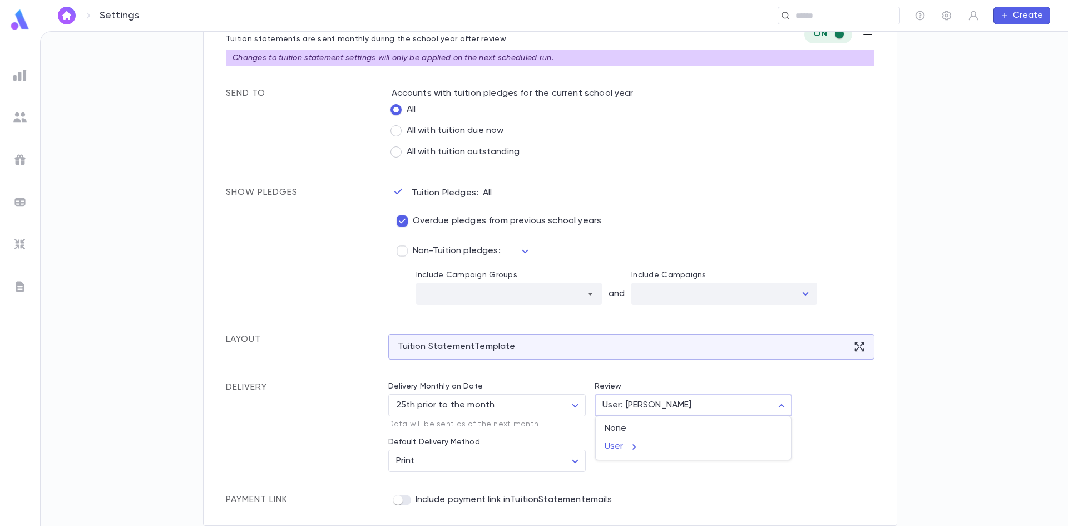
click at [629, 407] on body "Settings ​ Create Settings Admin Settings Organization Info Billing Accounting …" at bounding box center [534, 278] width 1068 height 495
click at [610, 427] on span "None" at bounding box center [693, 428] width 177 height 11
type input "****"
